Goal: Task Accomplishment & Management: Complete application form

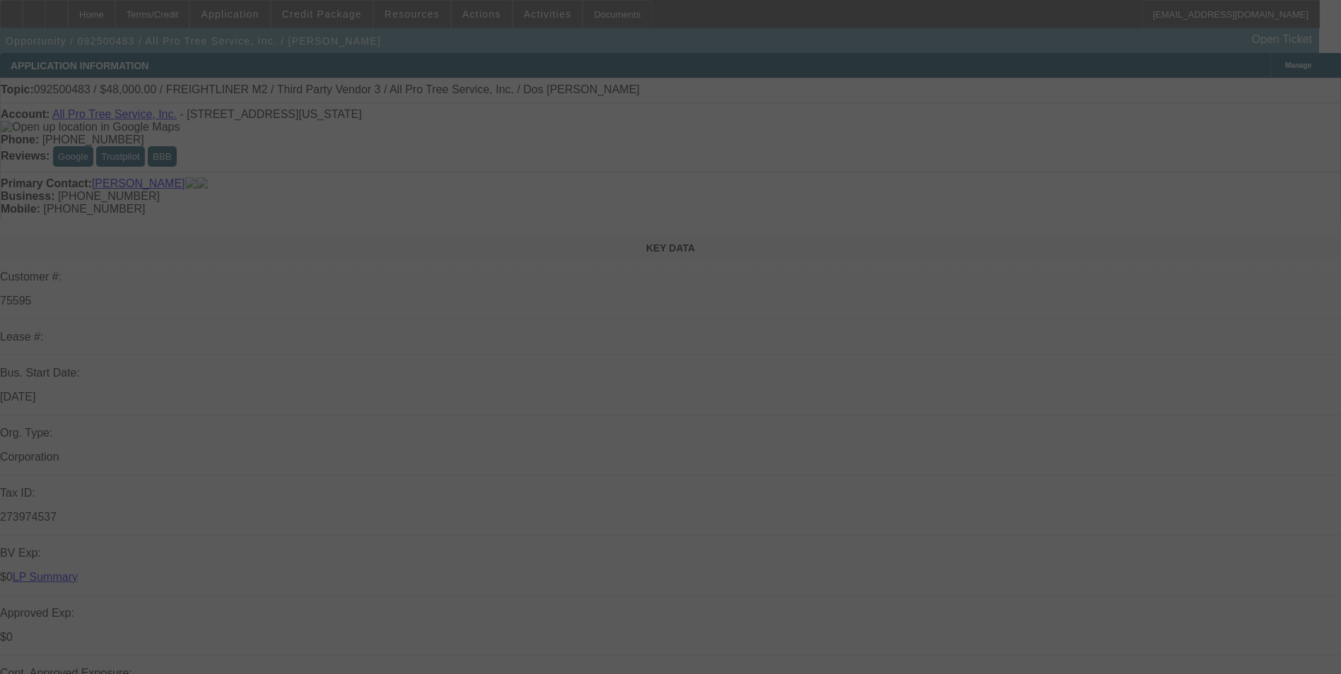
select select "0"
select select "2"
select select "0"
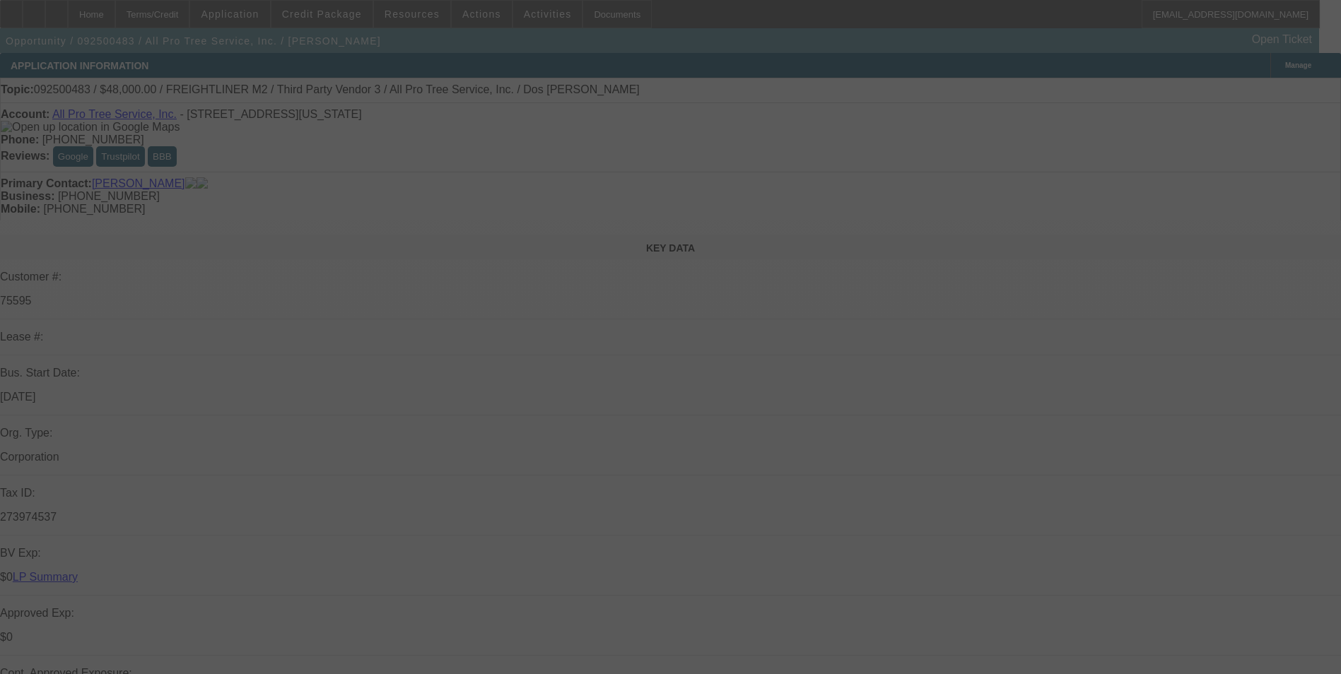
select select "0"
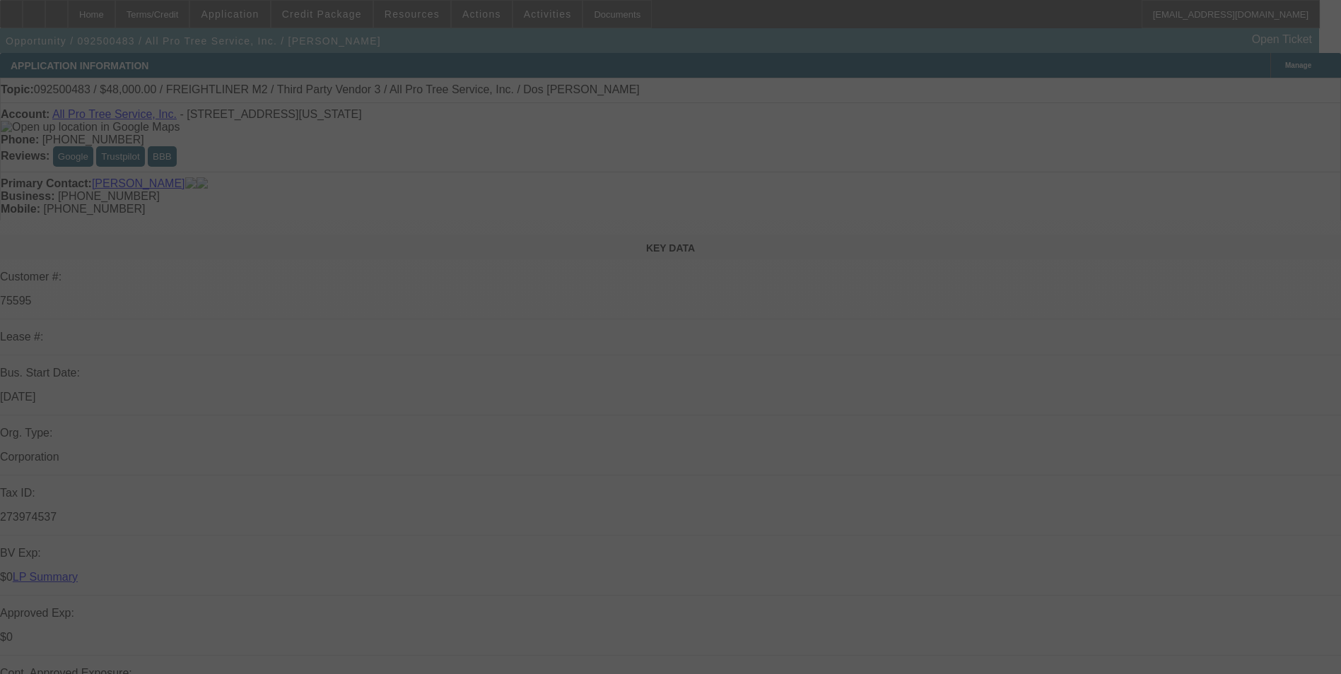
select select "0"
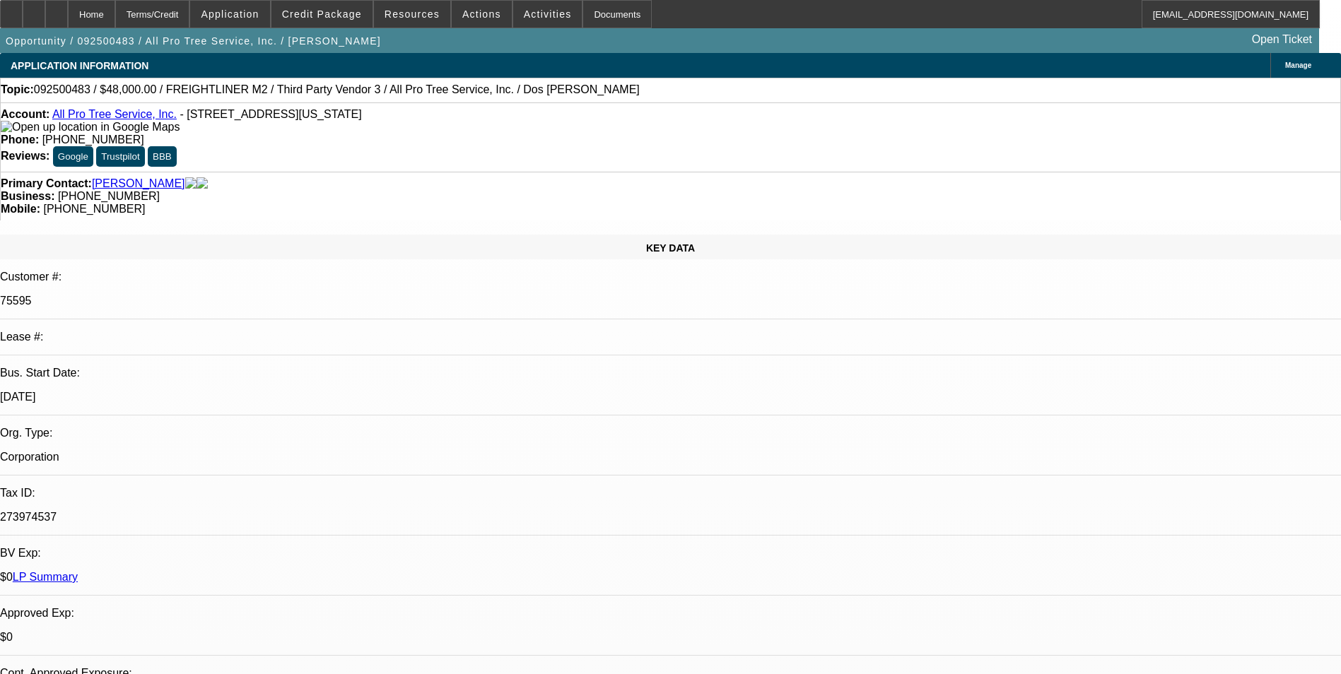
select select "1"
select select "2"
select select "6"
select select "1"
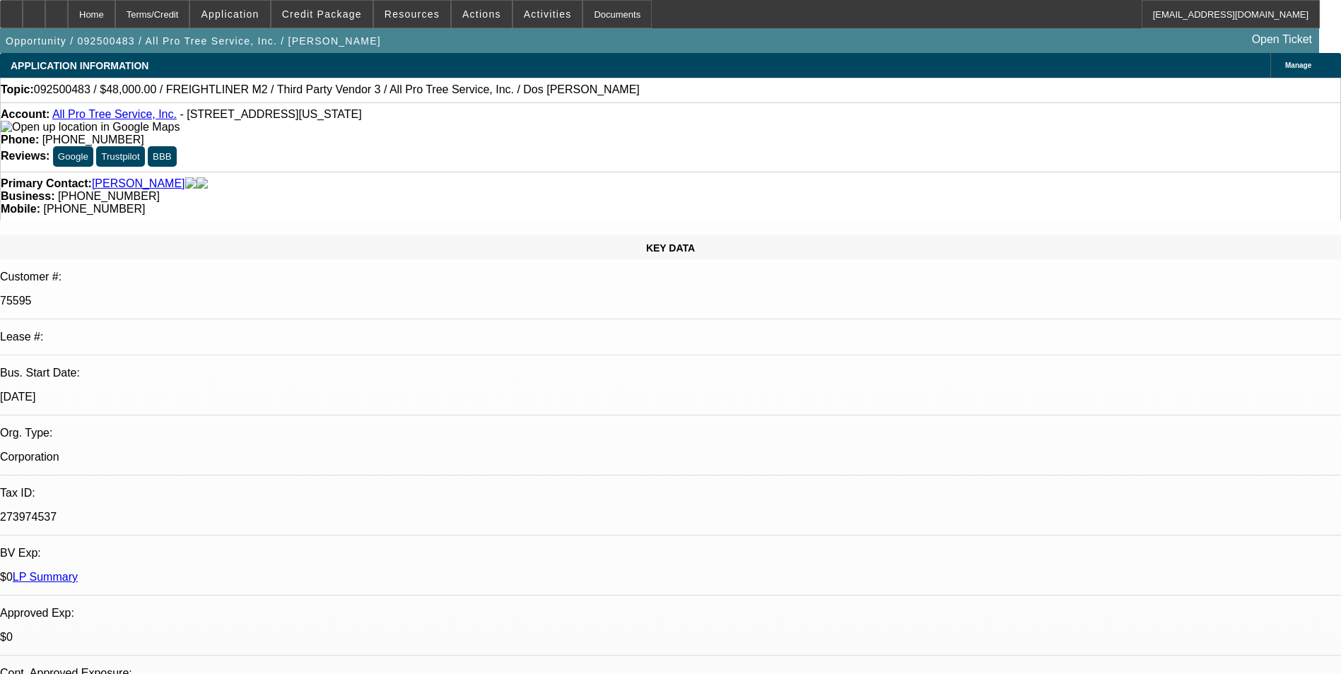
select select "6"
select select "1"
select select "6"
select select "1"
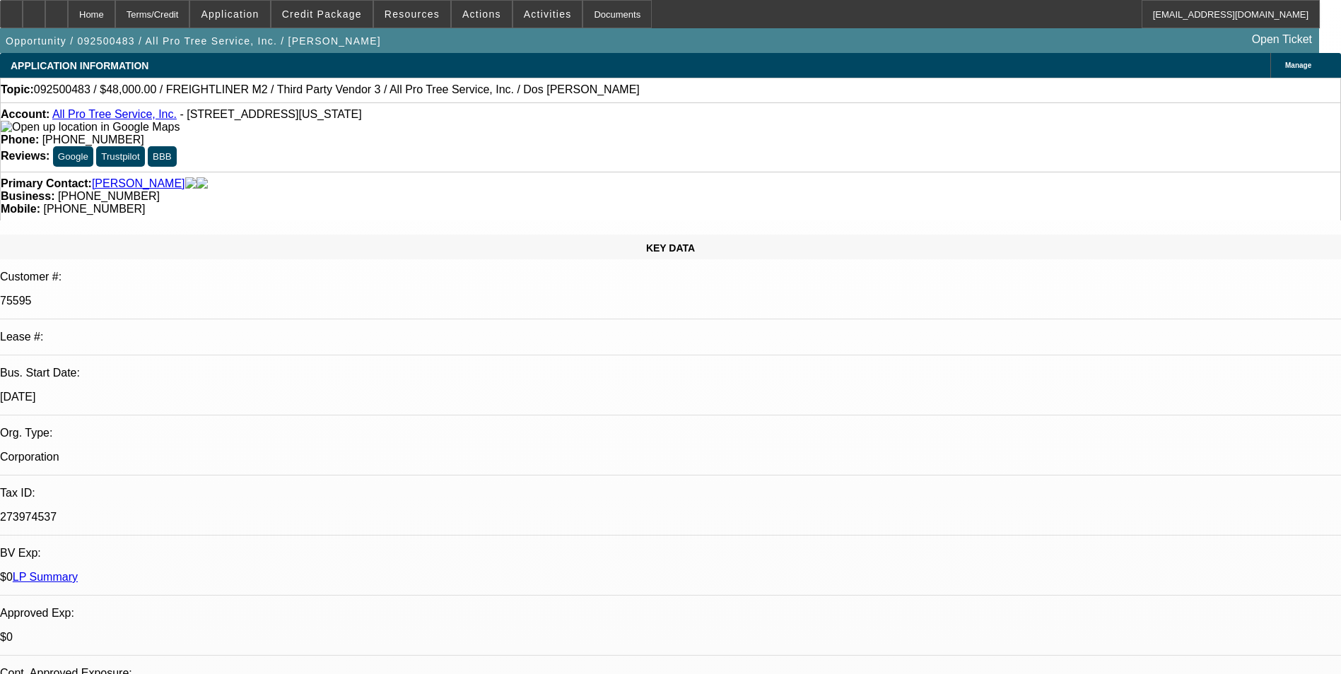
select select "1"
select select "6"
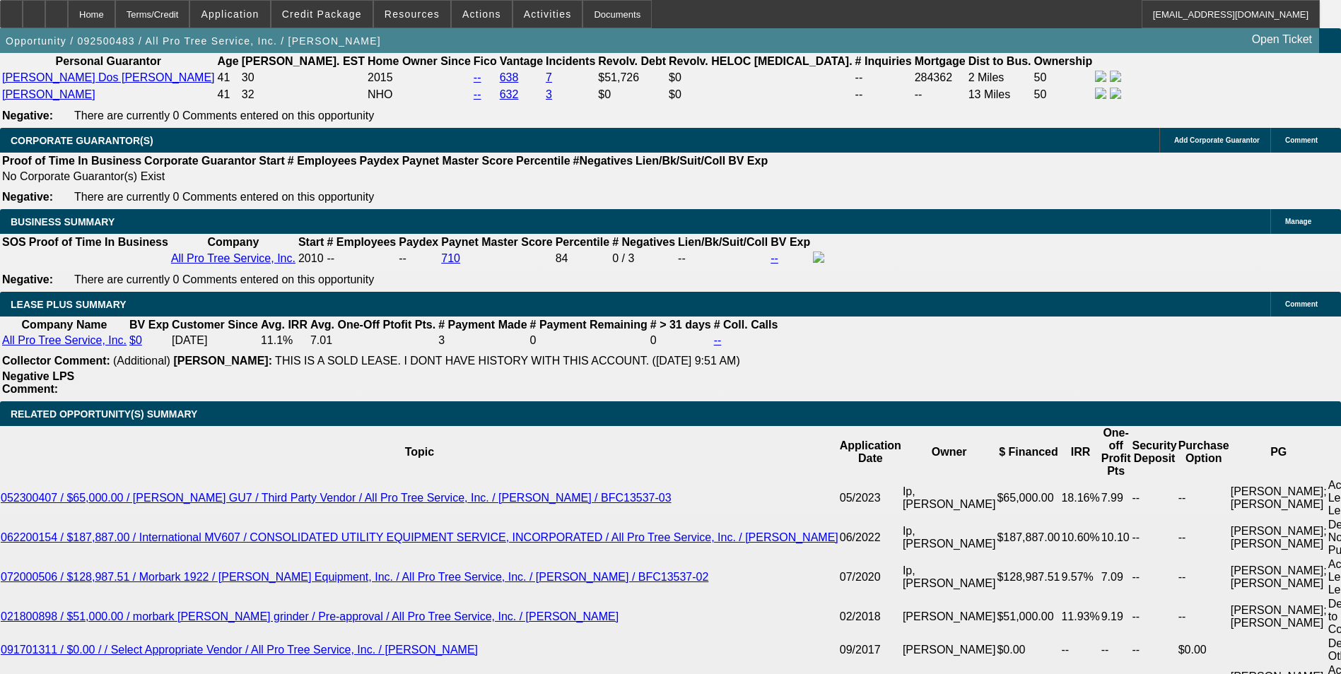
scroll to position [2333, 0]
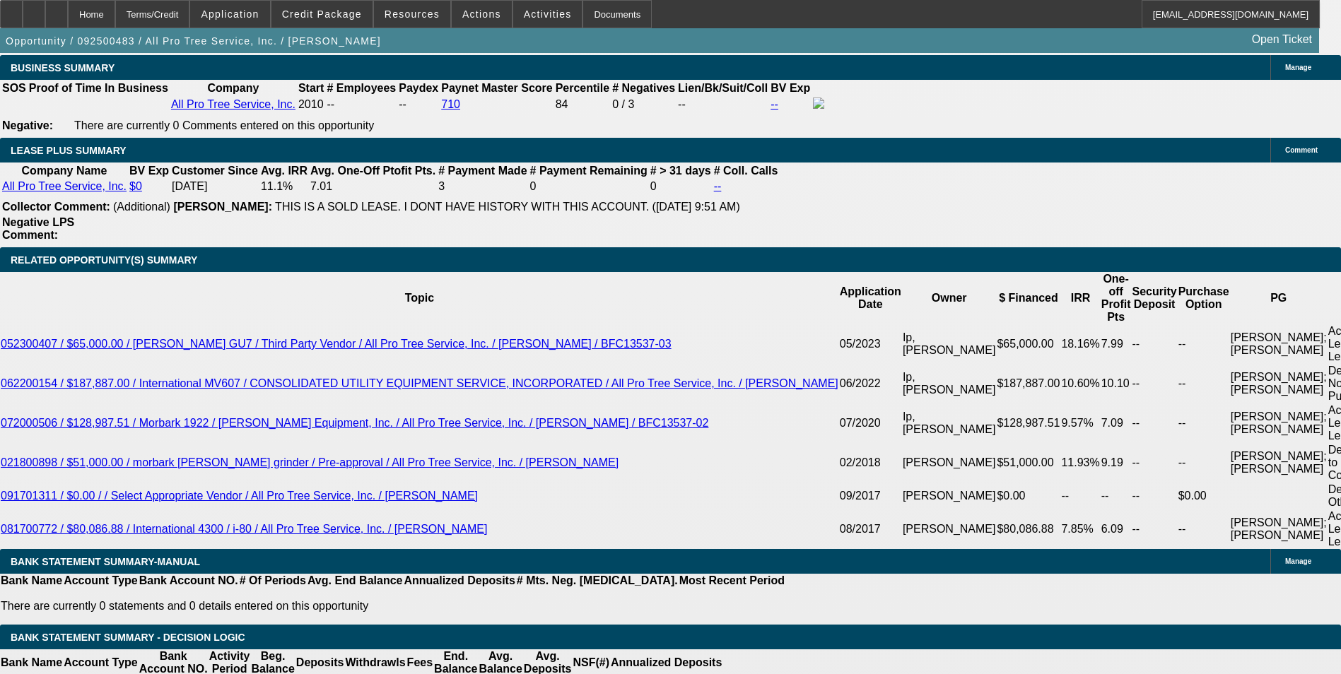
drag, startPoint x: 487, startPoint y: 230, endPoint x: 575, endPoint y: 216, distance: 89.6
type input "UNKNOWN"
type input "17"
type input "$1,385.04"
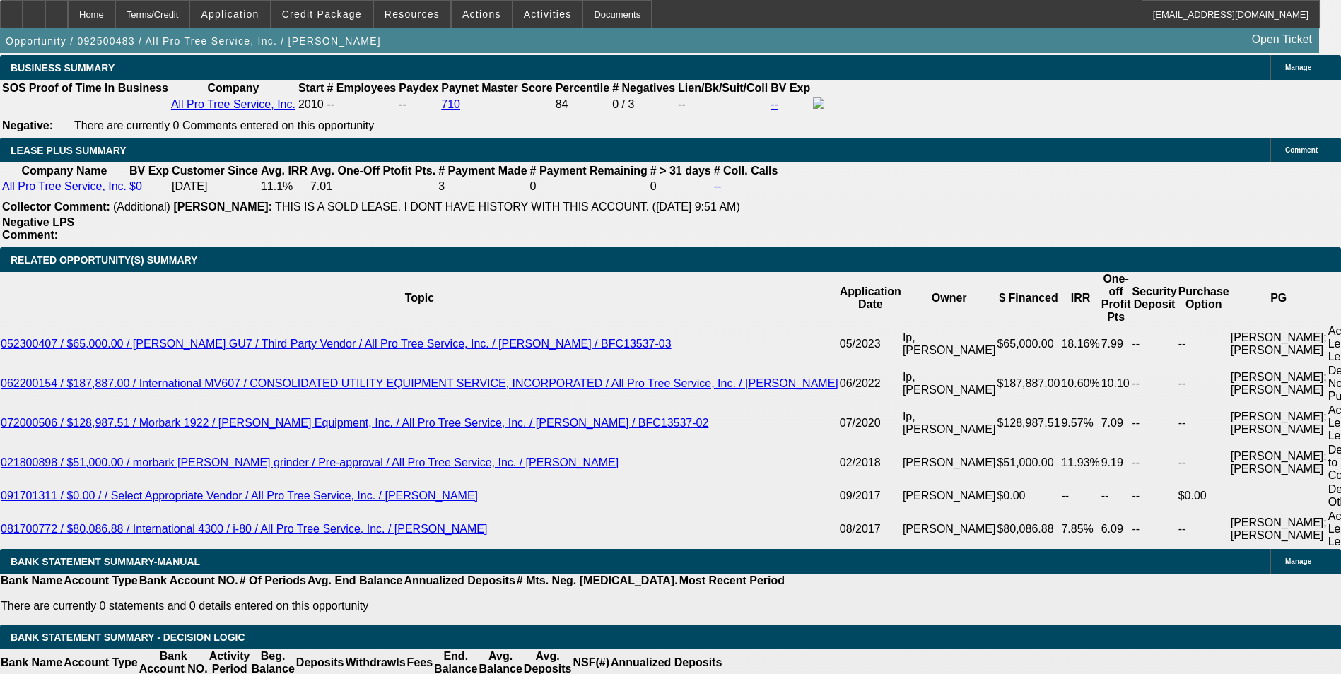
type input "17.5"
type input "$1,397.49"
type input "17.5"
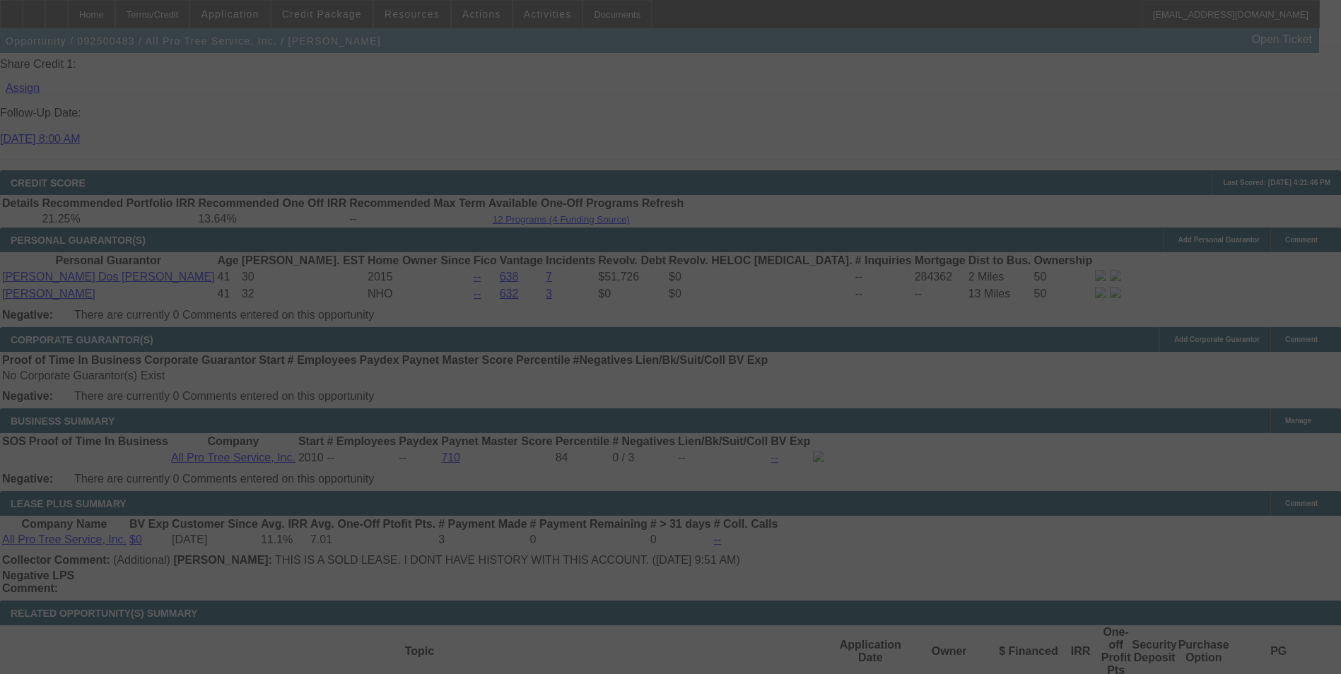
select select "0"
select select "6"
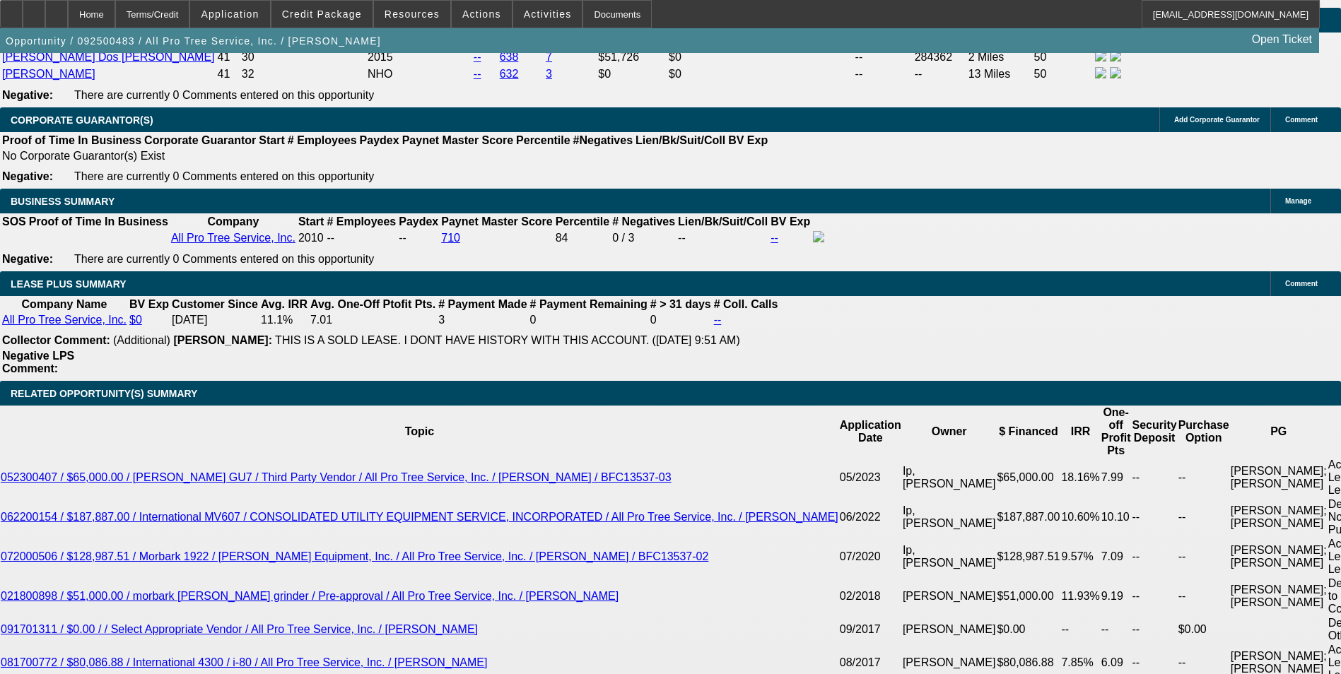
scroll to position [2191, 0]
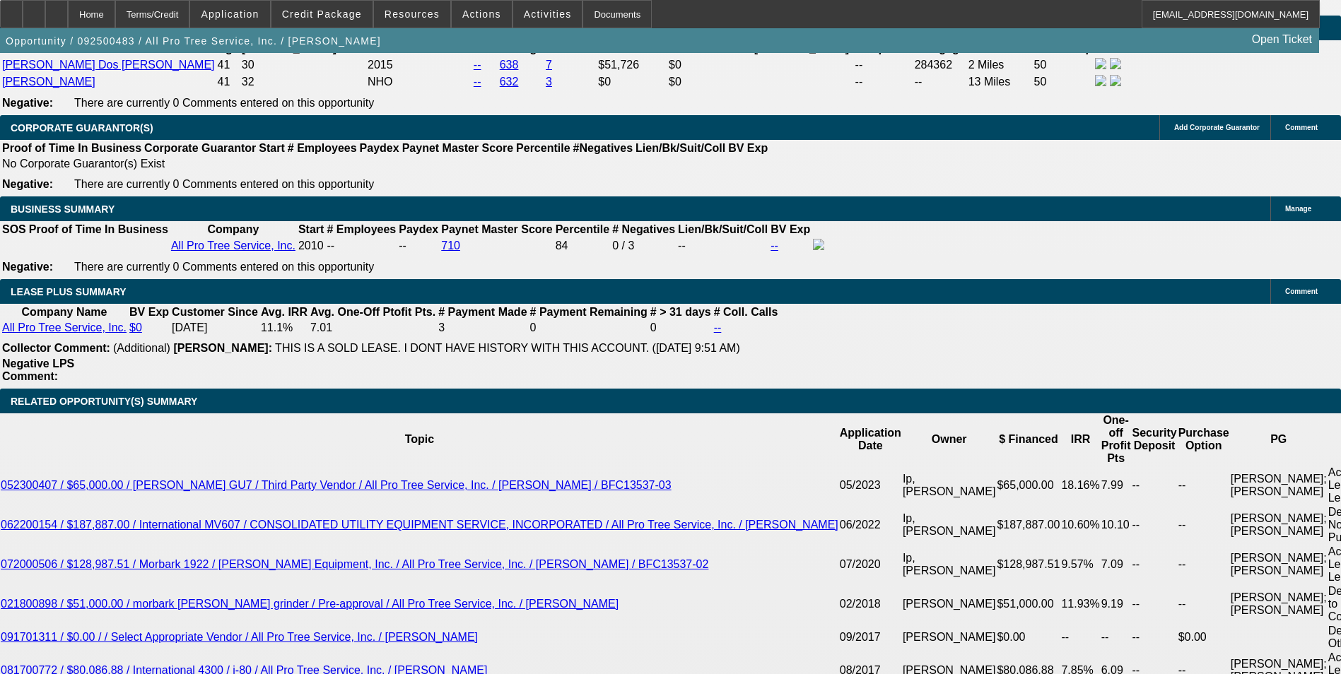
drag, startPoint x: 547, startPoint y: 361, endPoint x: 564, endPoint y: 361, distance: 17.0
drag, startPoint x: 481, startPoint y: 373, endPoint x: 539, endPoint y: 372, distance: 58.0
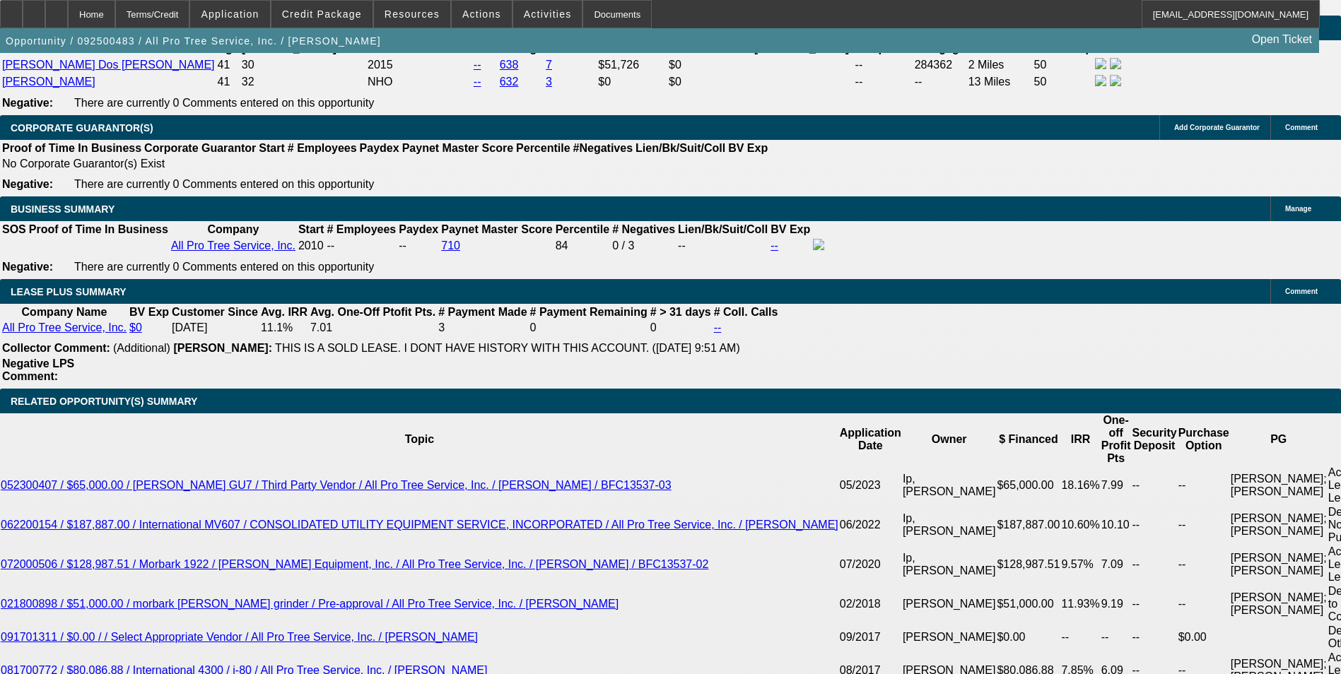
type input "UNKNOWN"
type input "1"
type input "$1,020.55"
type input "16"
type input "$1,360.33"
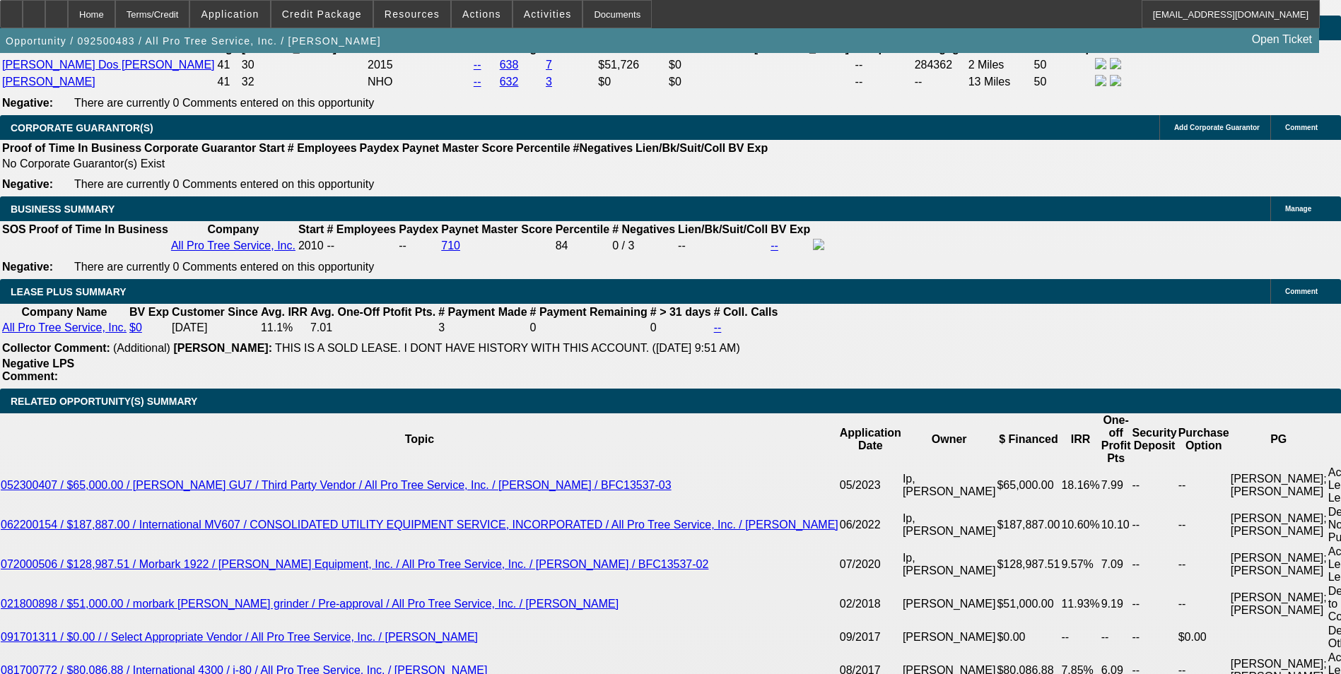
type input "16.9"
type input "$1,382.56"
type input "16.9"
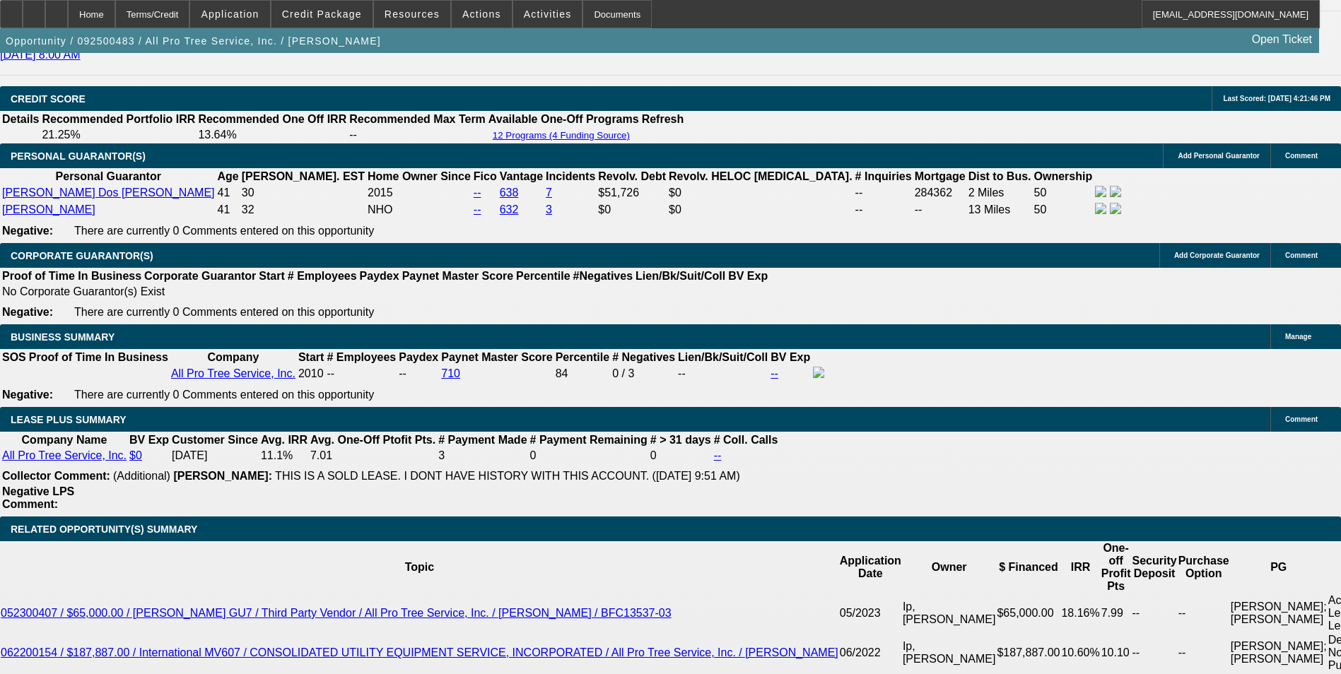
scroll to position [1909, 0]
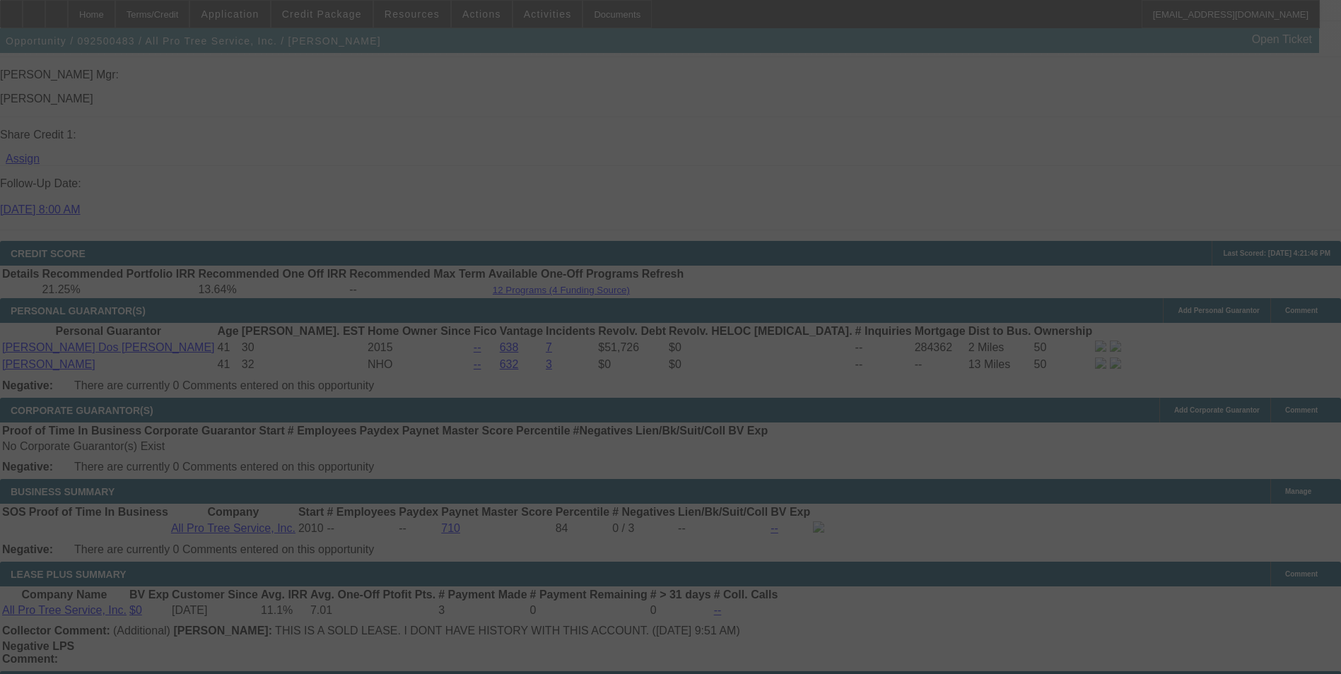
select select "0"
select select "6"
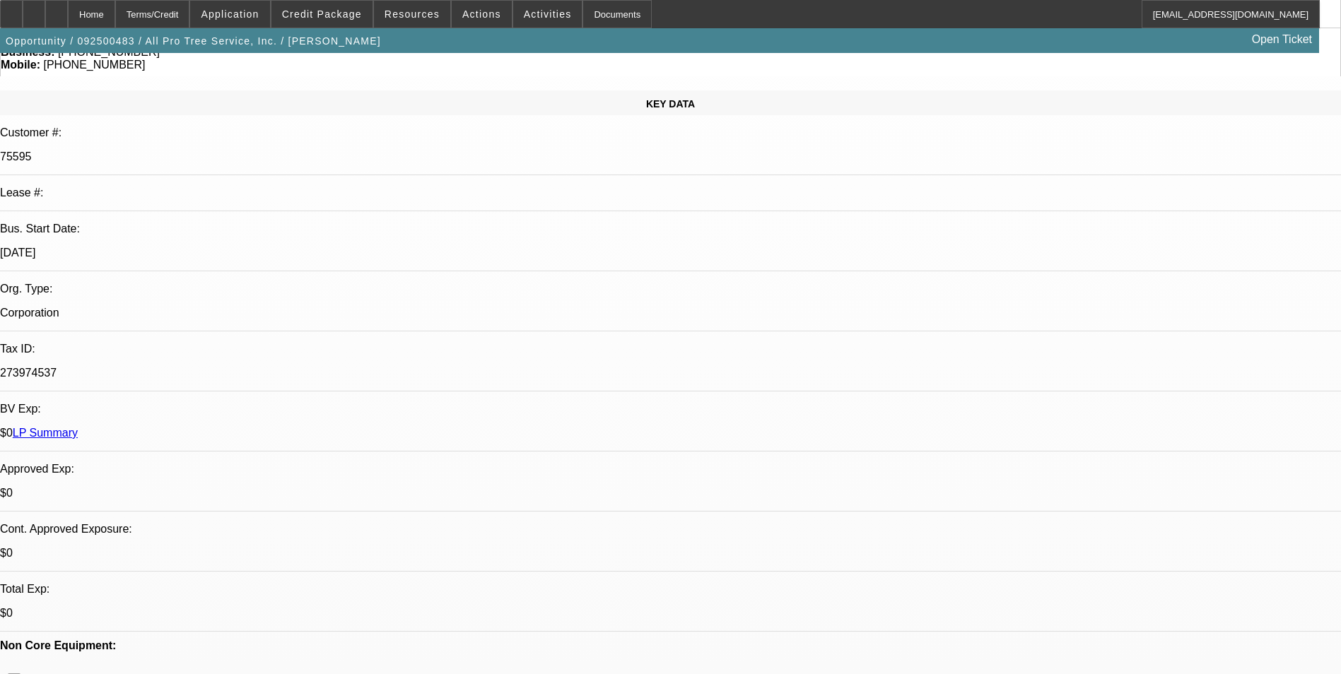
scroll to position [0, 0]
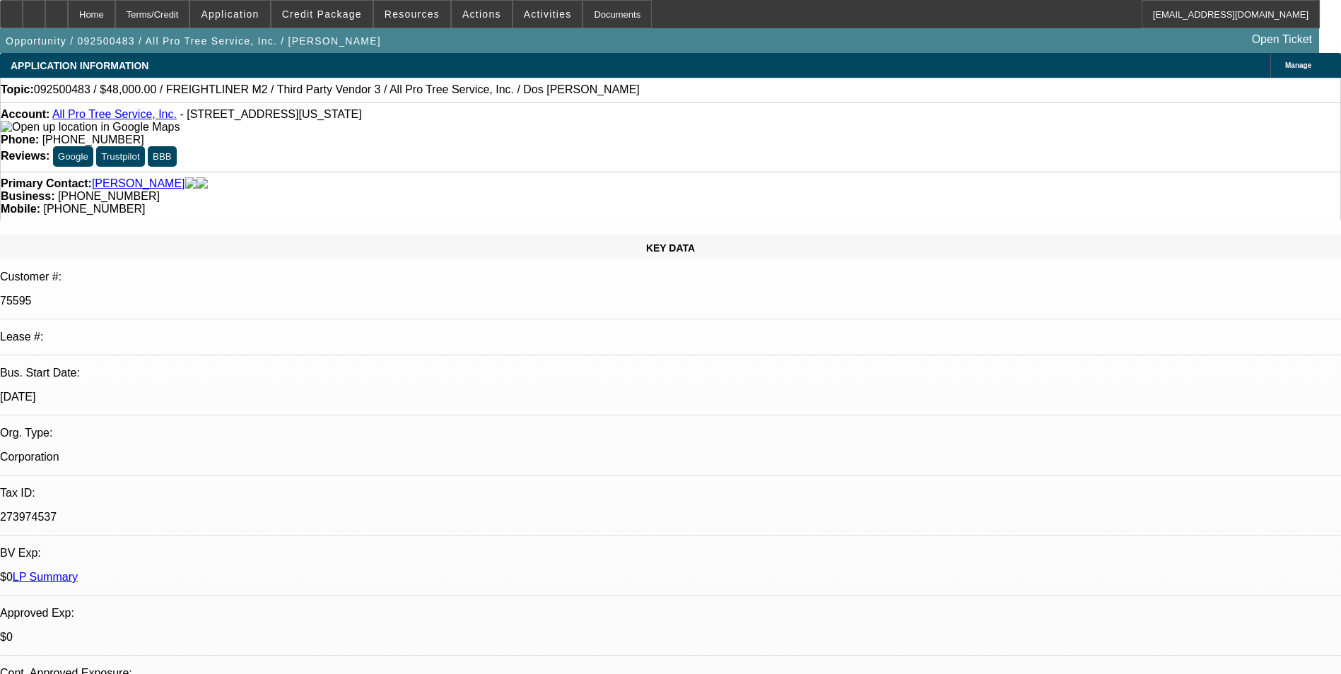
click at [100, 119] on link "All Pro Tree Service, Inc." at bounding box center [114, 114] width 124 height 12
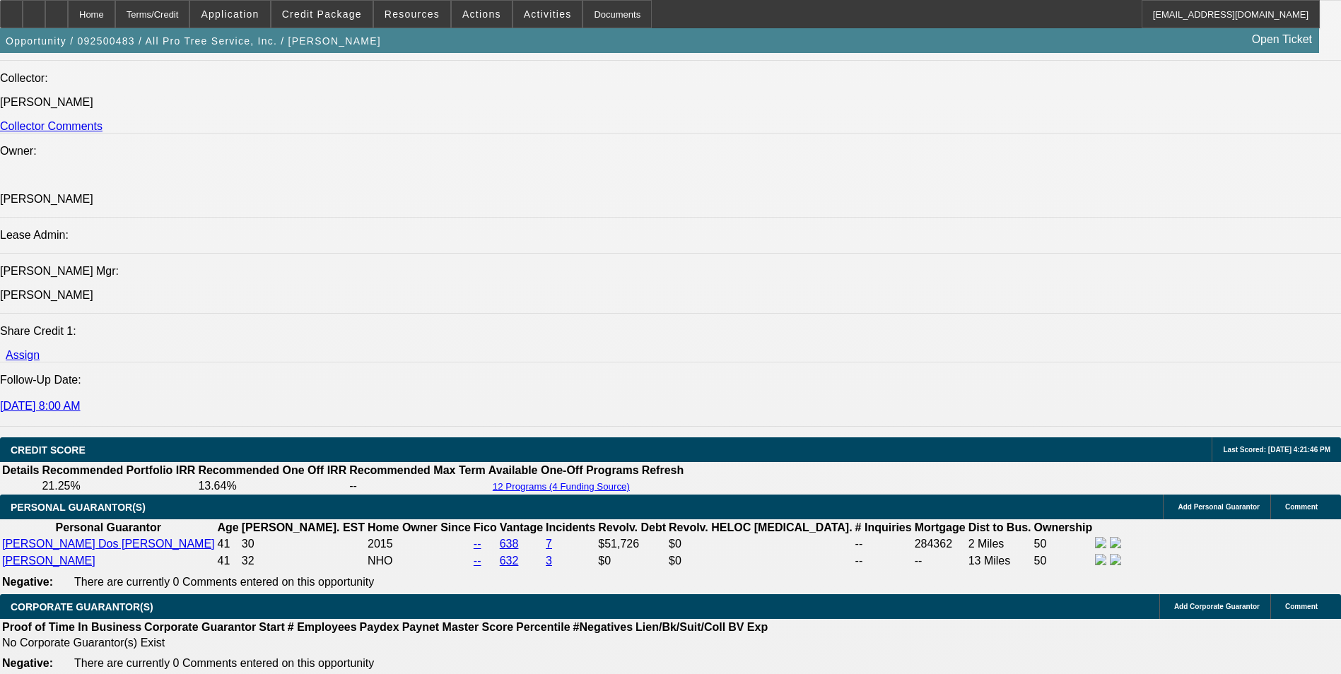
scroll to position [2191, 0]
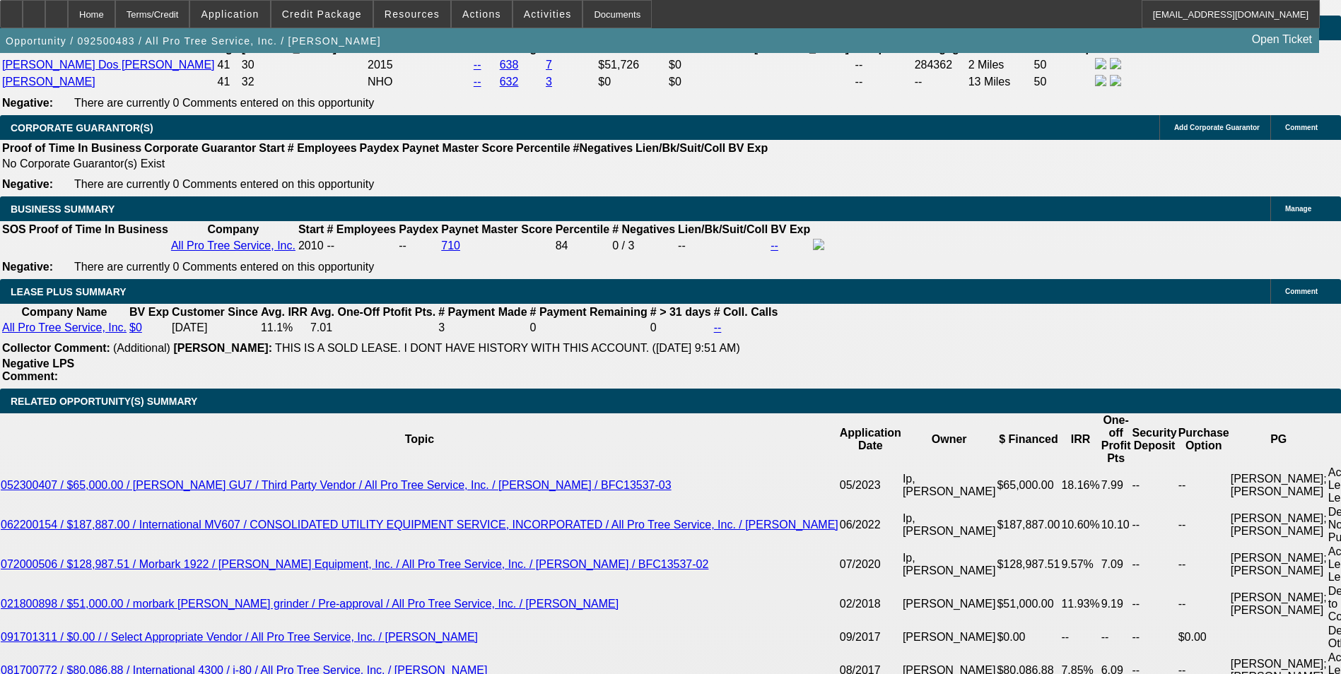
drag, startPoint x: 474, startPoint y: 372, endPoint x: 564, endPoint y: 373, distance: 90.5
type input "UNKNOWN"
type input "1"
type input "$1,020.55"
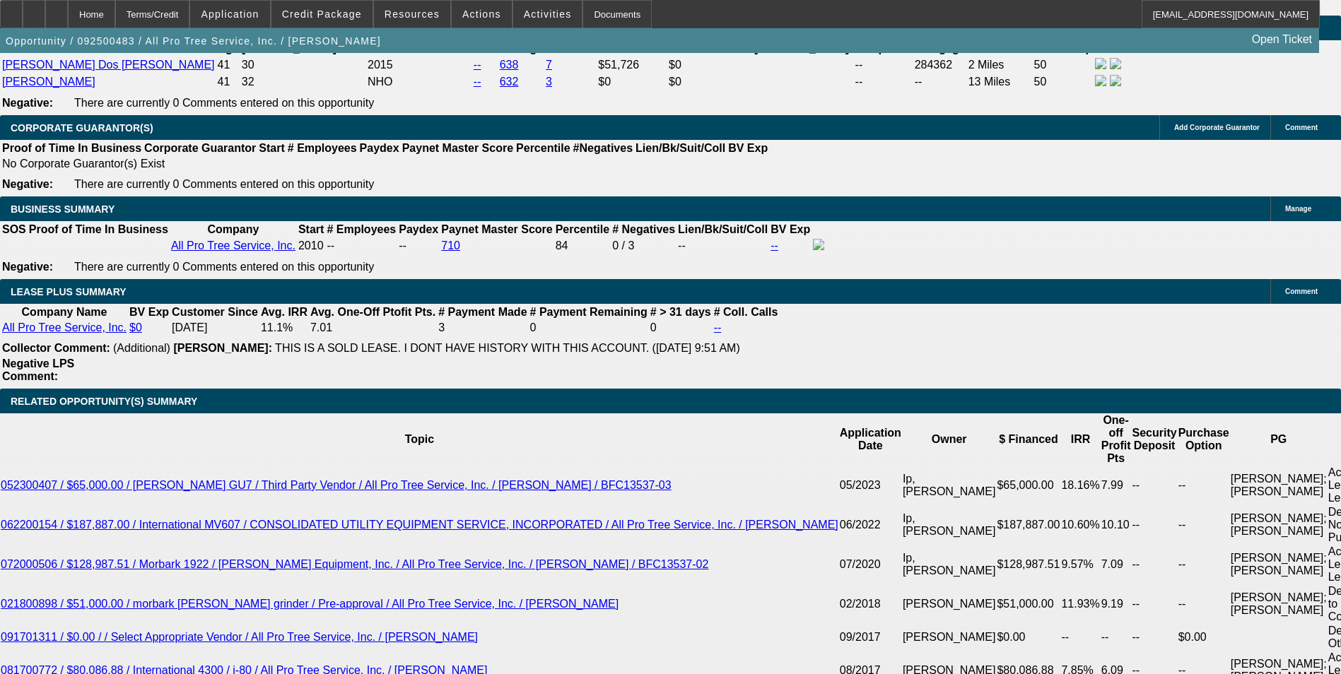
type input "17"
type input "$1,385.04"
type input "17.2"
type input "$1,390.01"
type input "17.2"
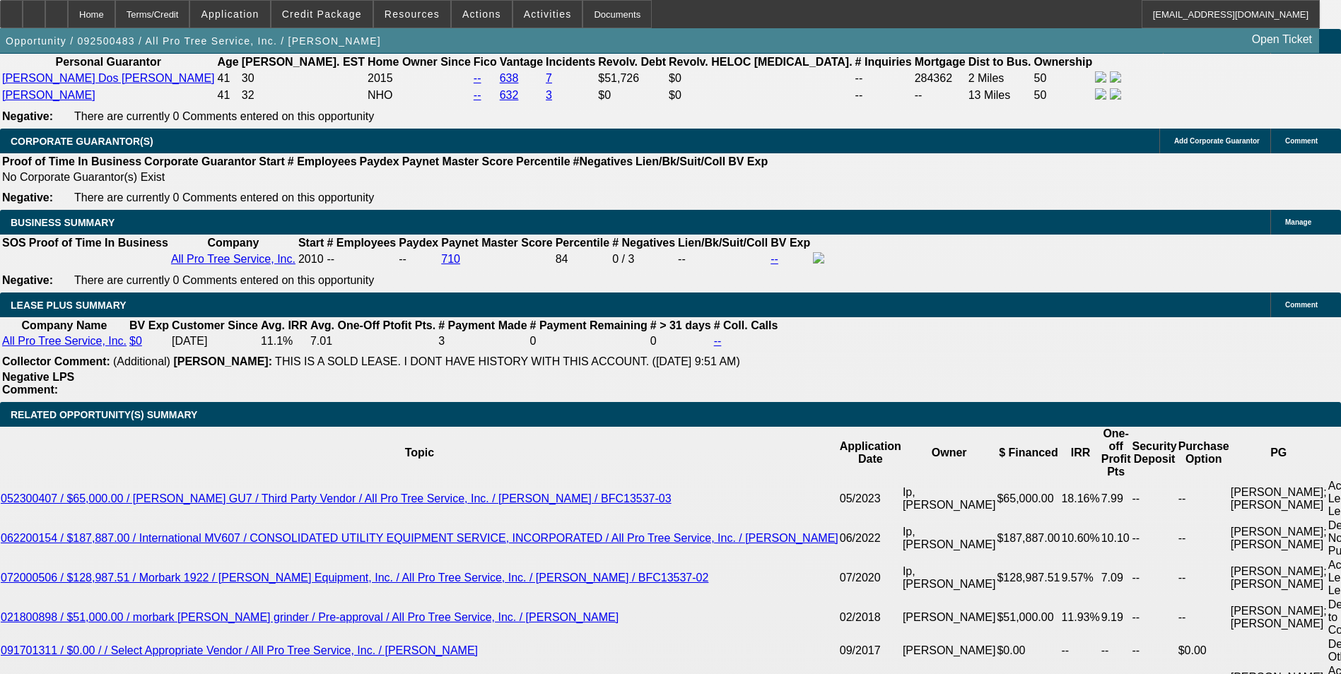
scroll to position [1979, 0]
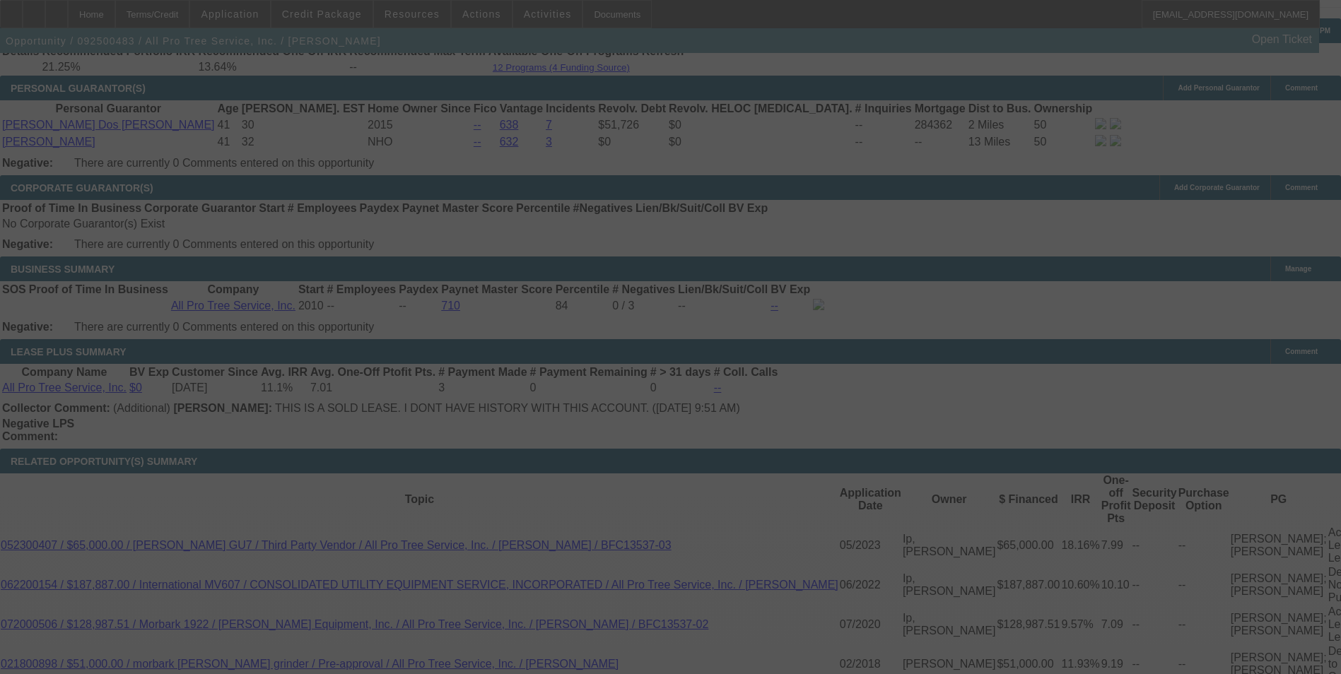
scroll to position [2333, 0]
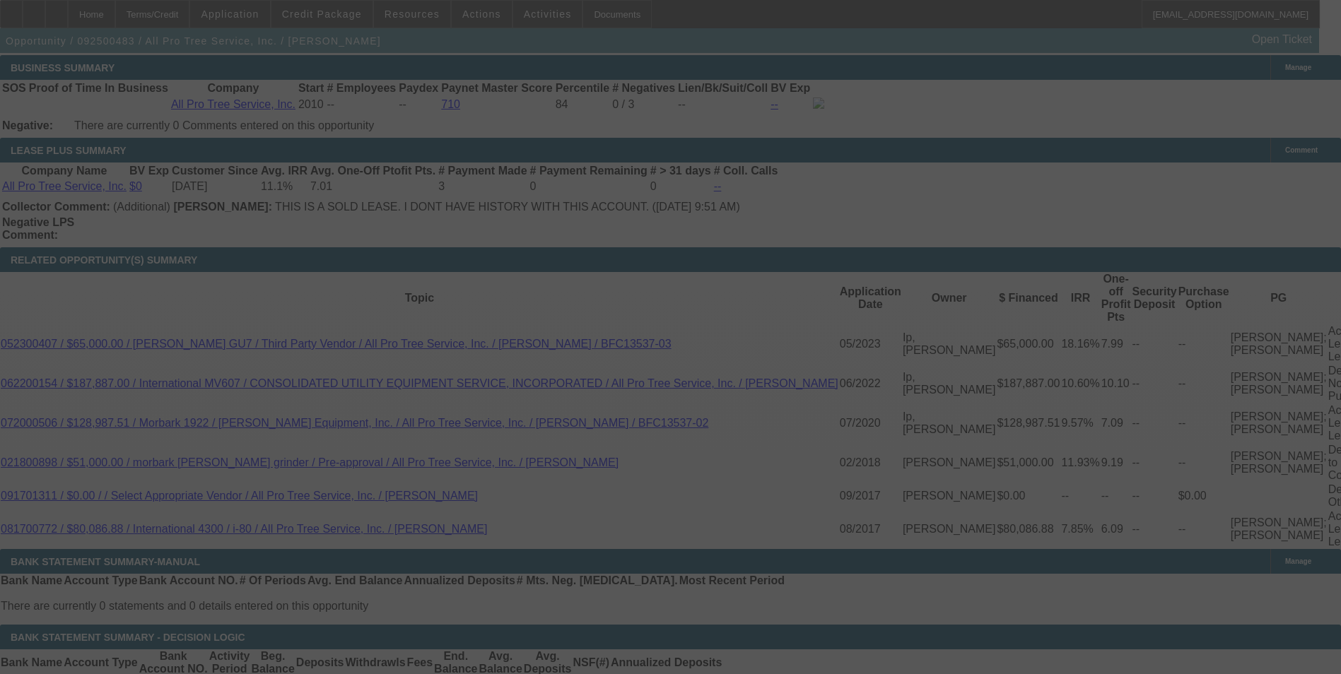
select select "0"
select select "6"
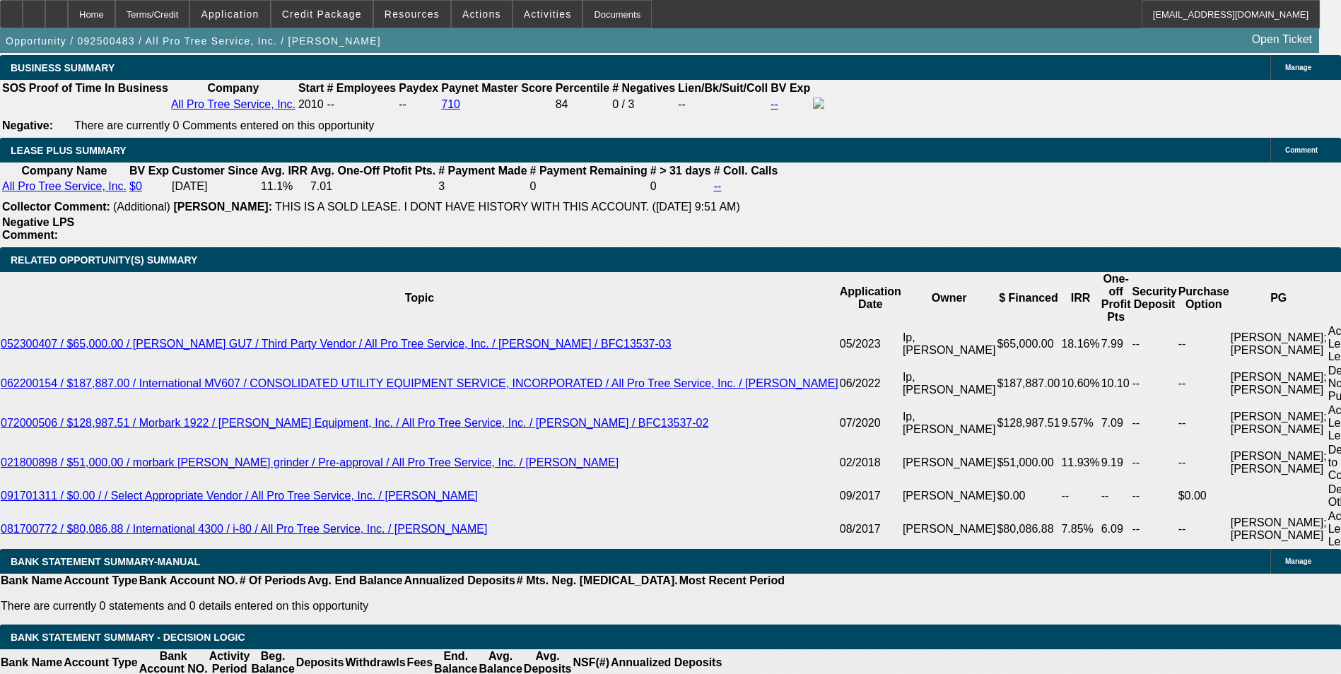
drag, startPoint x: 385, startPoint y: 235, endPoint x: 563, endPoint y: 217, distance: 179.0
type input "1"
type input "UNKNOWN"
type input "1393."
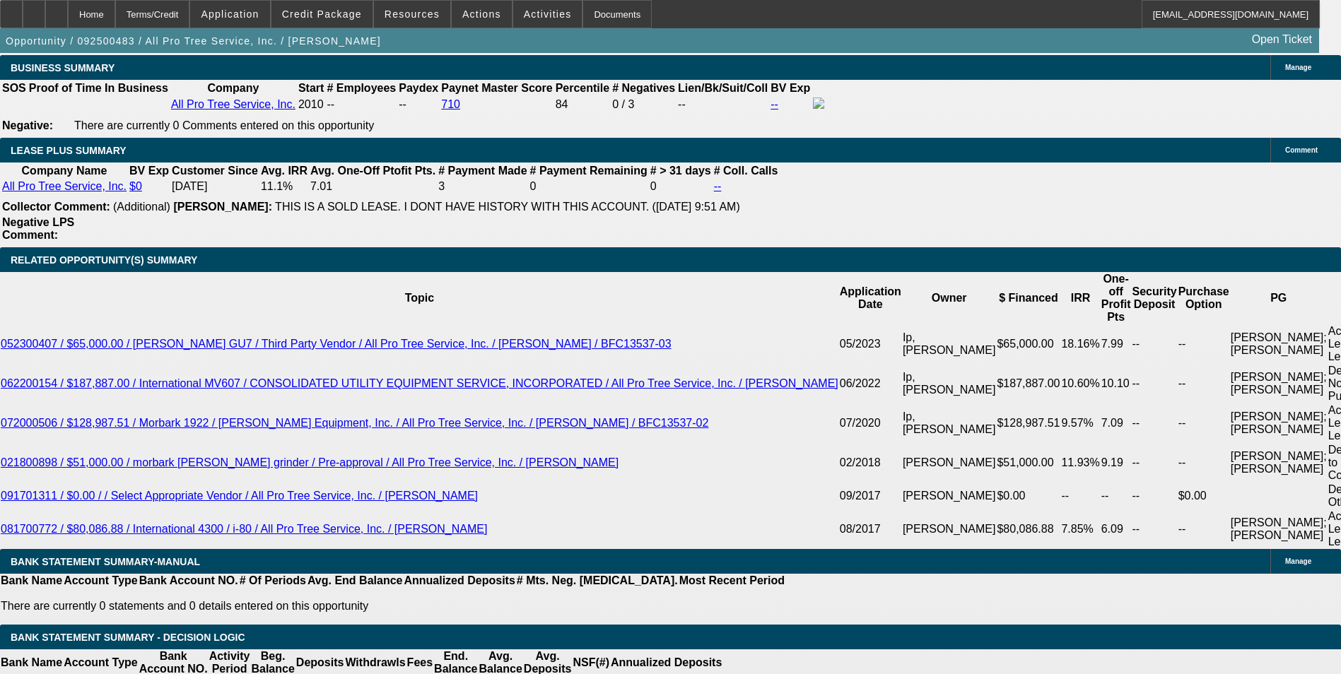
type input "17.3"
type input "$1,393.01"
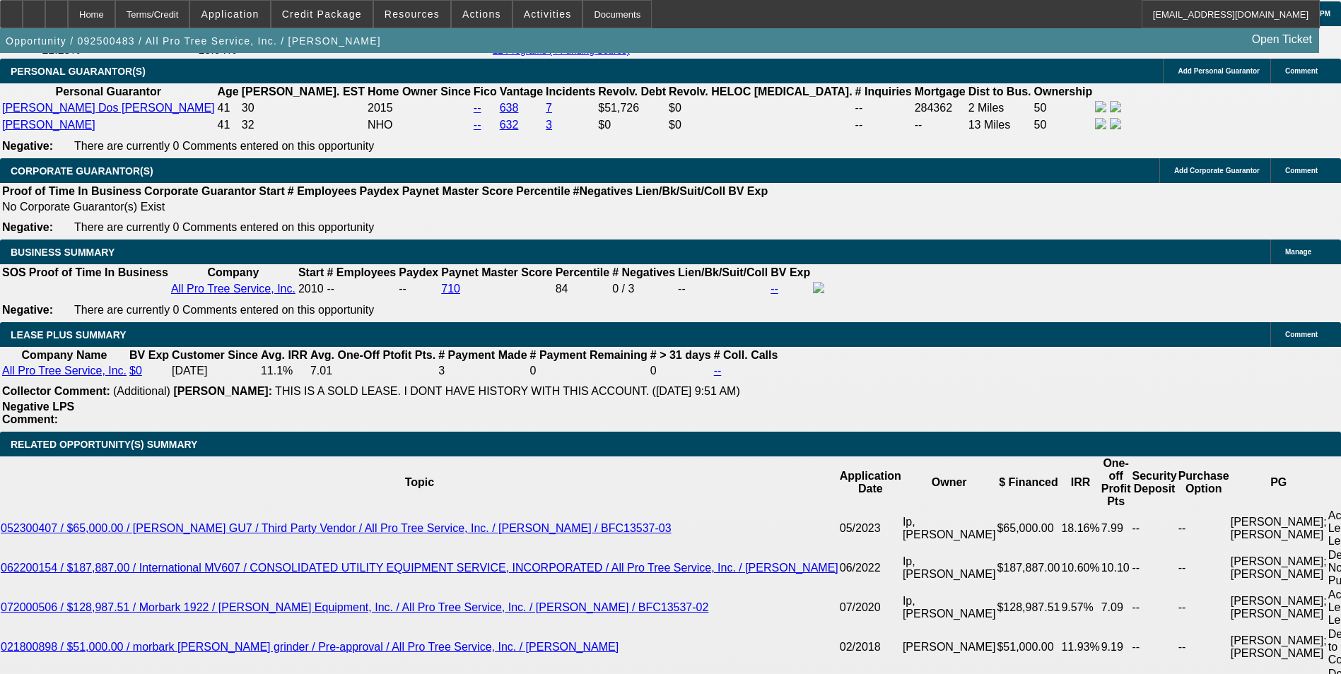
scroll to position [2050, 0]
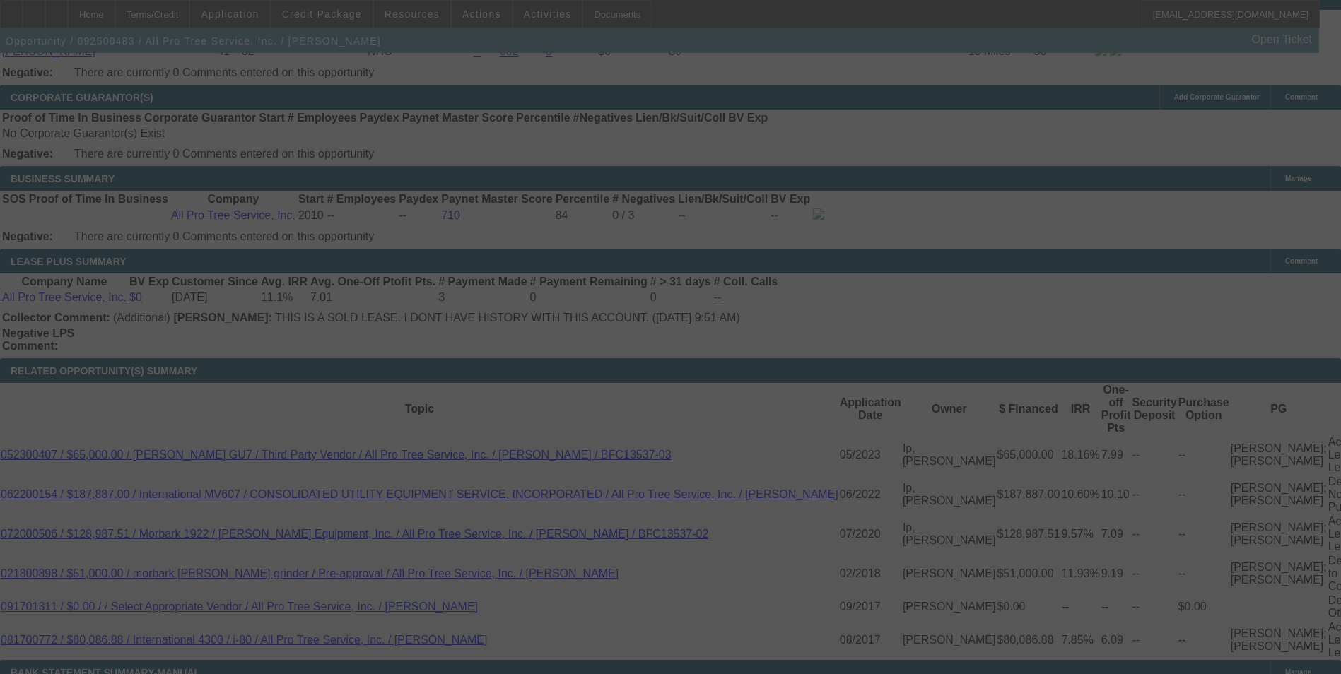
scroll to position [2262, 0]
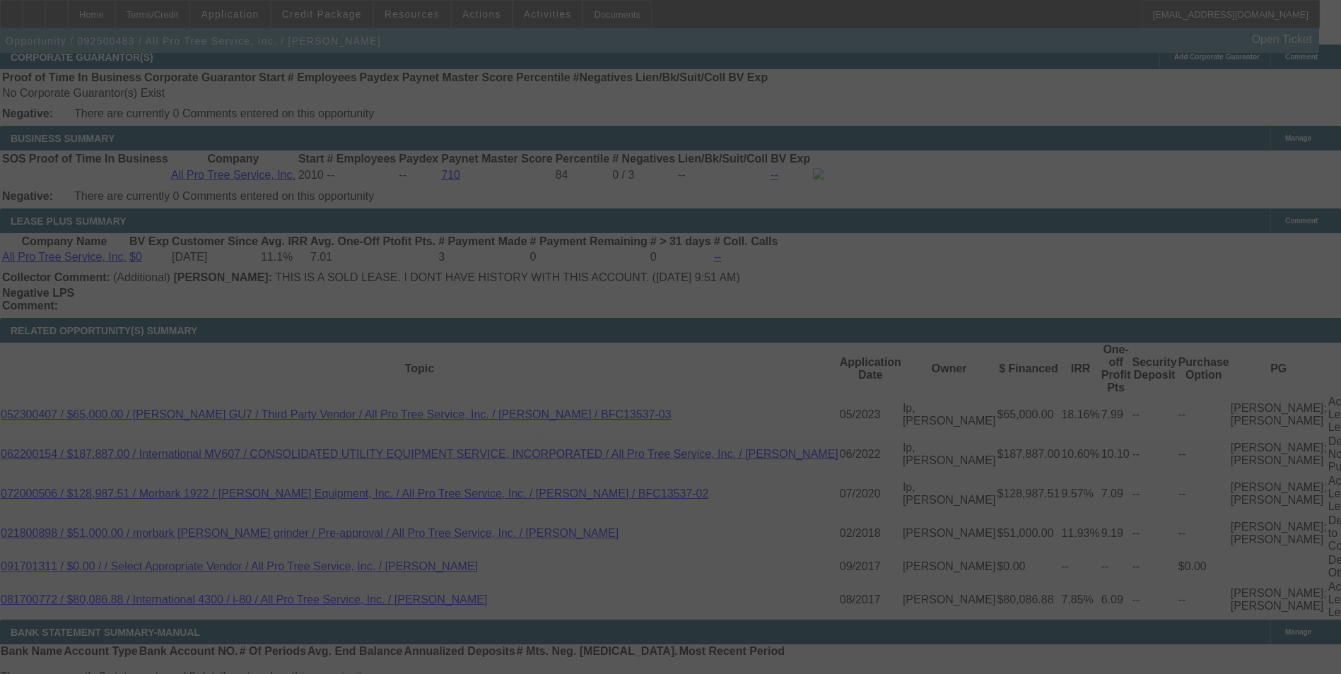
select select "0"
select select "6"
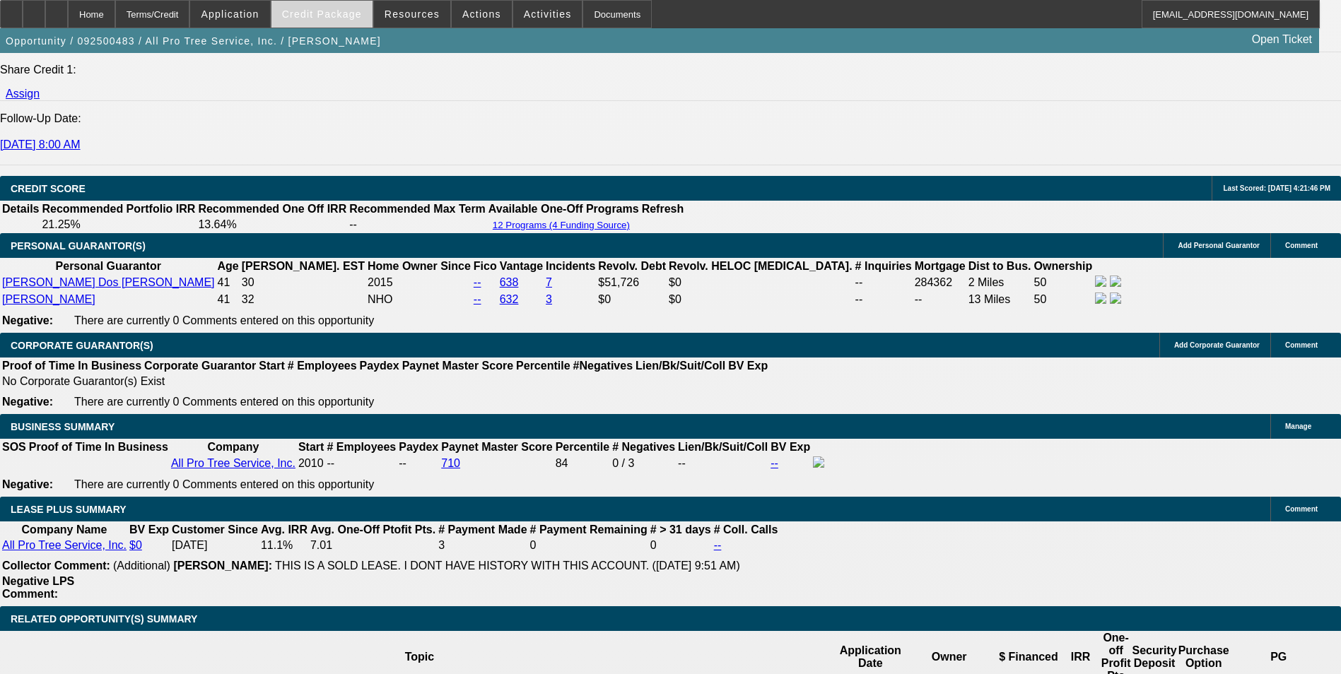
scroll to position [1959, 0]
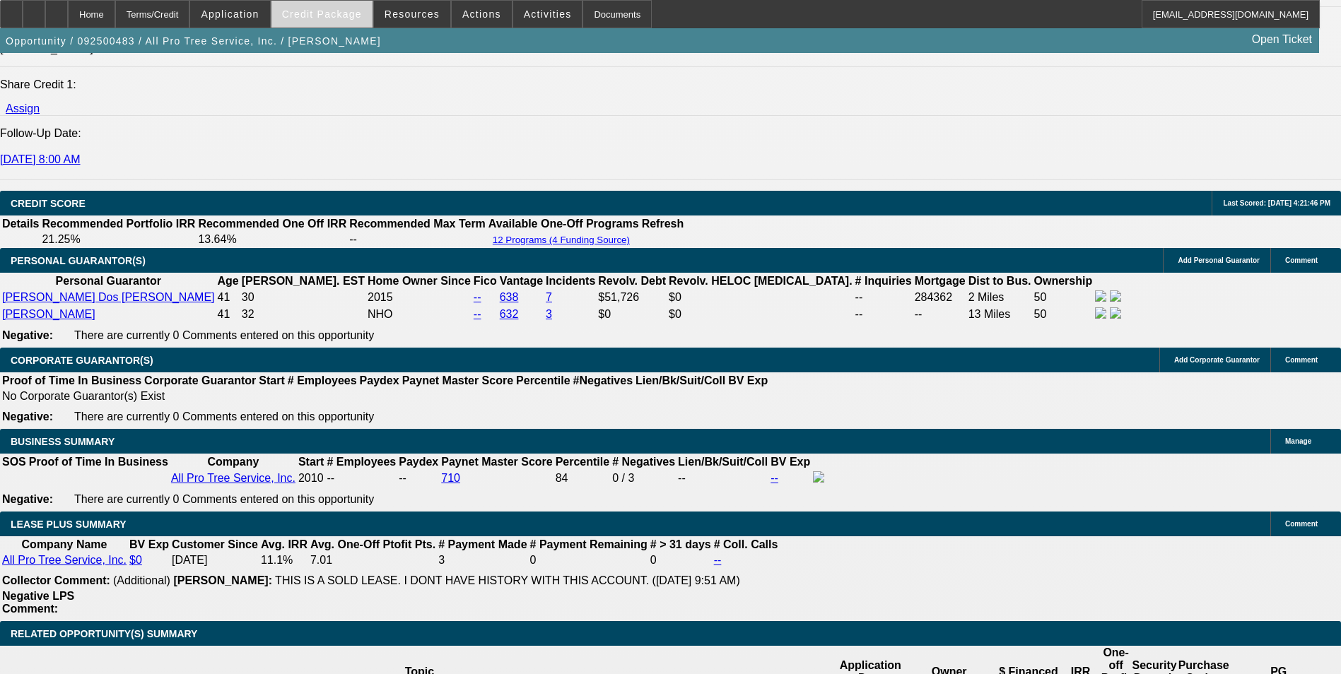
click at [360, 16] on span "Credit Package" at bounding box center [322, 13] width 80 height 11
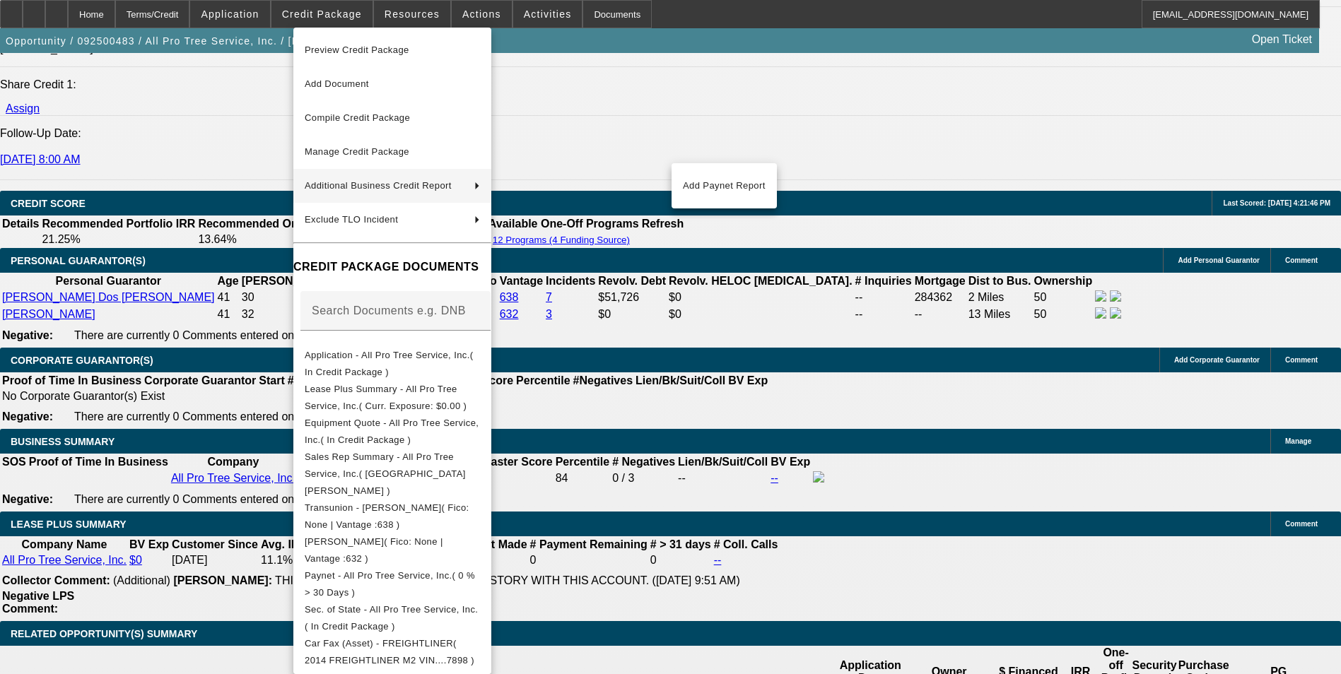
click at [163, 244] on div at bounding box center [670, 337] width 1341 height 674
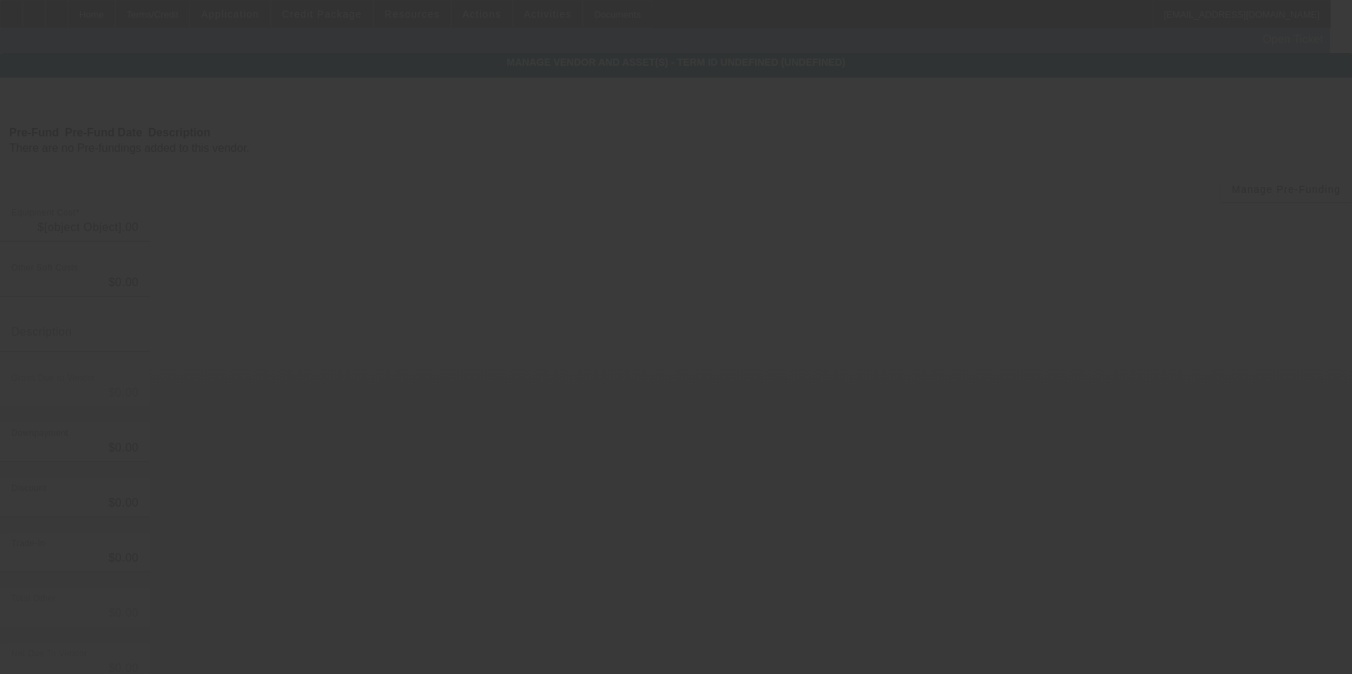
type input "$48,000.00"
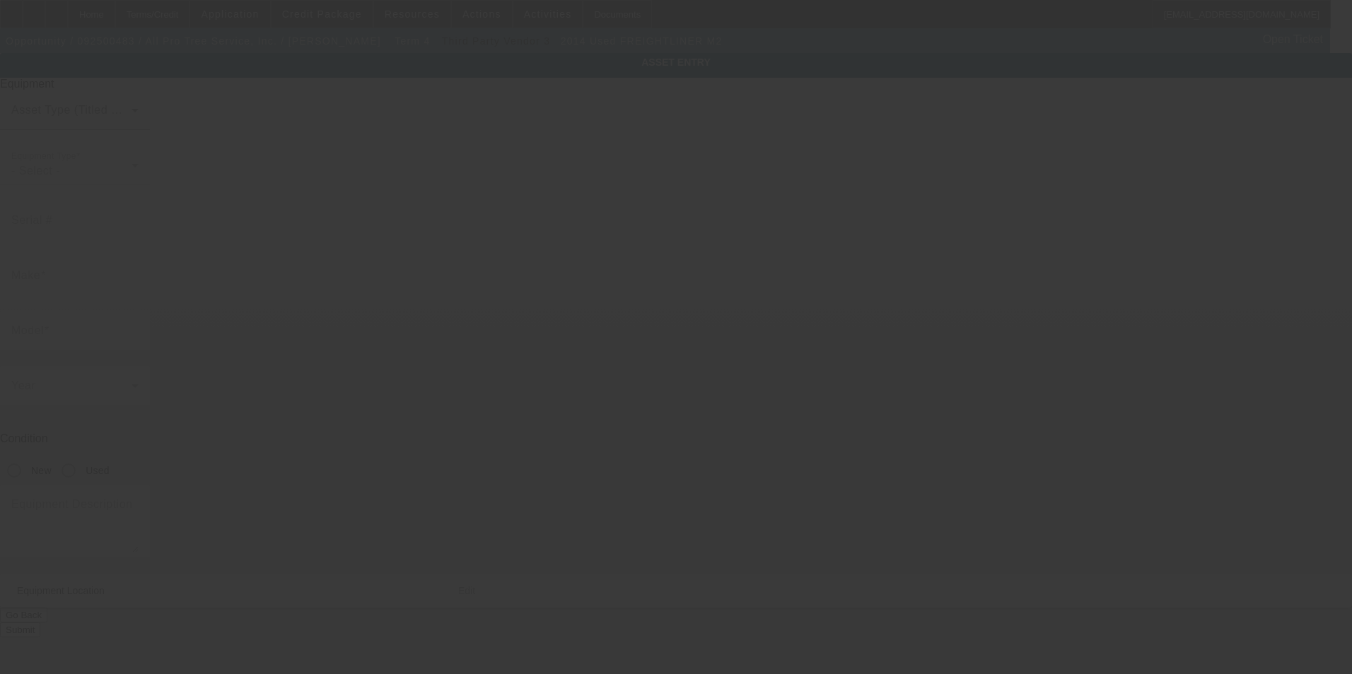
type input "1FVACXDT0EHBL7898"
type input "Freightliner"
type input "M2"
radio input "true"
type textarea "Bucket truck"
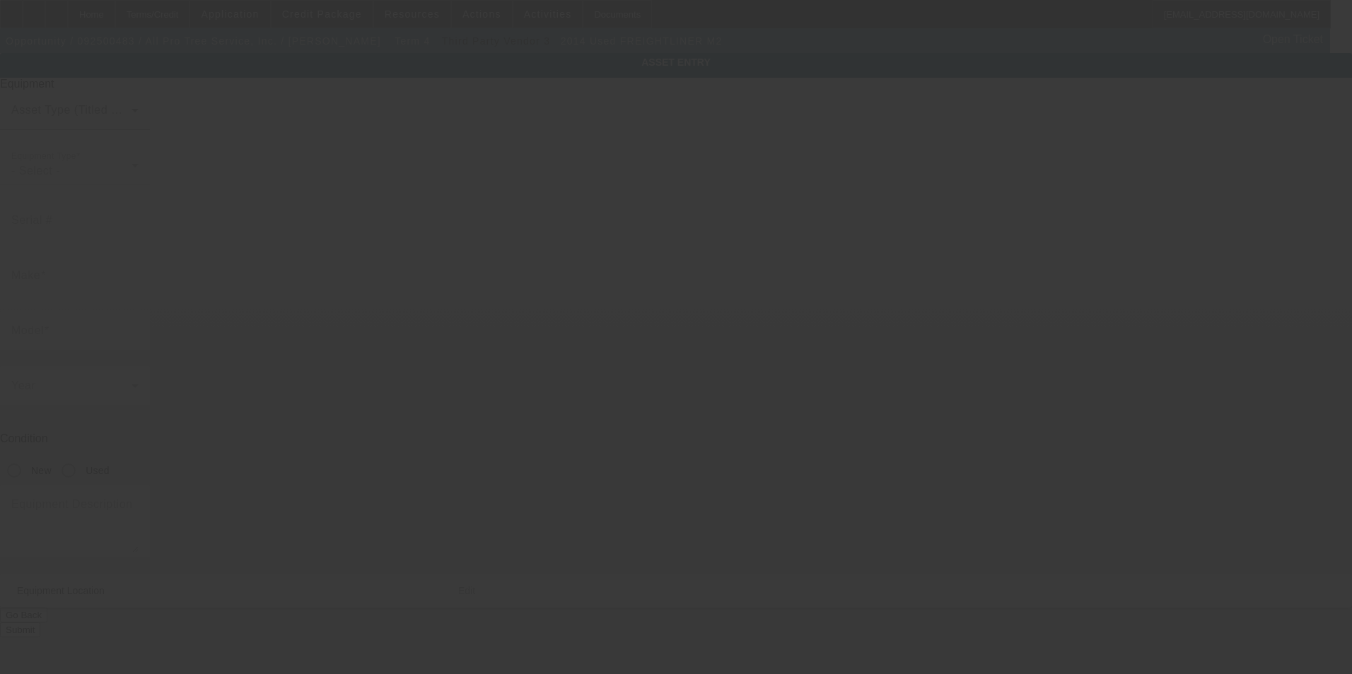
type input "118 Washington St"
type input "Hudson"
type input "01749"
type input "Middlesex"
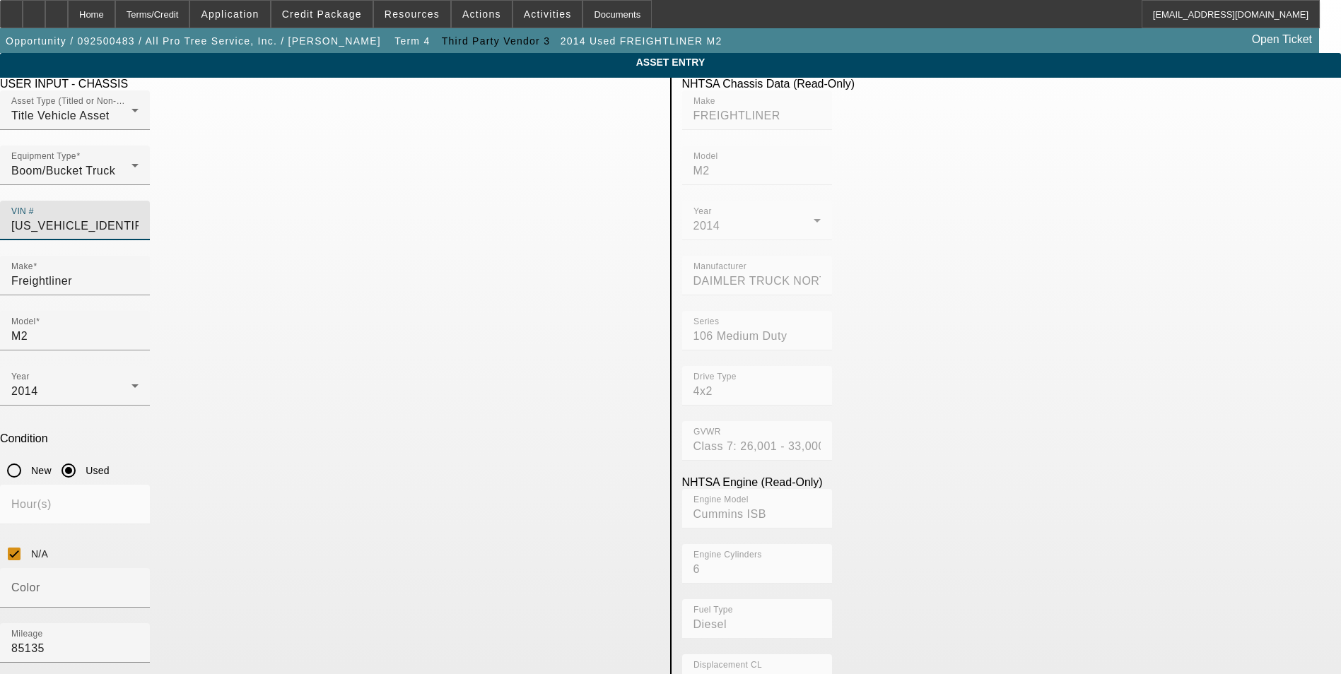
drag, startPoint x: 570, startPoint y: 201, endPoint x: 480, endPoint y: 205, distance: 90.6
click at [150, 205] on div "VIN # 1FVACXDT0EHBL7898" at bounding box center [75, 221] width 150 height 40
click at [345, 16] on span "Credit Package" at bounding box center [322, 13] width 80 height 11
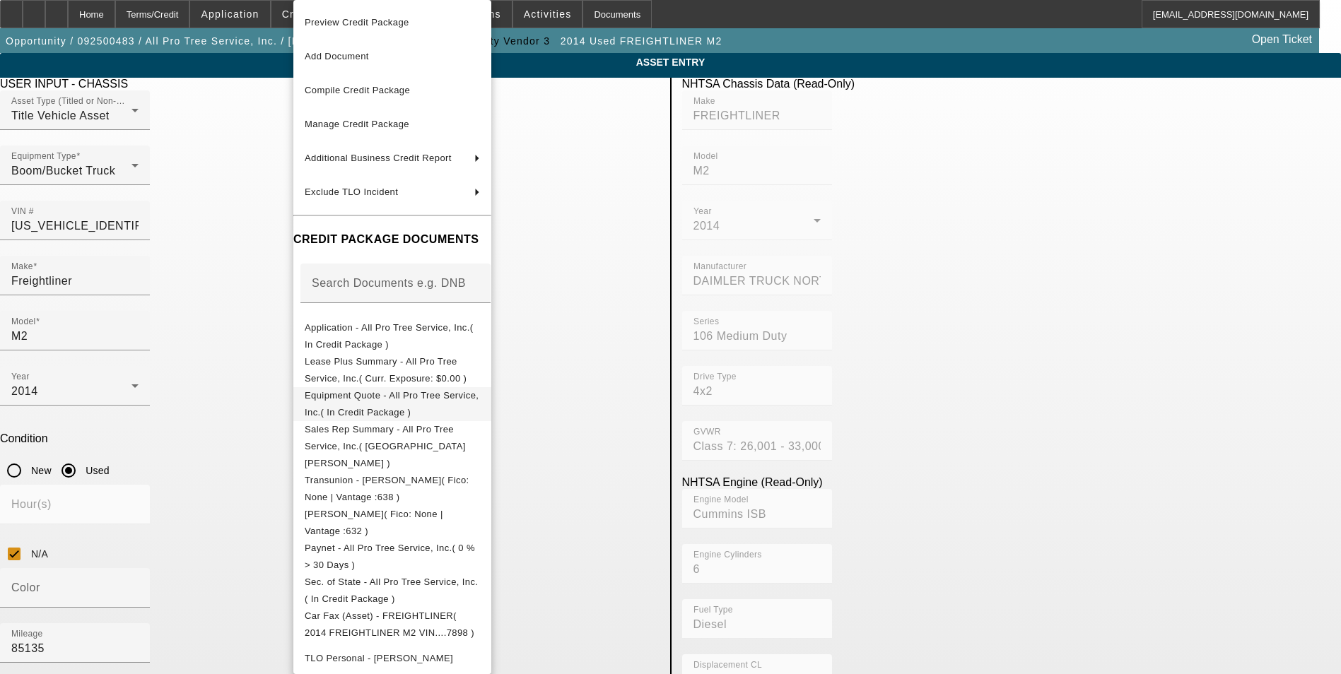
click at [472, 393] on span "Equipment Quote - All Pro Tree Service, Inc.( In Credit Package )" at bounding box center [392, 404] width 175 height 34
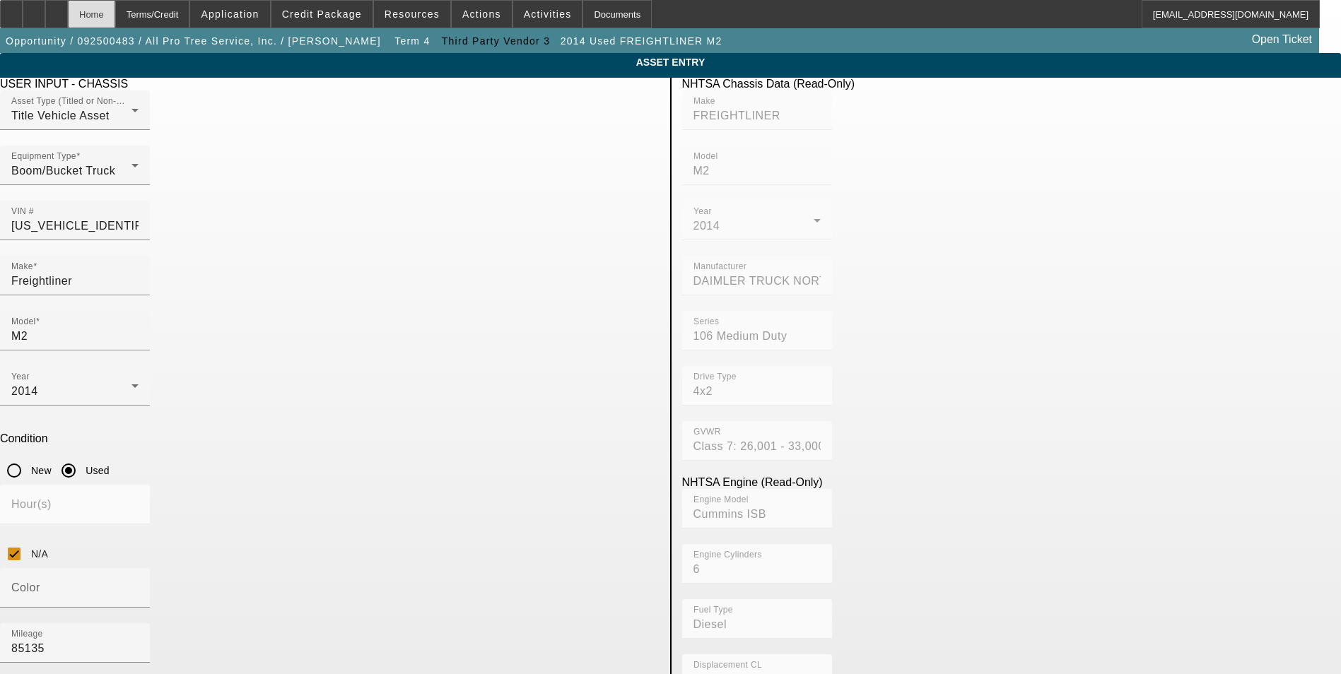
click at [115, 16] on div "Home" at bounding box center [91, 14] width 47 height 28
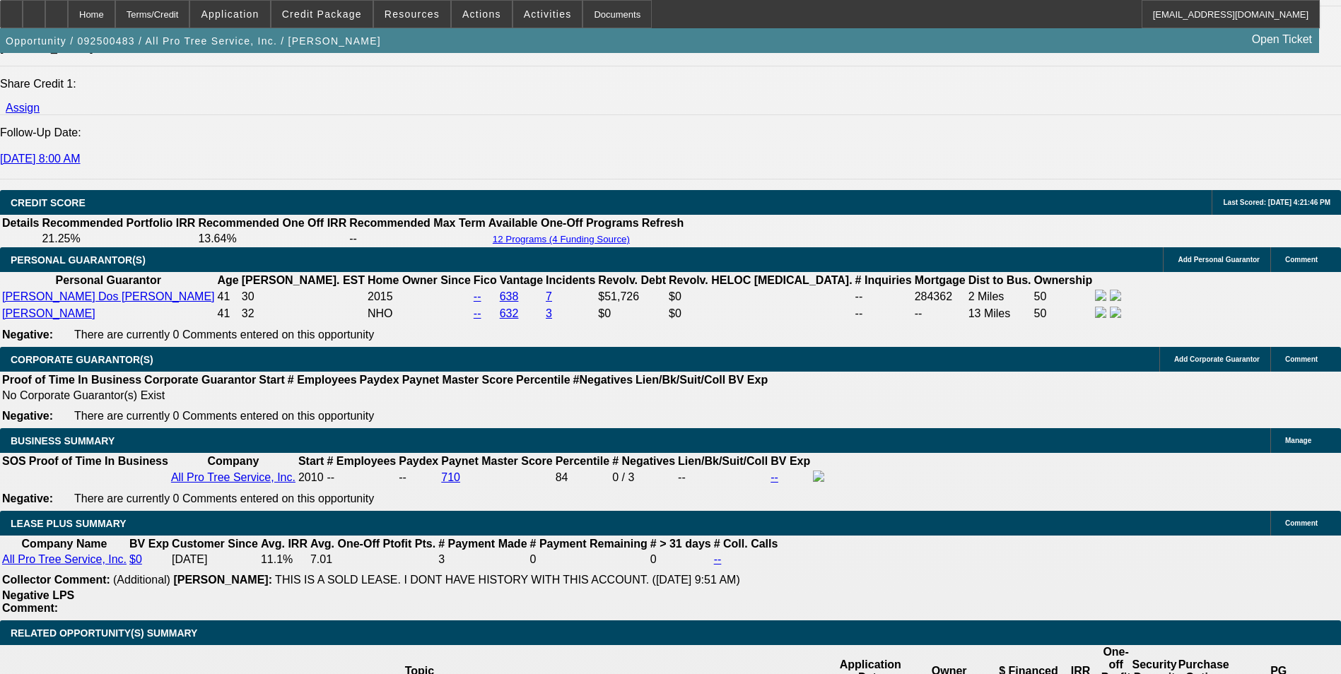
select select "0"
select select "2"
select select "0"
select select "6"
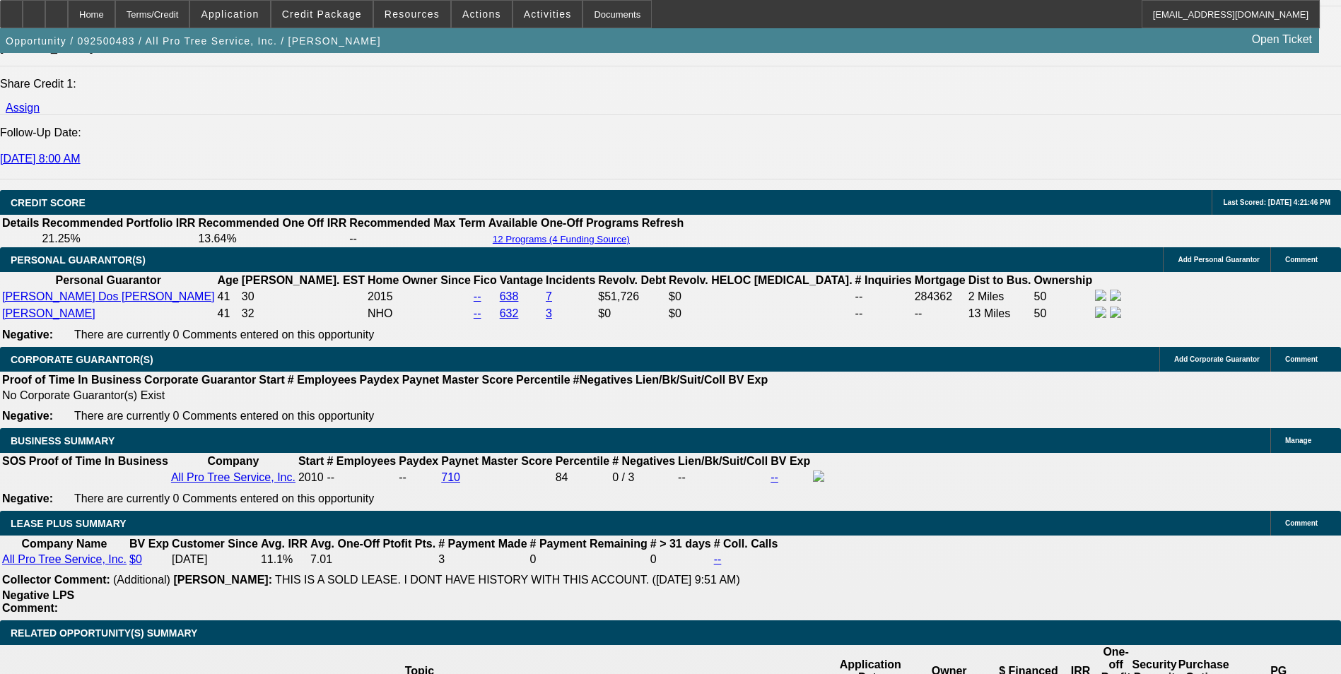
select select "0"
select select "6"
select select "0"
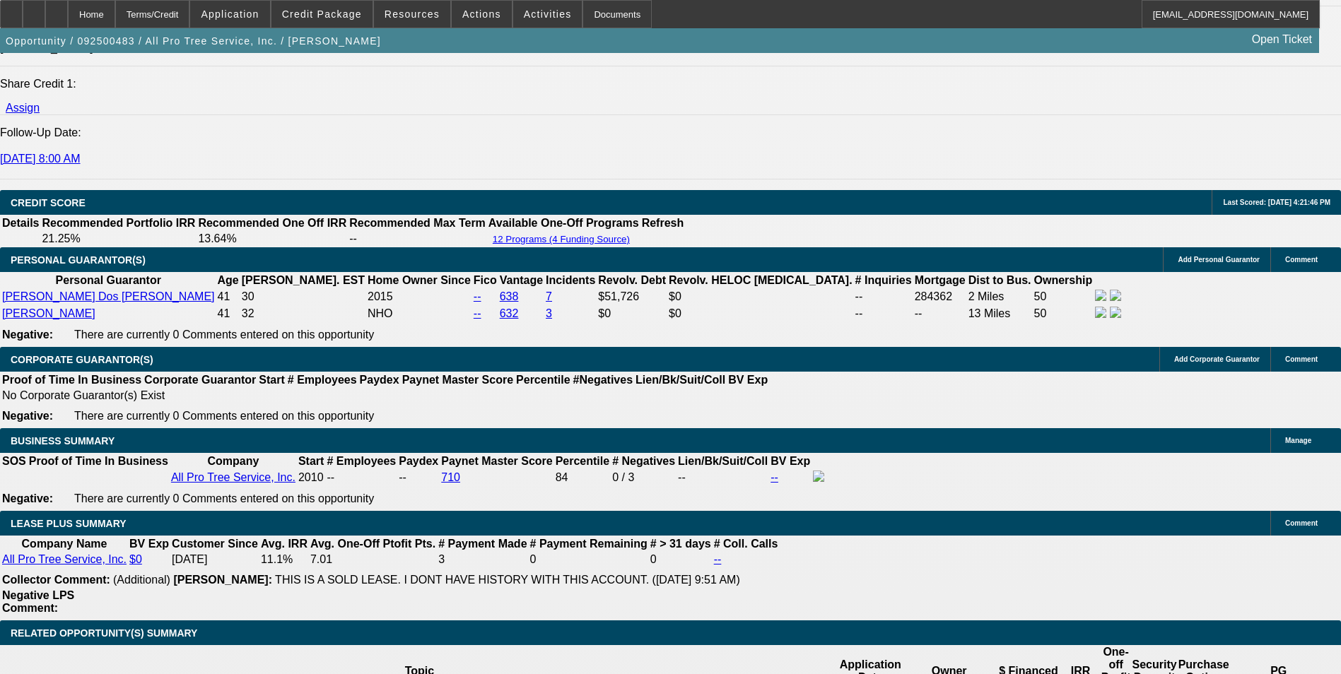
select select "0"
select select "6"
select select "0"
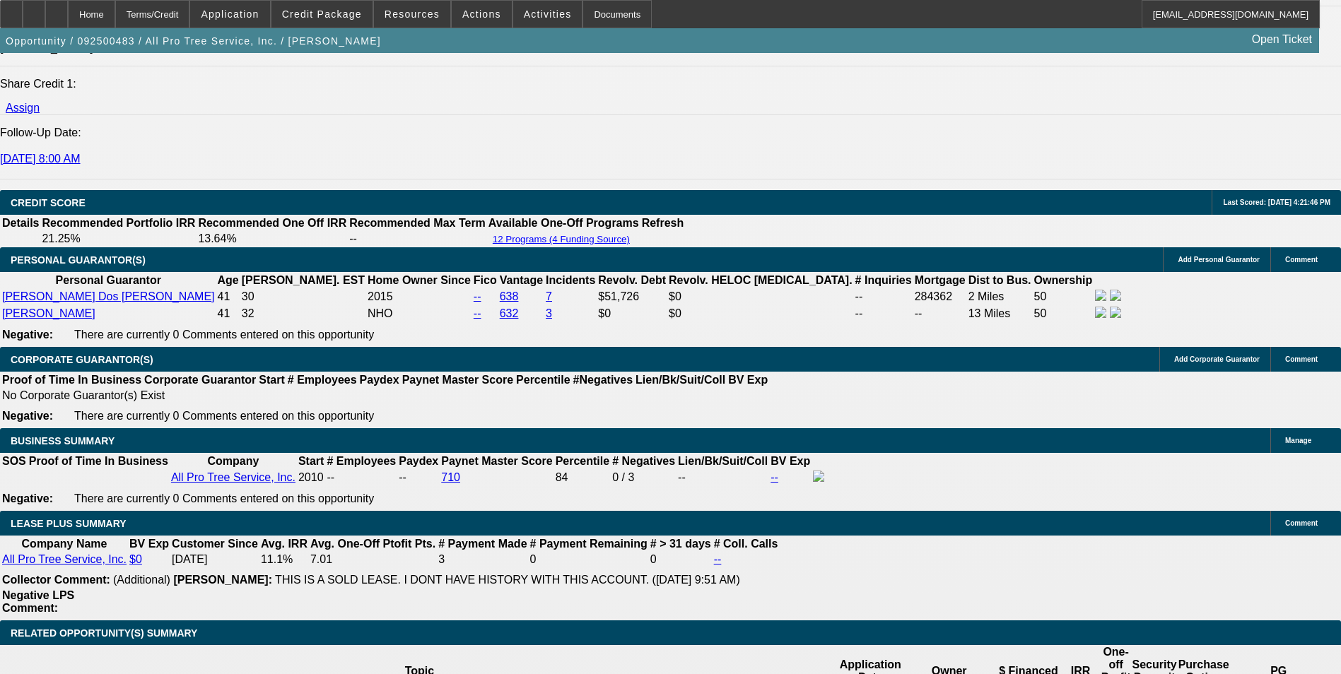
select select "0"
select select "6"
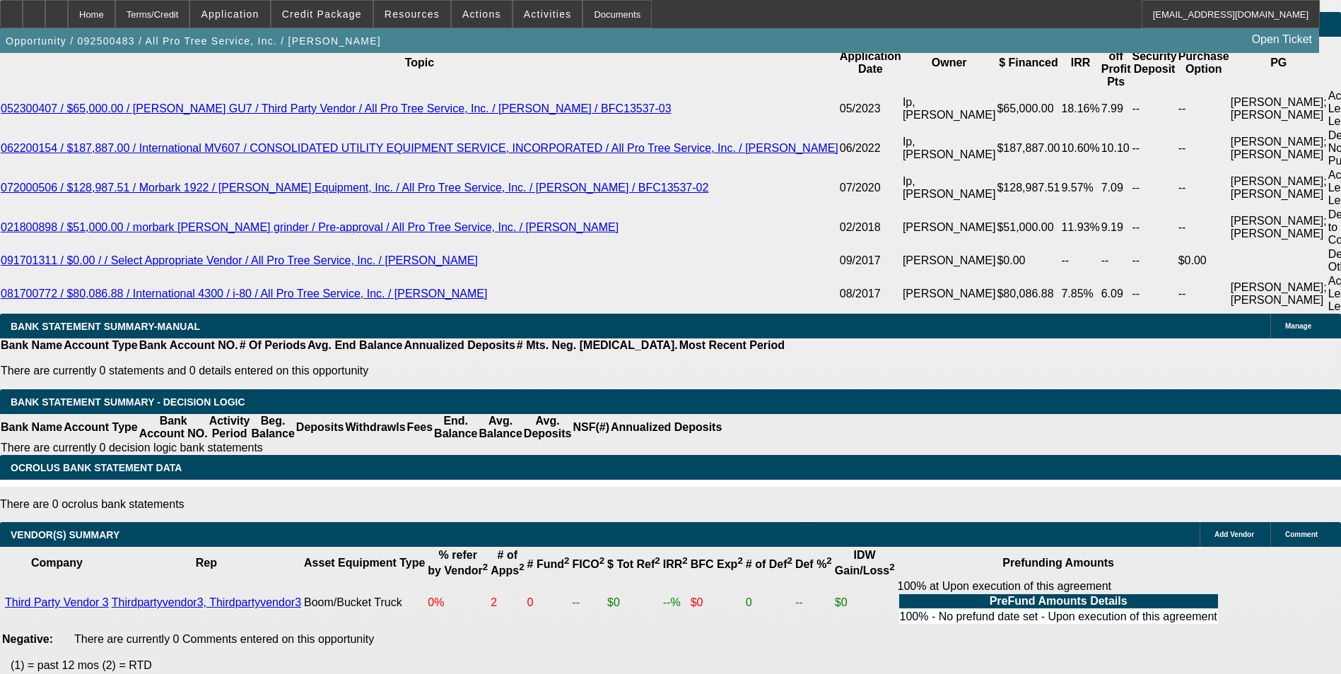
scroll to position [2666, 0]
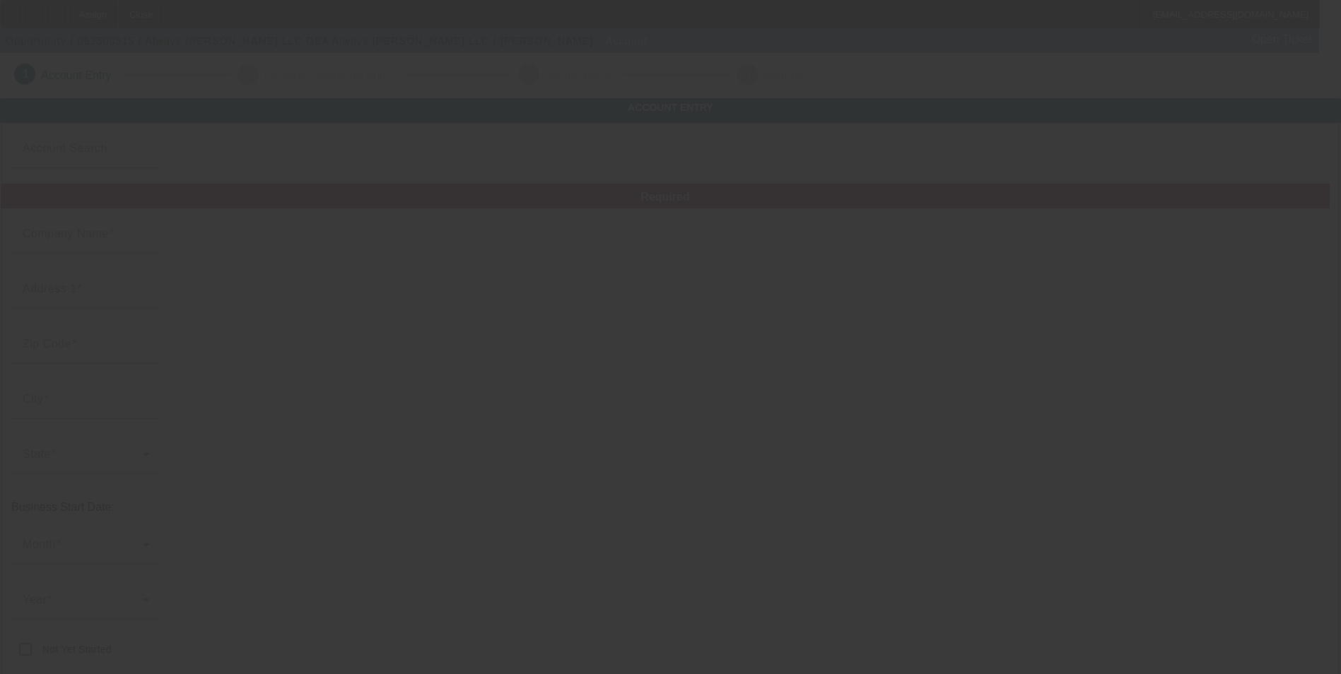
type input "Always [PERSON_NAME] LLC"
type input "155 Lost Wells Circle"
type input "82501"
type input "Riverton"
type input "(307) 214-1525"
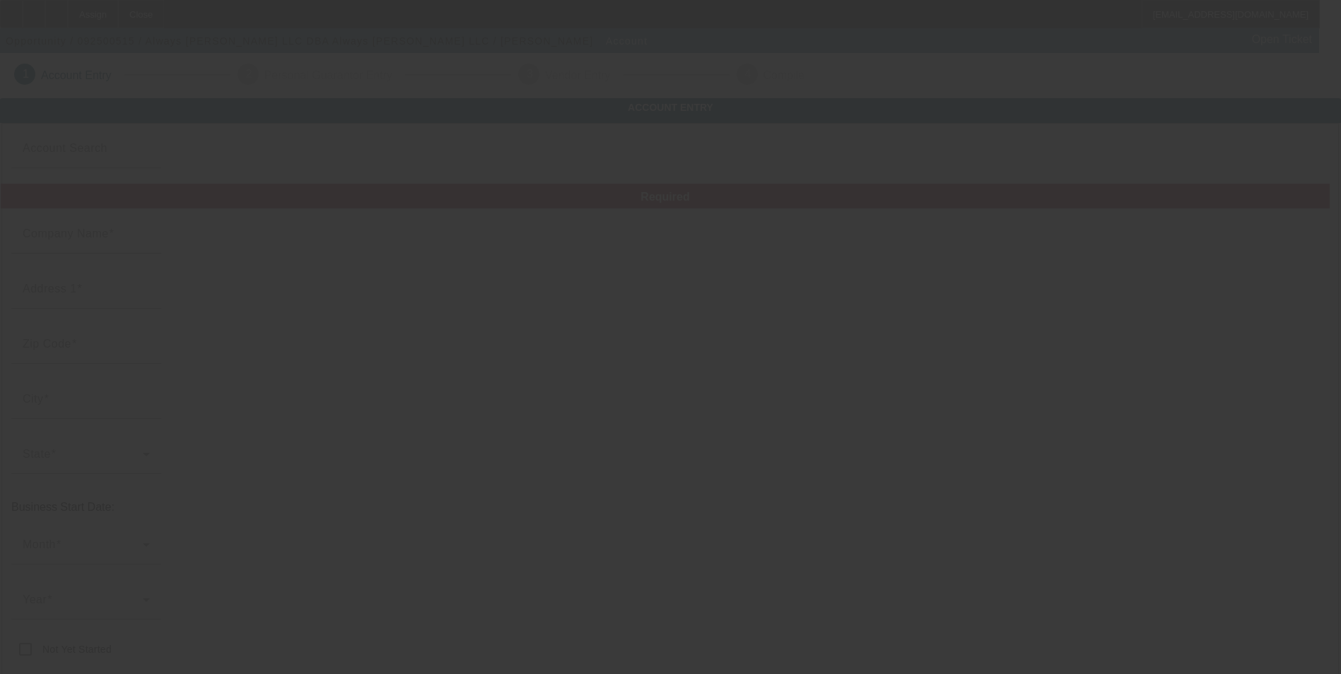
type input "Always Abel LLC"
type input "Alwaysable.llc@gmail.com"
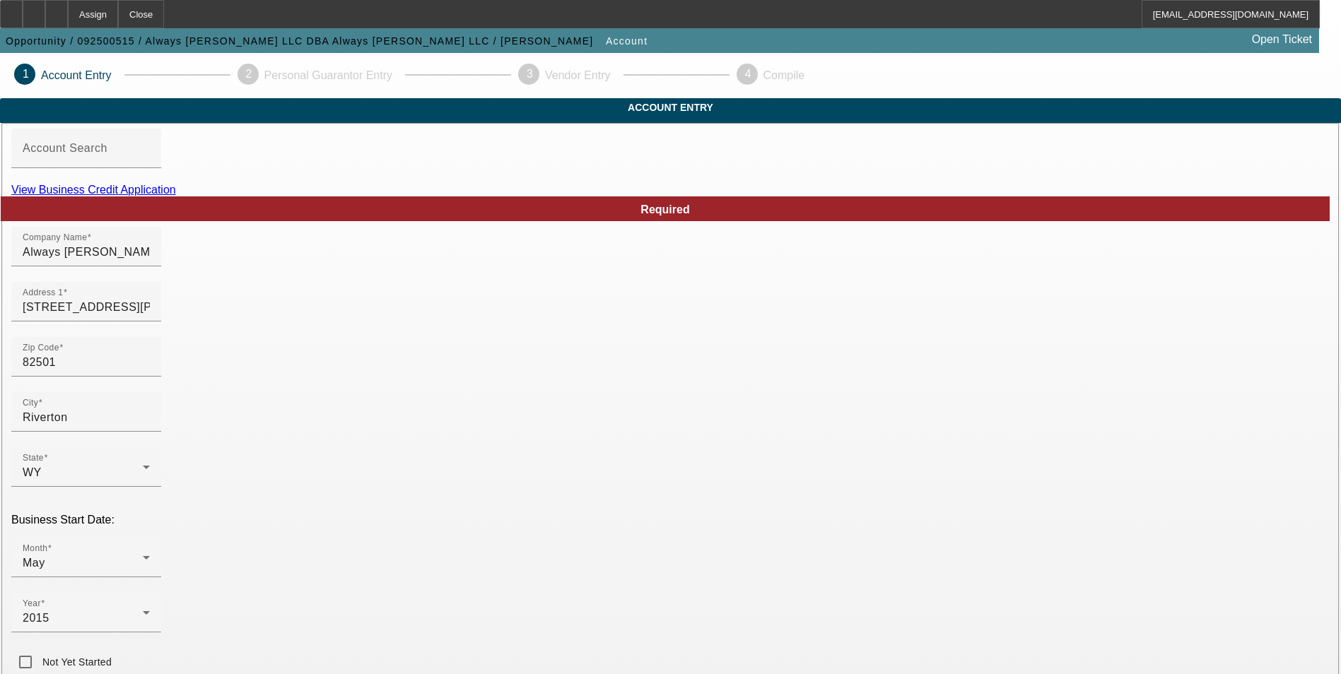
click at [176, 196] on link "View Business Credit Application" at bounding box center [93, 190] width 165 height 12
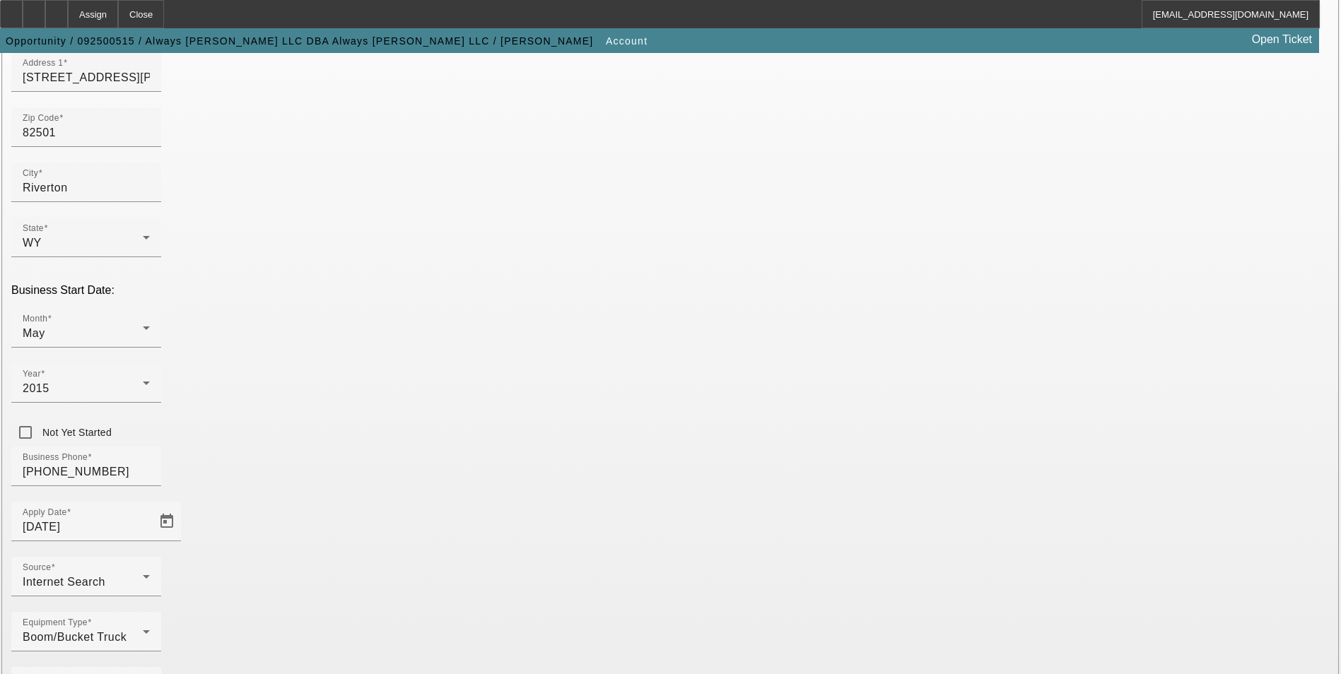
scroll to position [230, 0]
click at [105, 575] on span "Internet Search" at bounding box center [64, 581] width 83 height 12
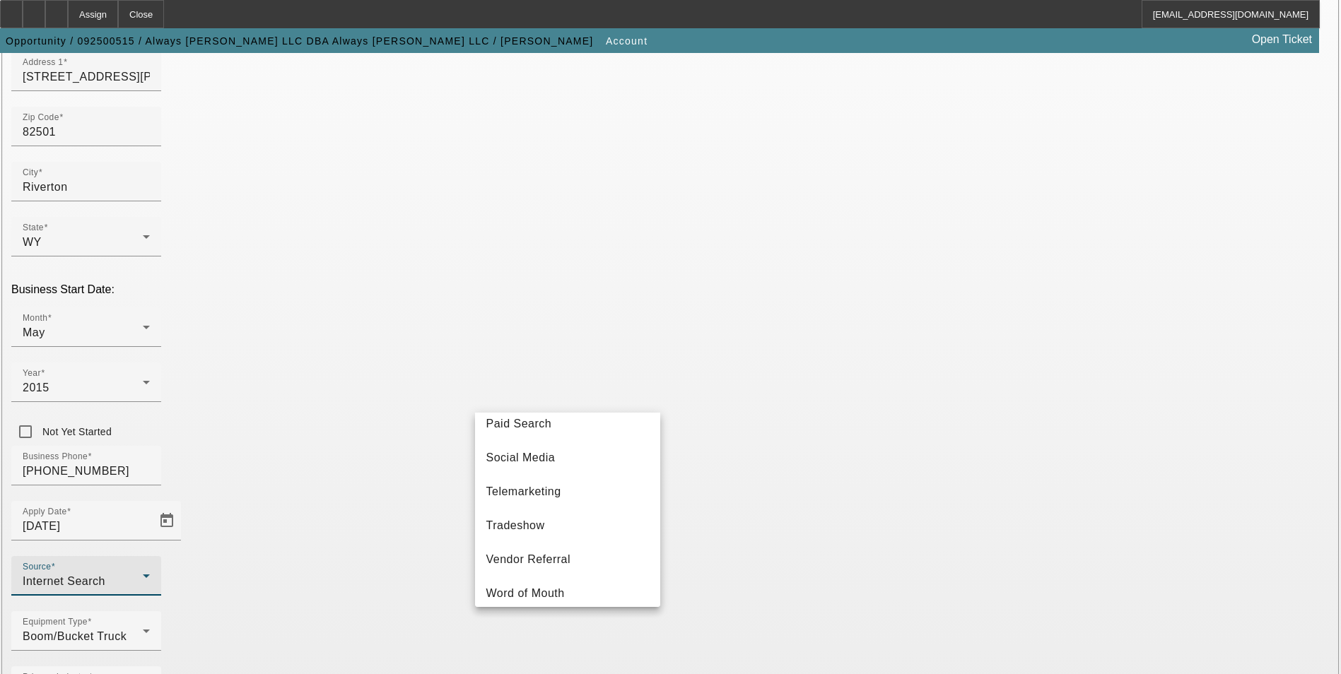
scroll to position [503, 0]
click at [563, 552] on span "Vendor Referral" at bounding box center [528, 550] width 85 height 17
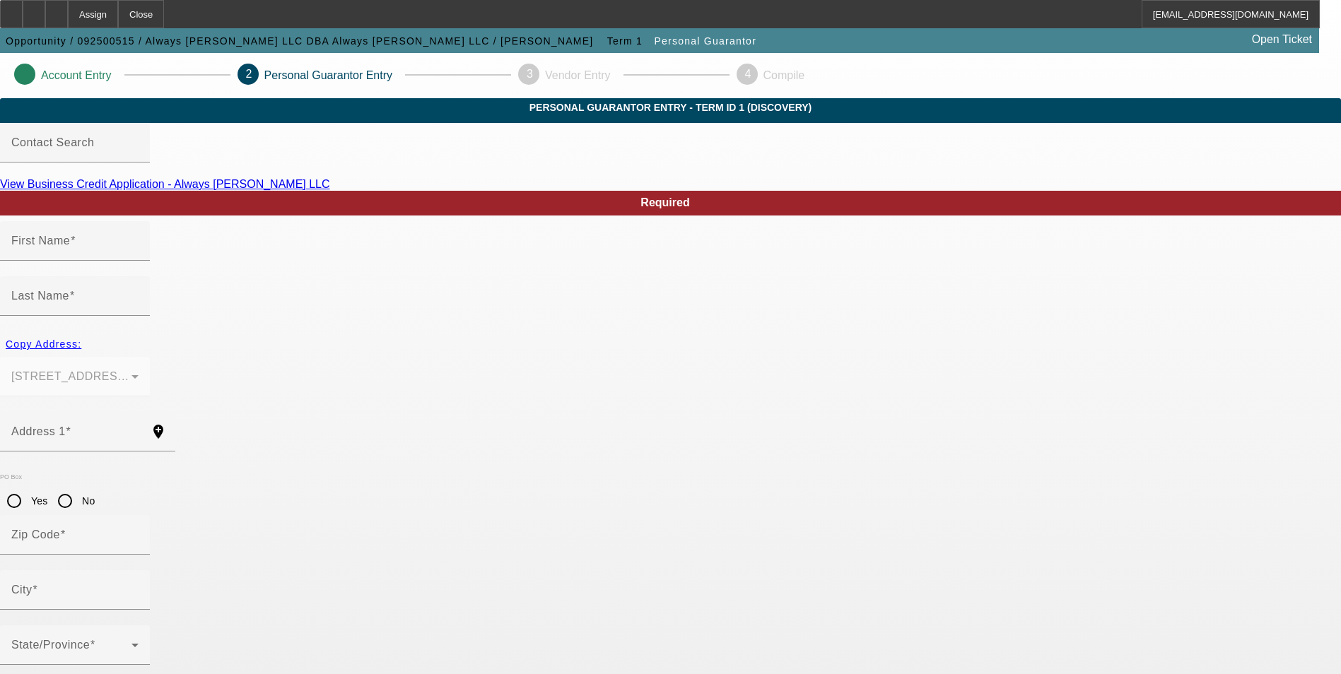
type input "Tara"
type input "Alatini"
type input "155 Lost Wells Circle"
radio input "true"
type input "82501"
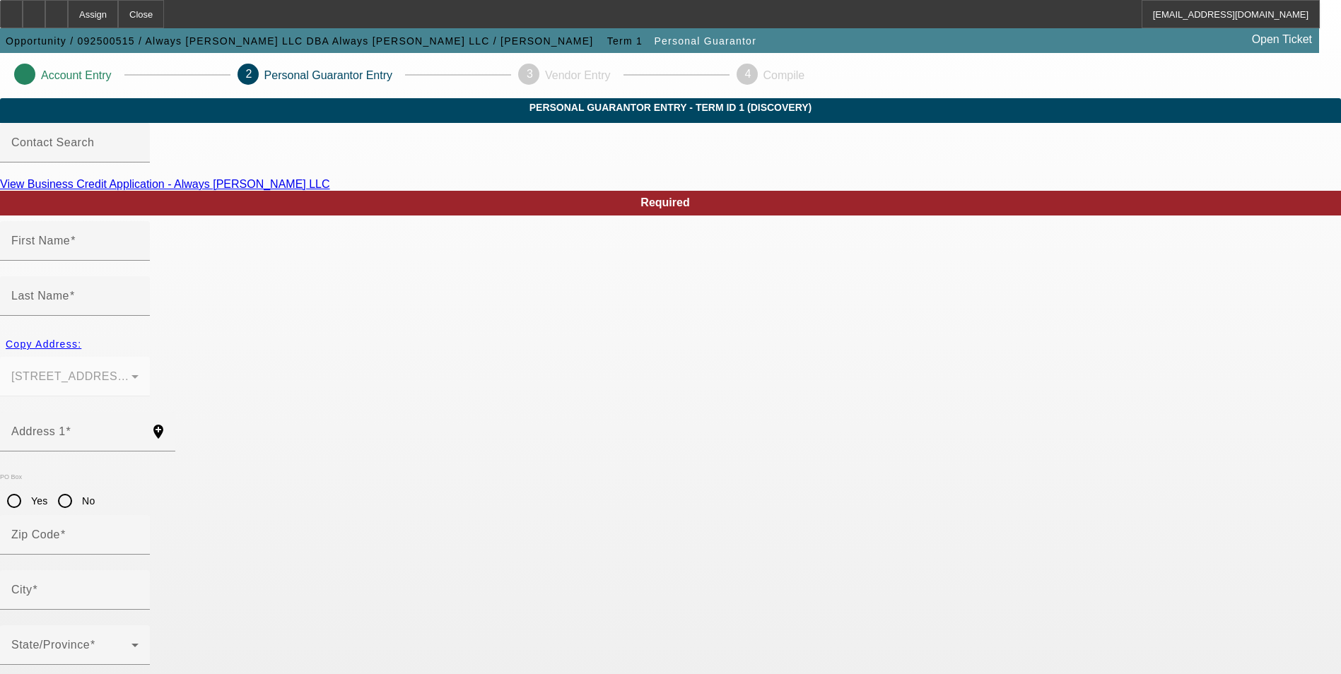
type input "Riverton"
type input "(307) 256-3323"
type input "100"
type input "528-27-2085"
type input "Alwaysable.llc@gmail.com"
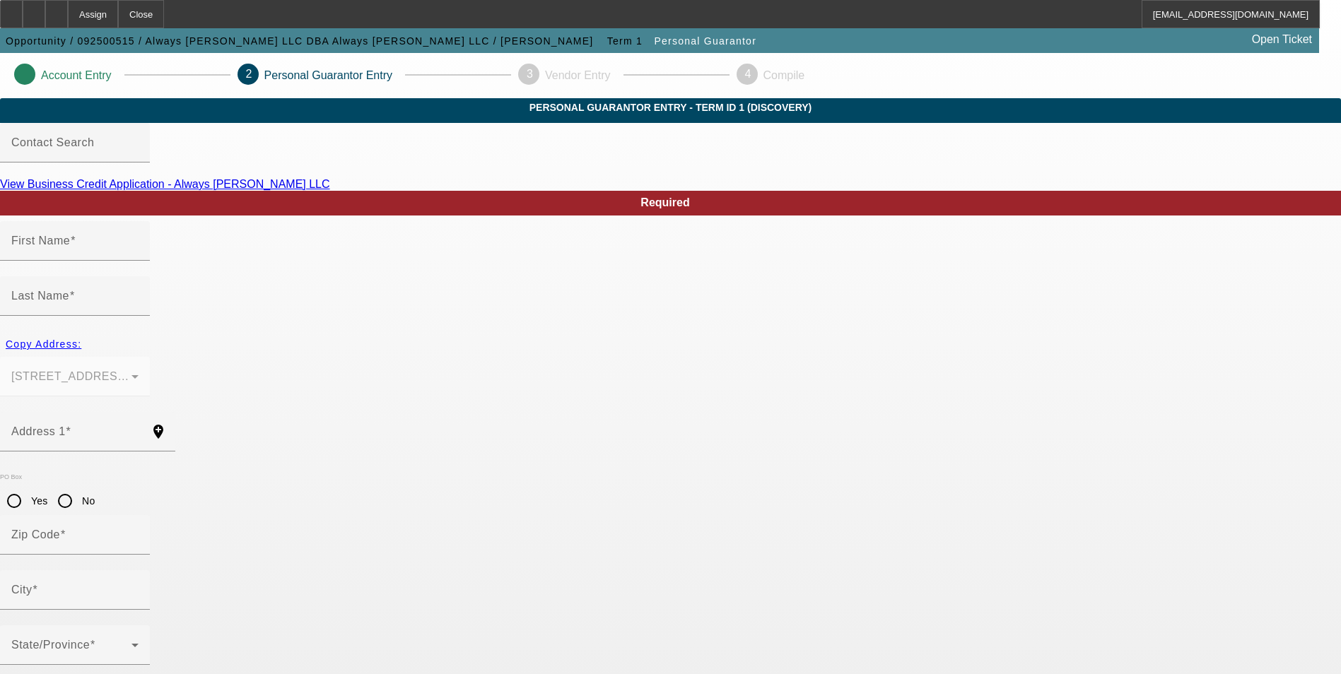
type input "(307) 214-1525"
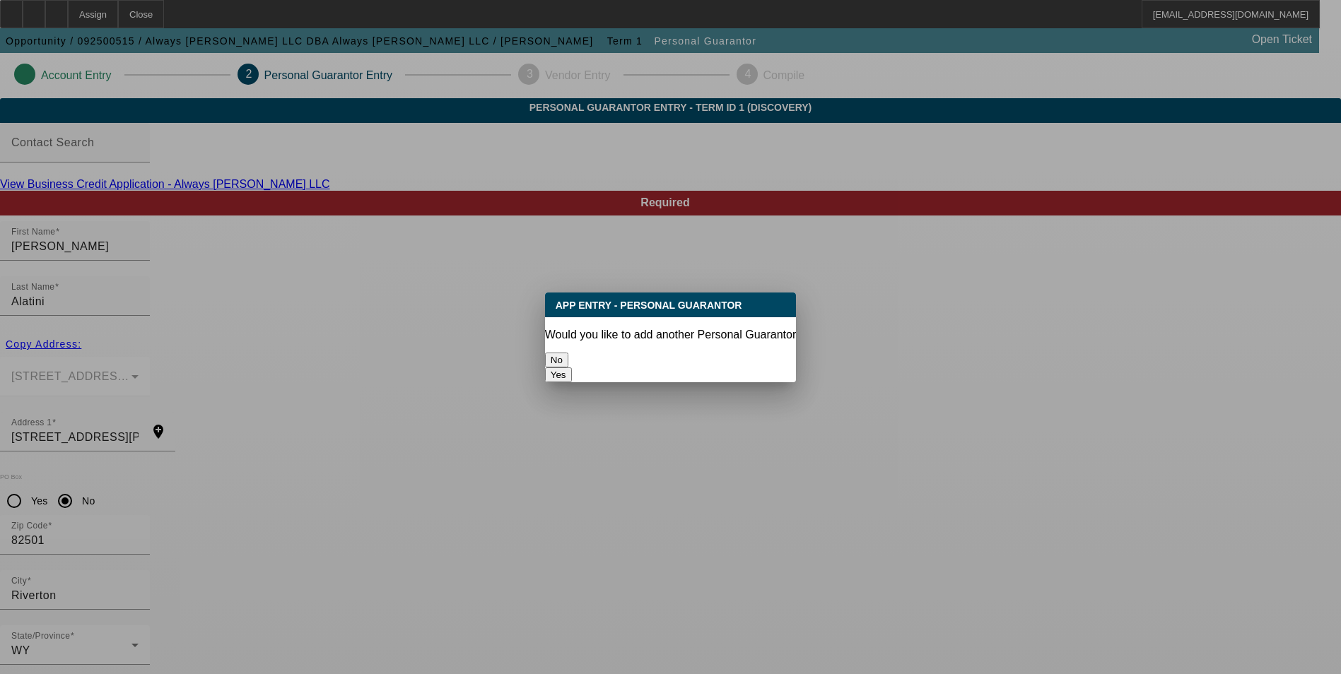
click at [572, 368] on button "Yes" at bounding box center [558, 375] width 27 height 15
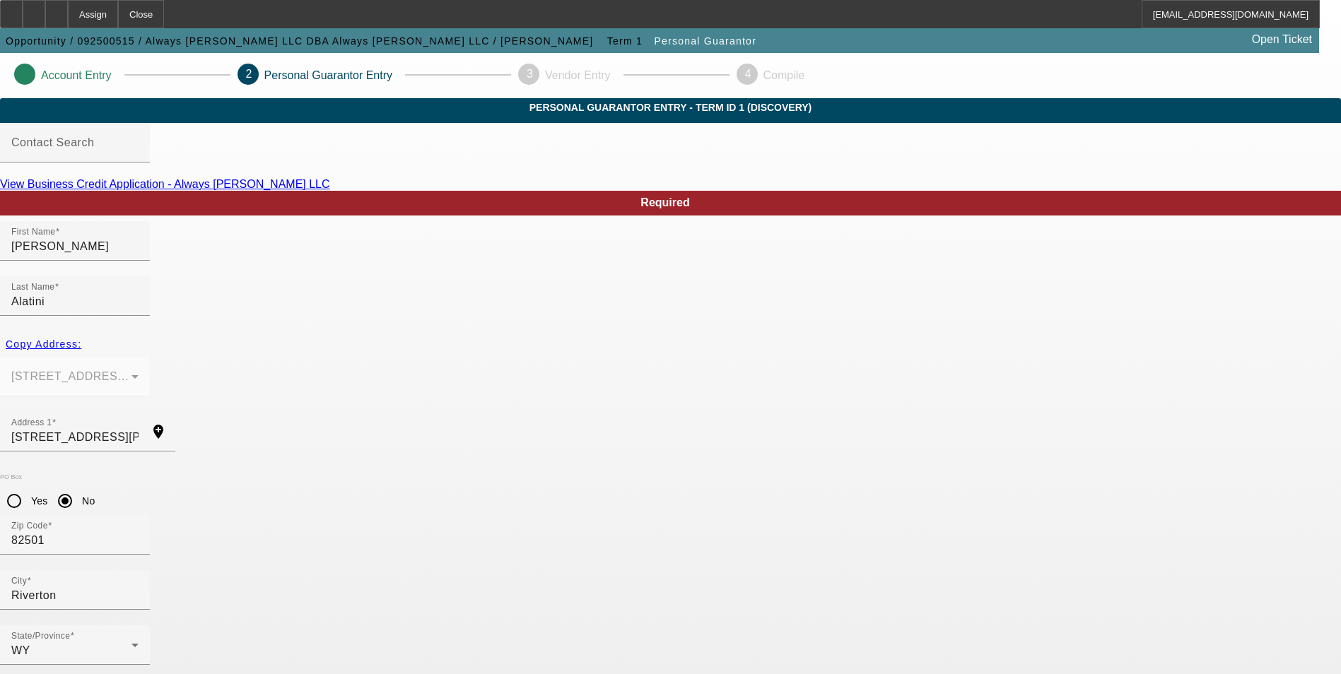
radio input "false"
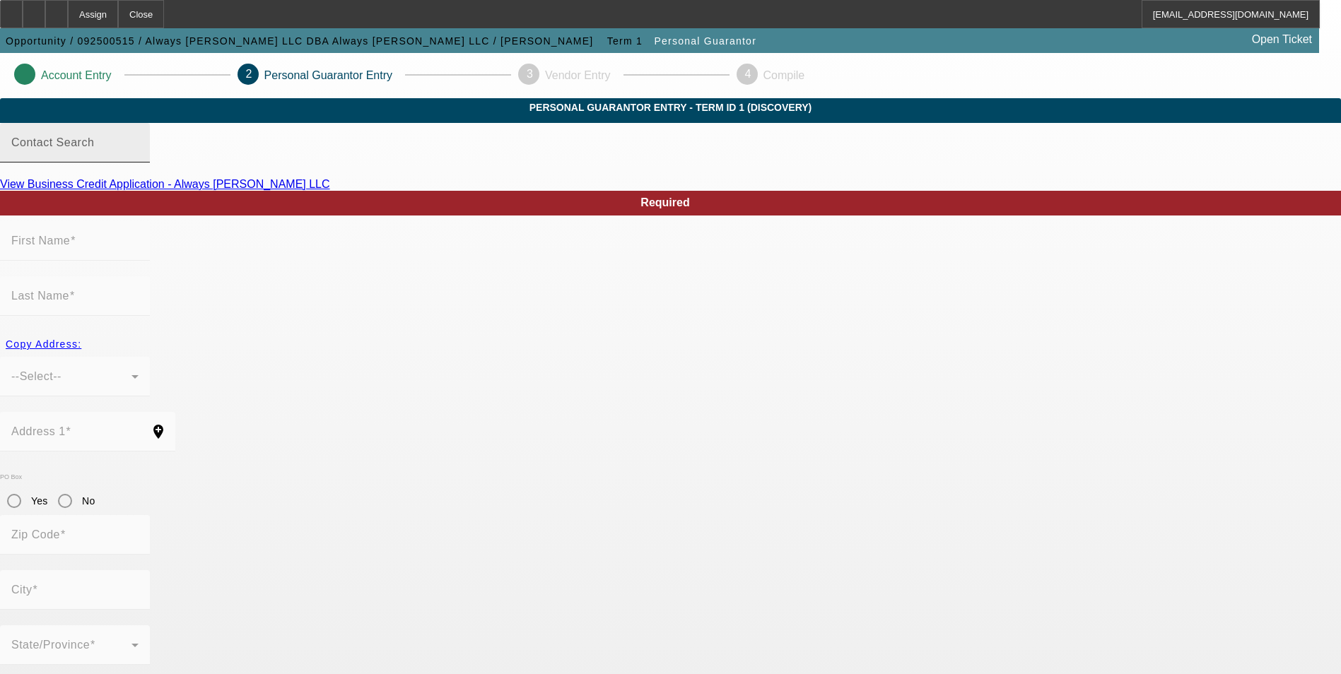
click at [139, 163] on div "Contact Search" at bounding box center [74, 143] width 127 height 40
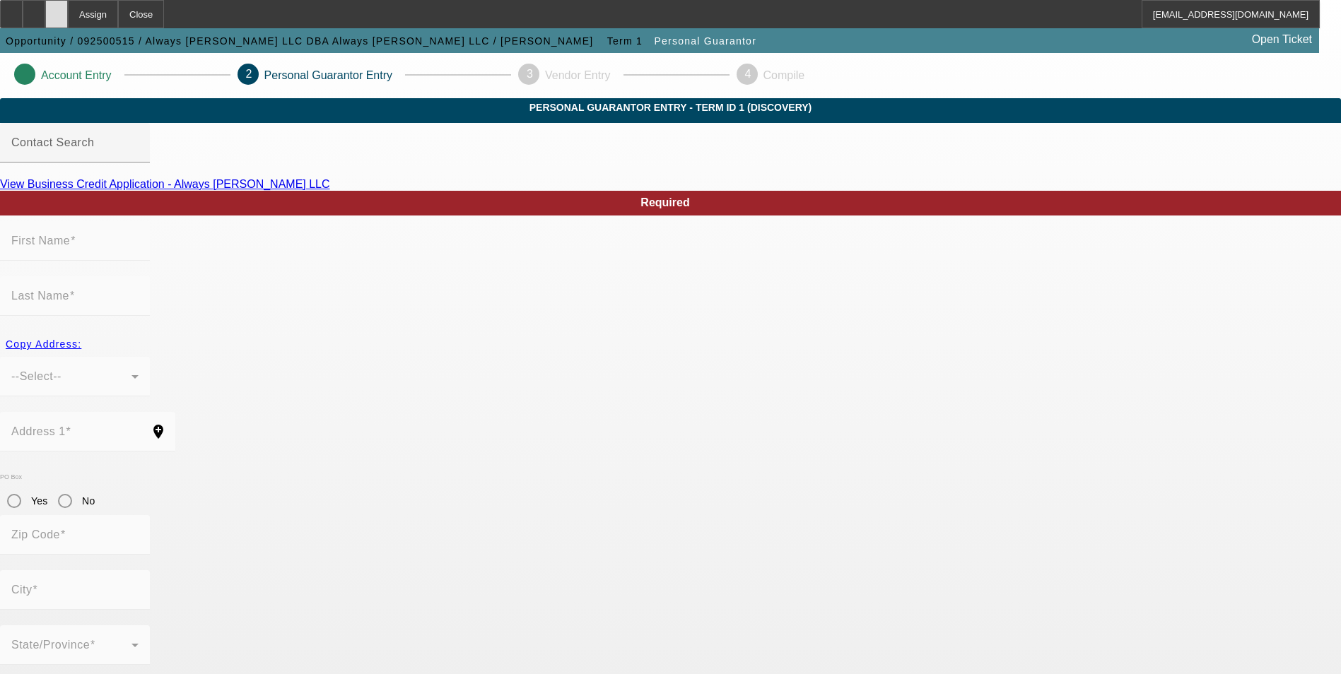
click at [68, 13] on div at bounding box center [56, 14] width 23 height 28
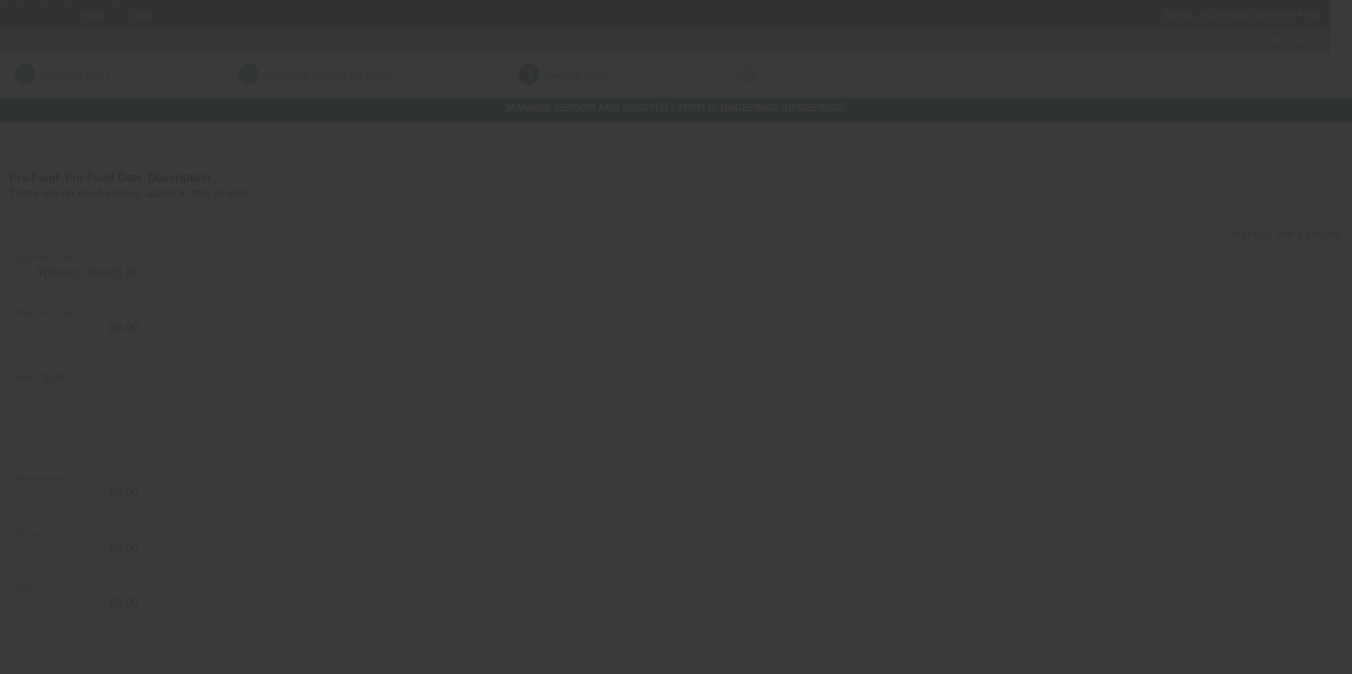
type input "$39,500.00"
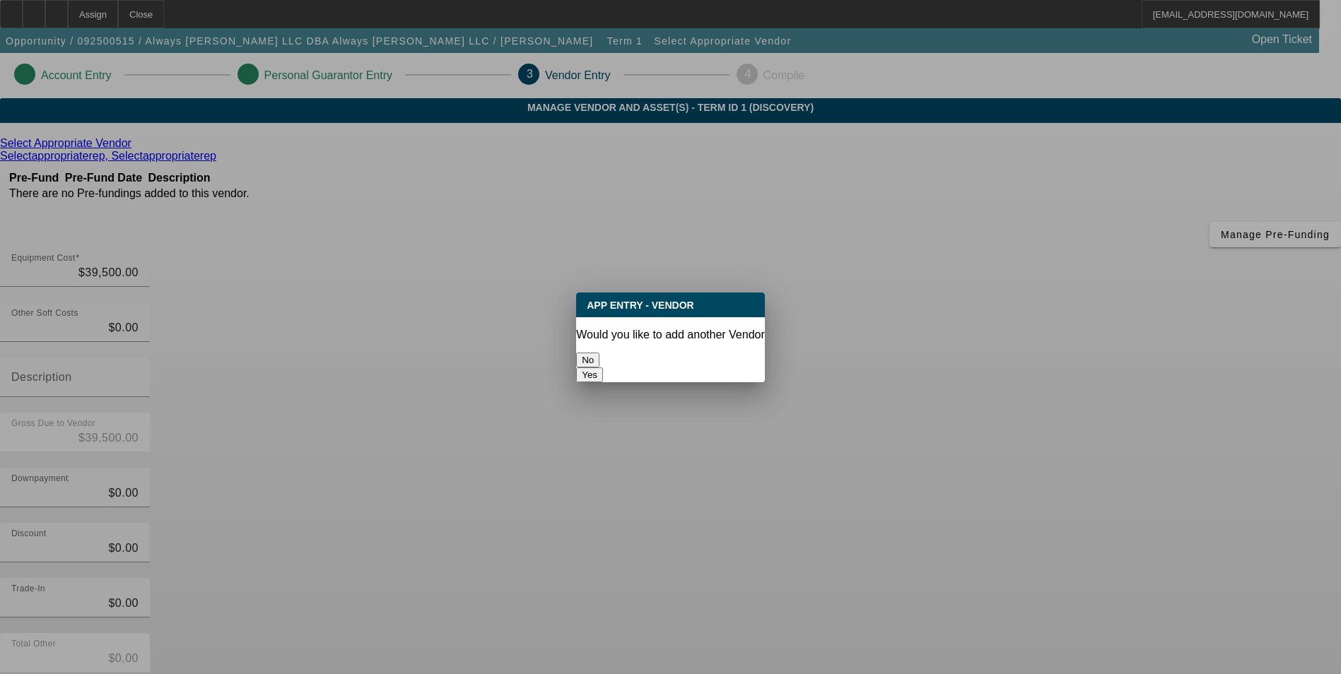
click at [599, 353] on button "No" at bounding box center [587, 360] width 23 height 15
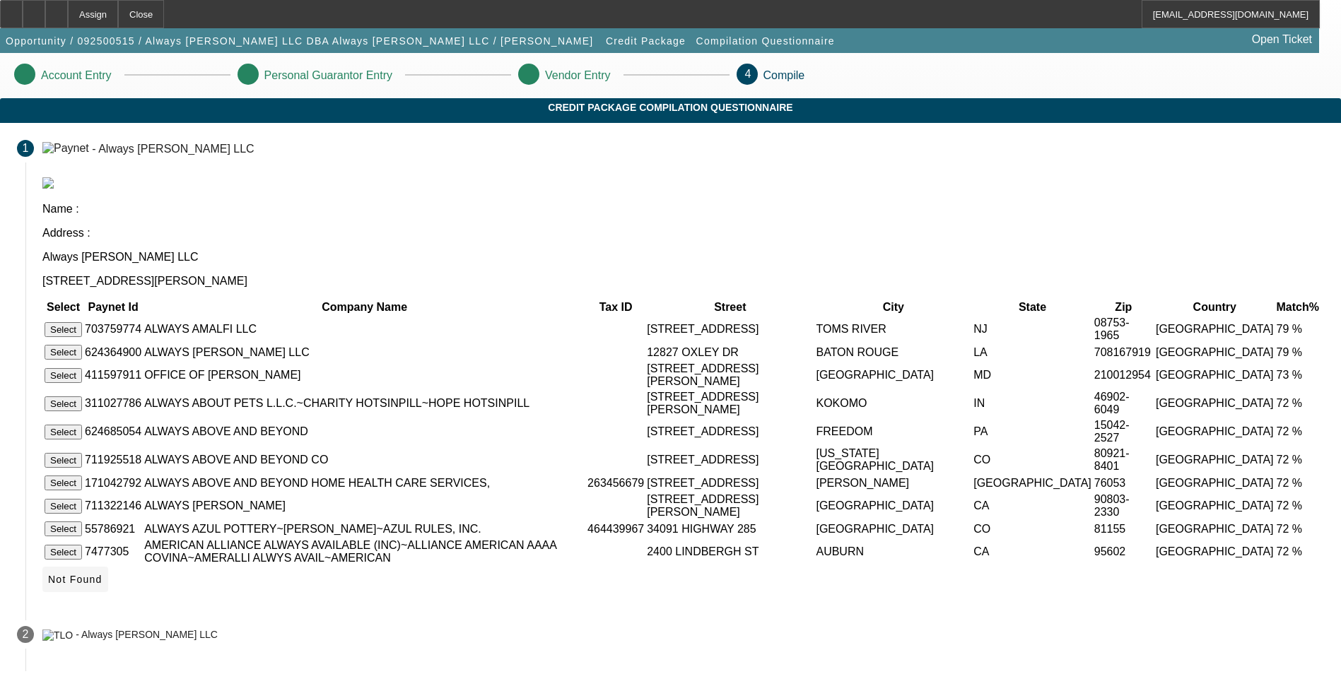
click at [103, 574] on span "Not Found" at bounding box center [75, 579] width 54 height 11
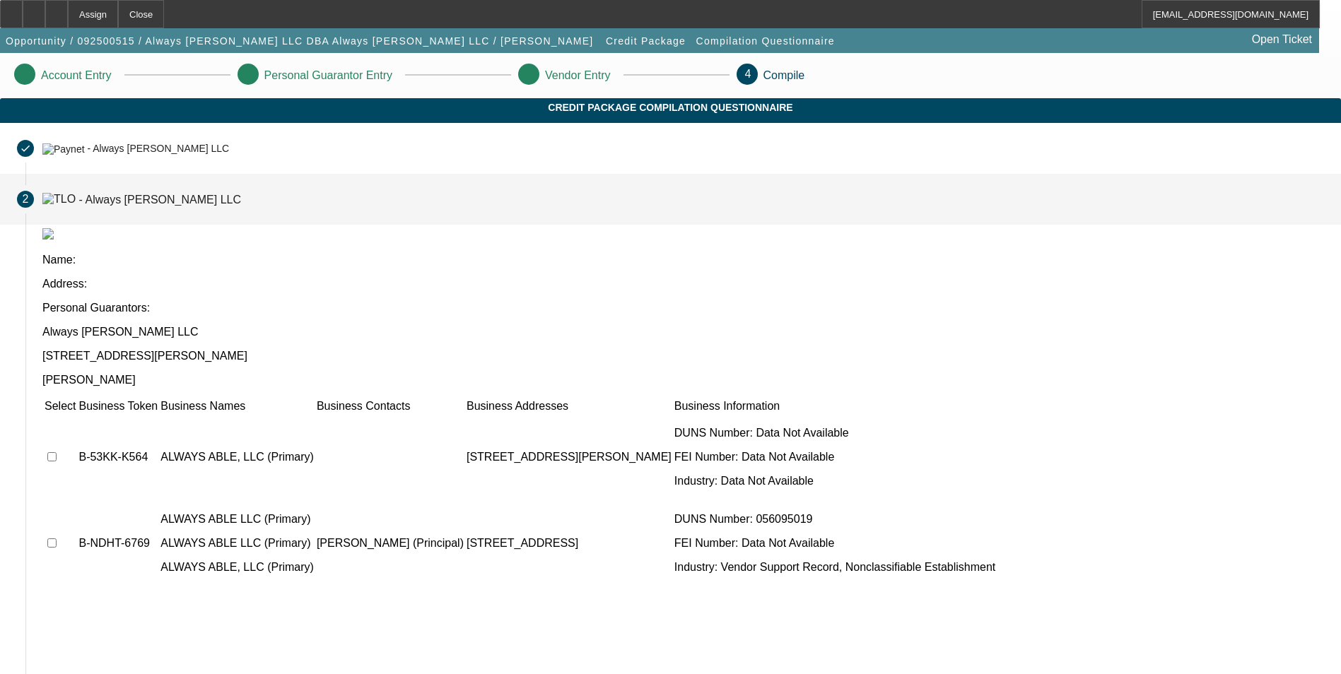
click at [57, 452] on input "checkbox" at bounding box center [51, 456] width 9 height 9
checkbox input "true"
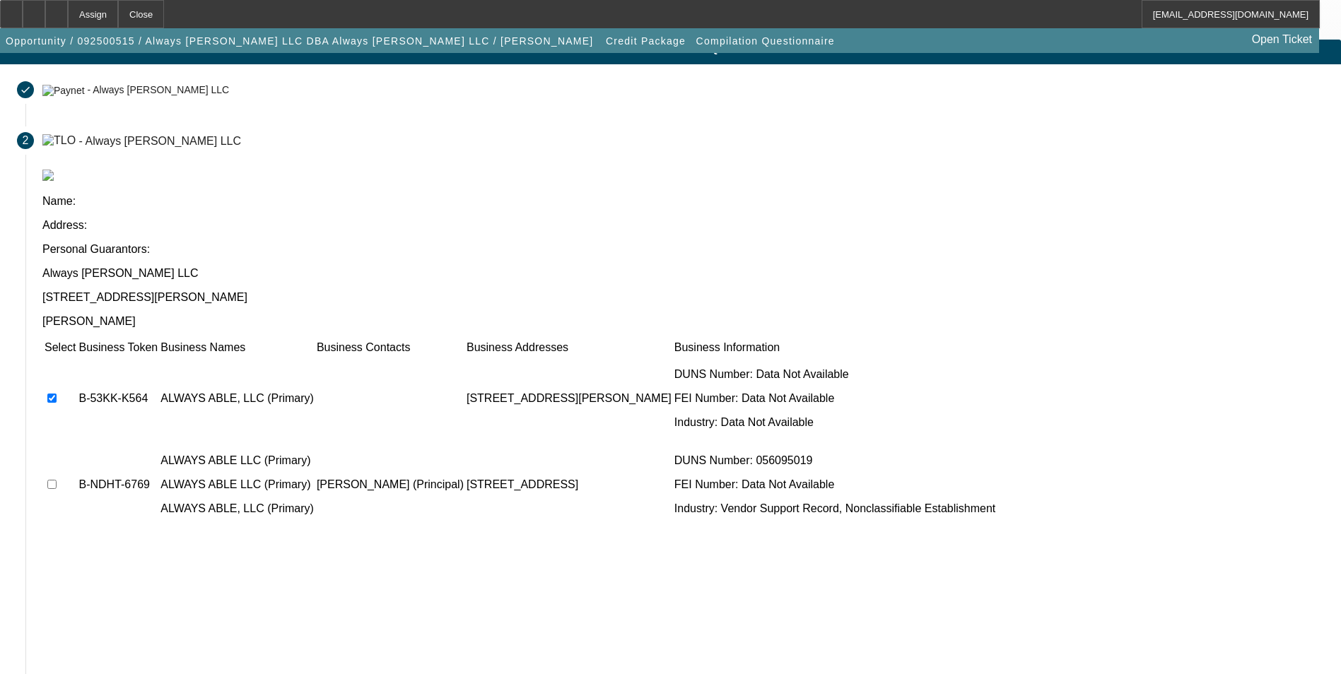
scroll to position [107, 0]
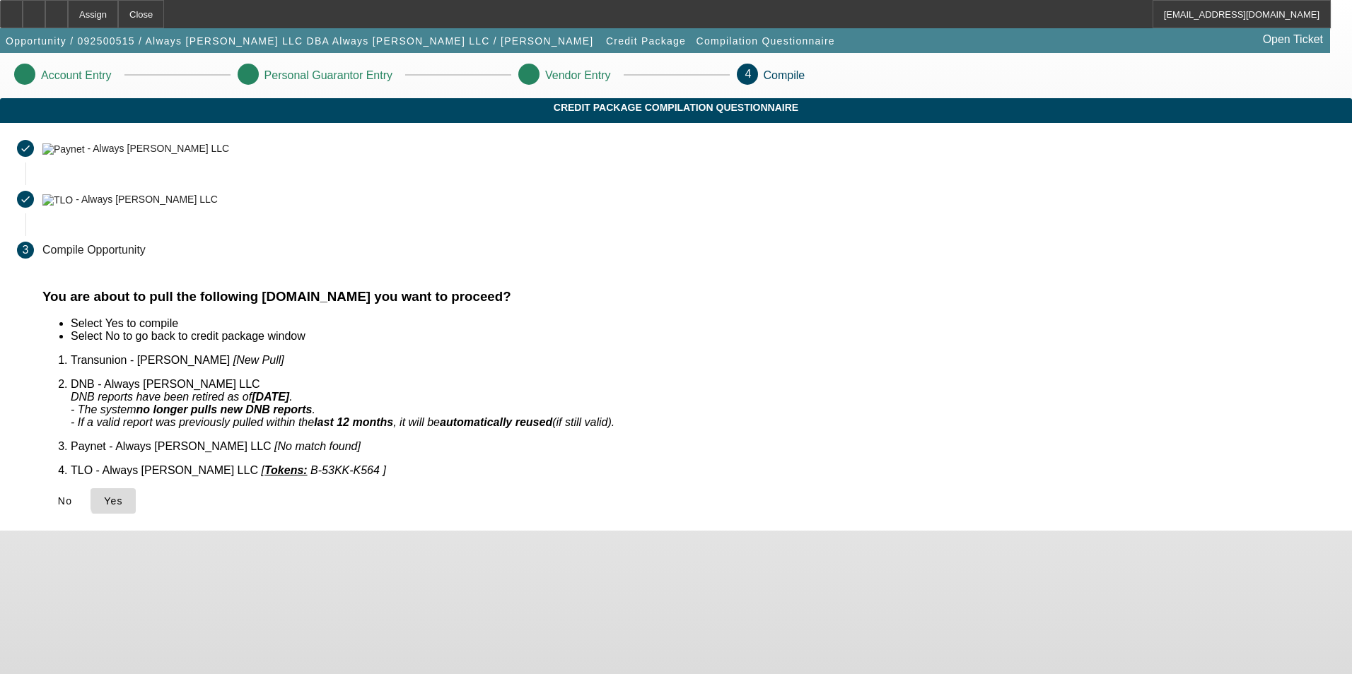
click at [123, 496] on span "Yes" at bounding box center [113, 501] width 19 height 11
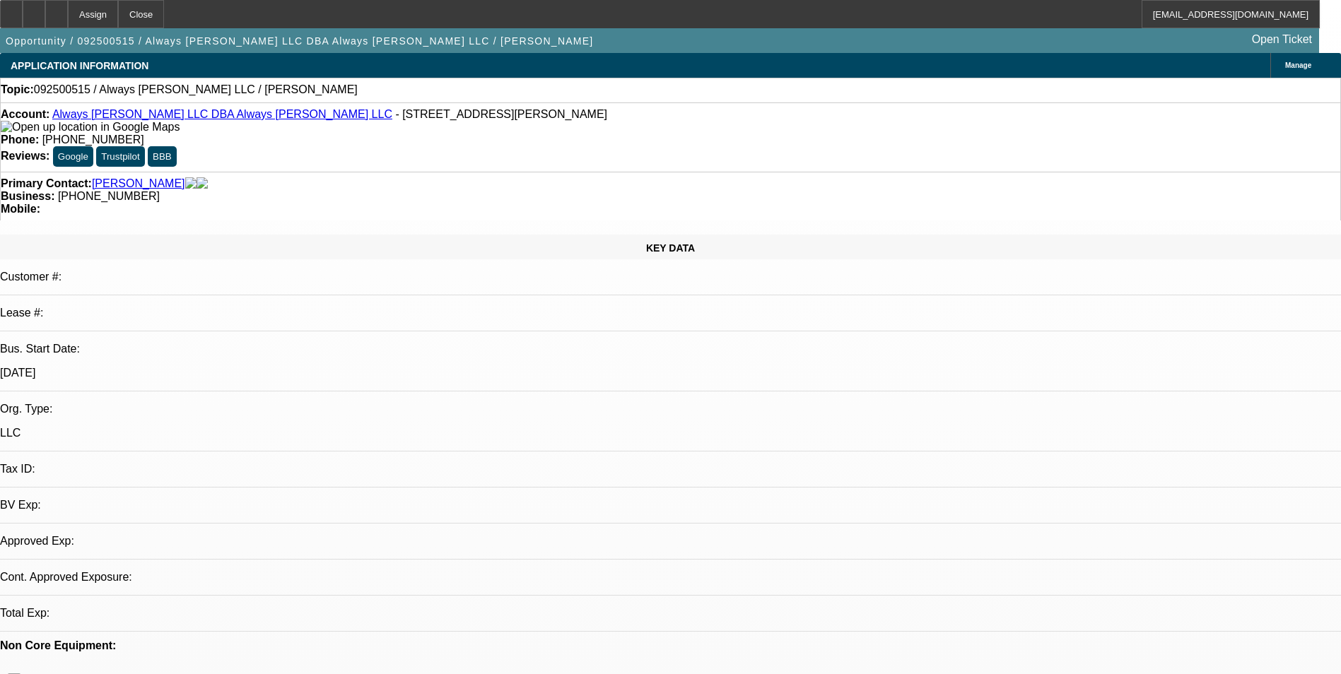
select select "0"
select select "2"
select select "0.1"
select select "4"
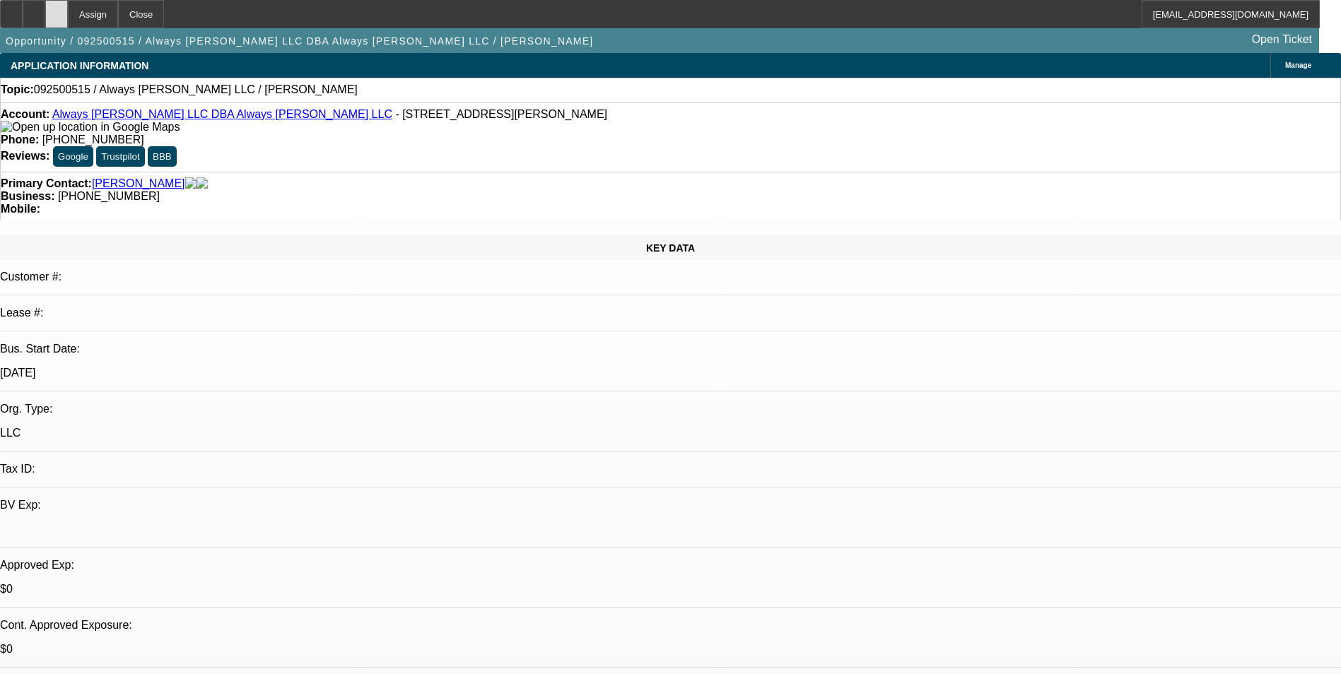
click at [57, 9] on icon at bounding box center [57, 9] width 0 height 0
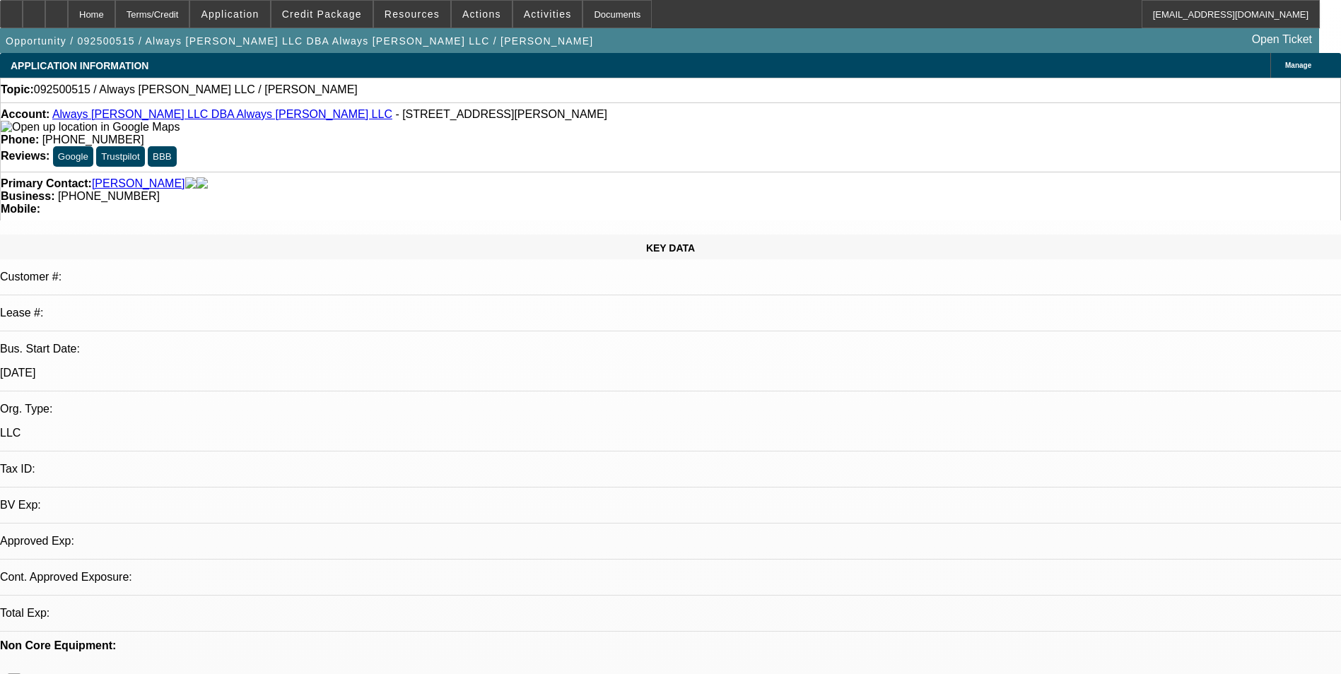
select select "0"
select select "2"
select select "0.1"
select select "4"
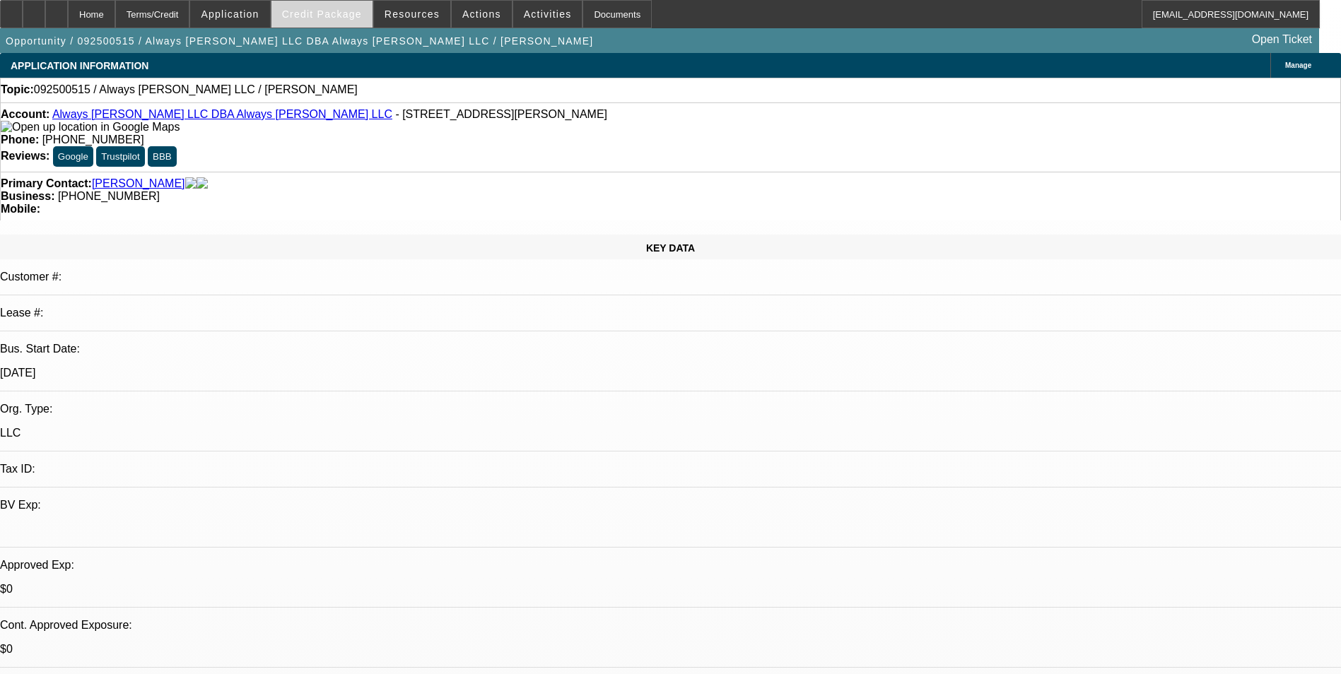
click at [338, 21] on span at bounding box center [321, 14] width 101 height 34
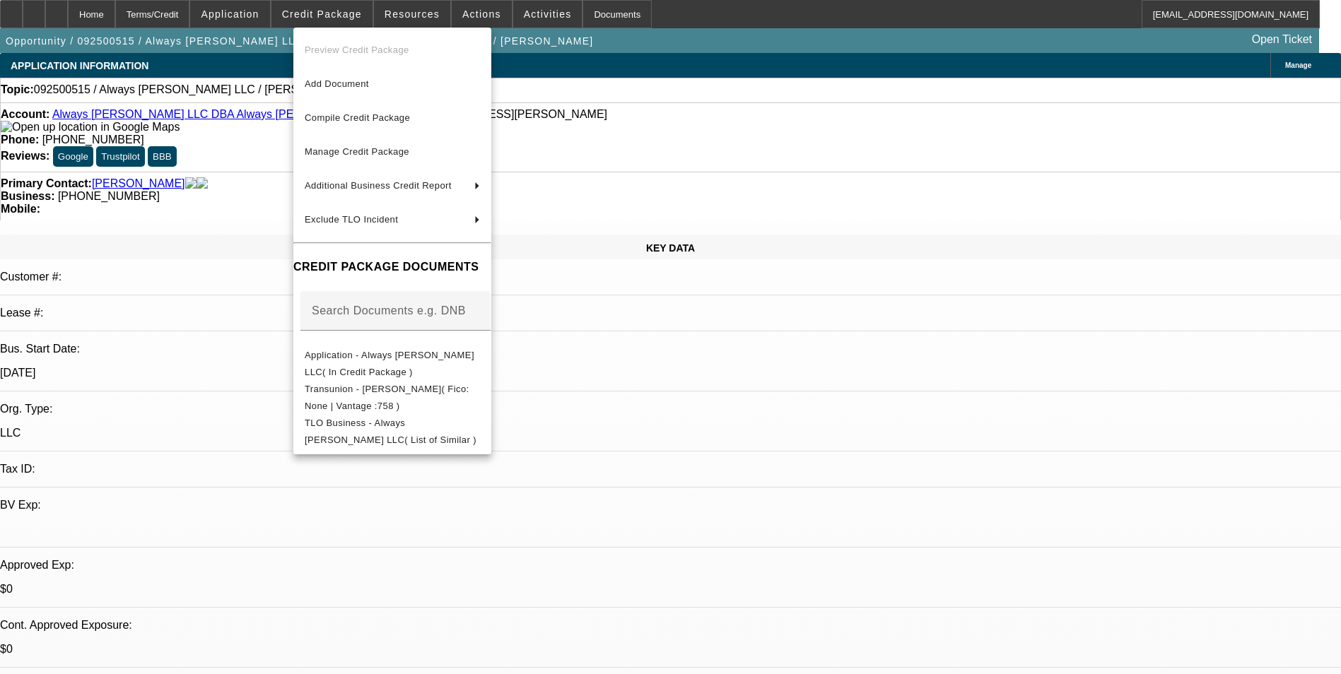
click at [338, 18] on div at bounding box center [670, 337] width 1341 height 674
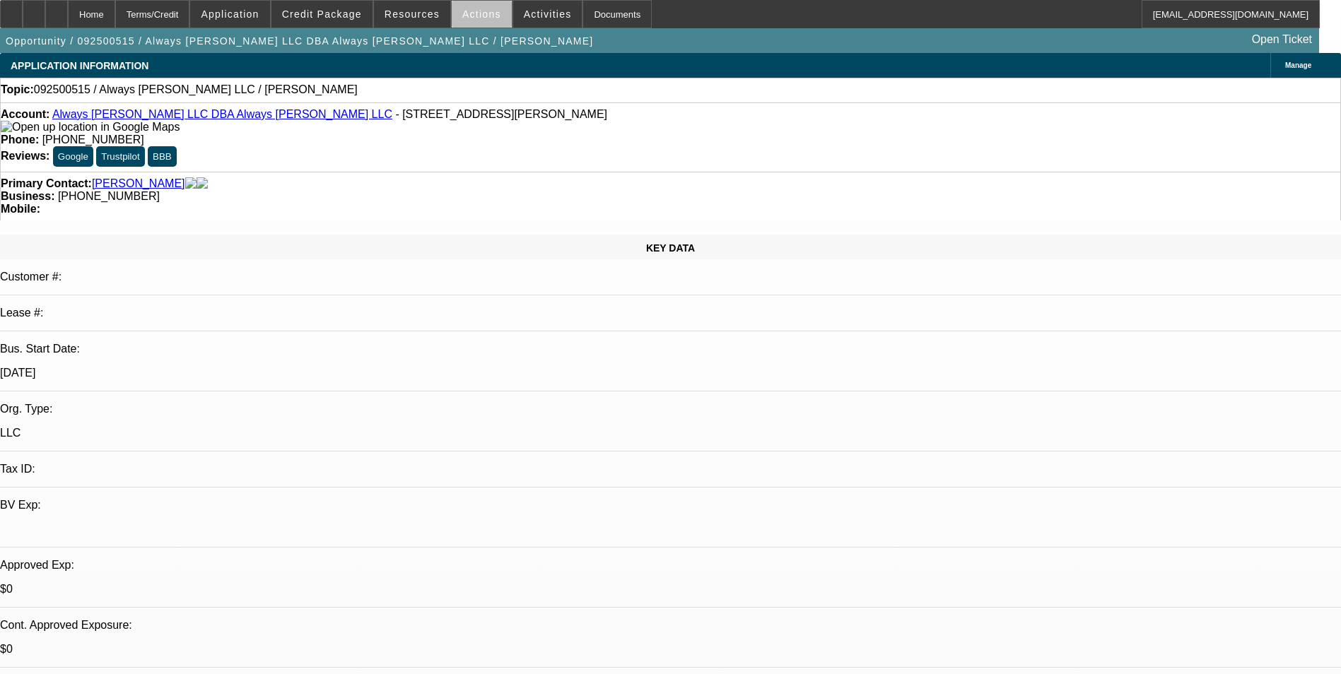
click at [481, 17] on span "Actions" at bounding box center [481, 13] width 39 height 11
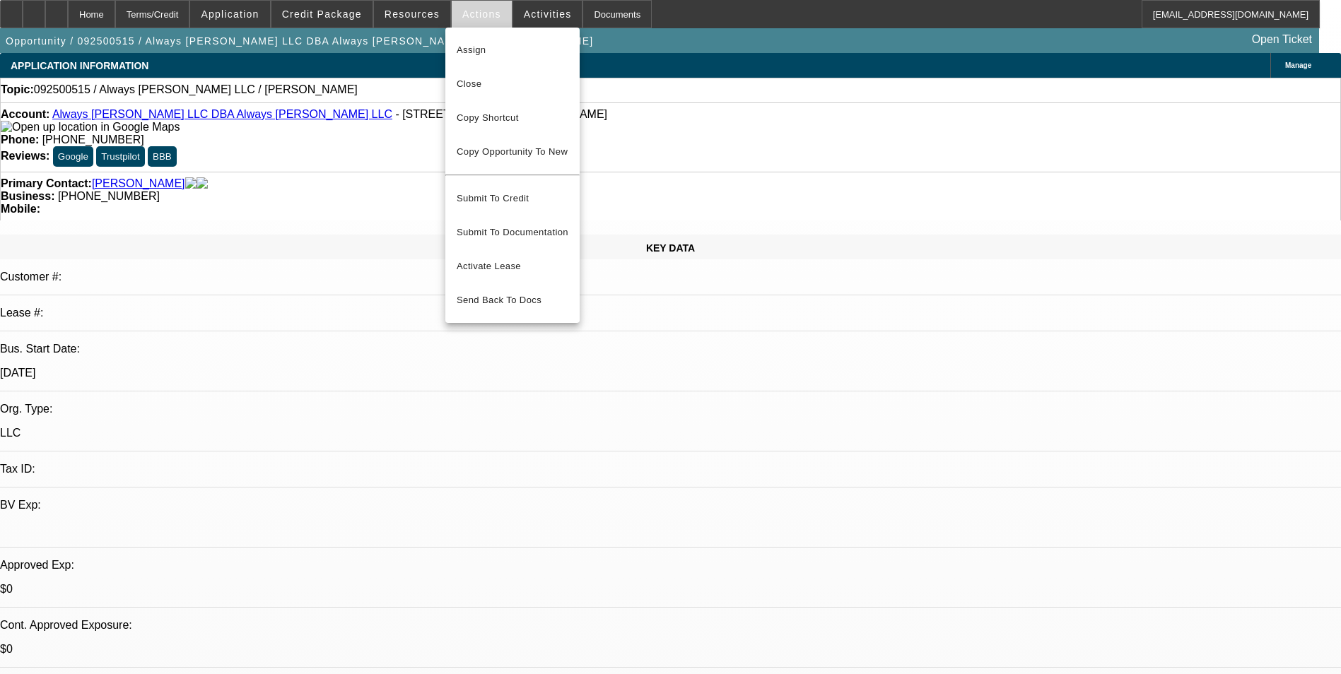
click at [481, 17] on div at bounding box center [670, 337] width 1341 height 674
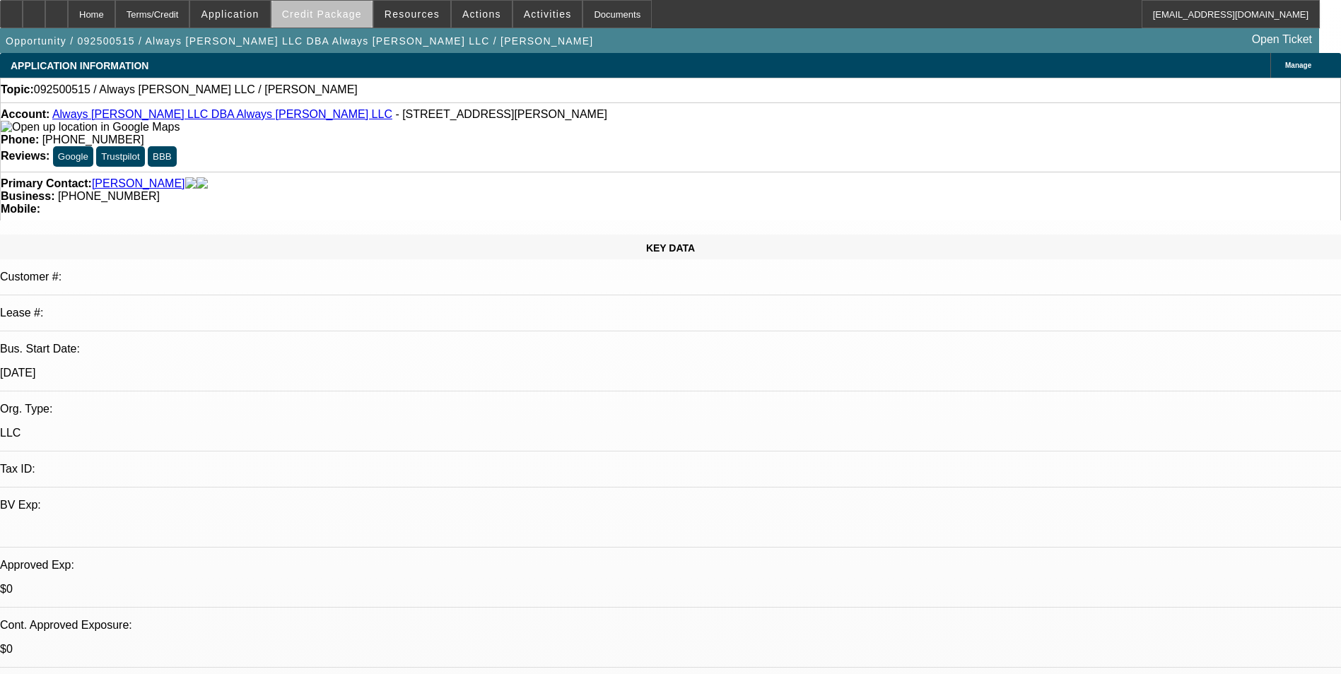
click at [348, 21] on span at bounding box center [321, 14] width 101 height 34
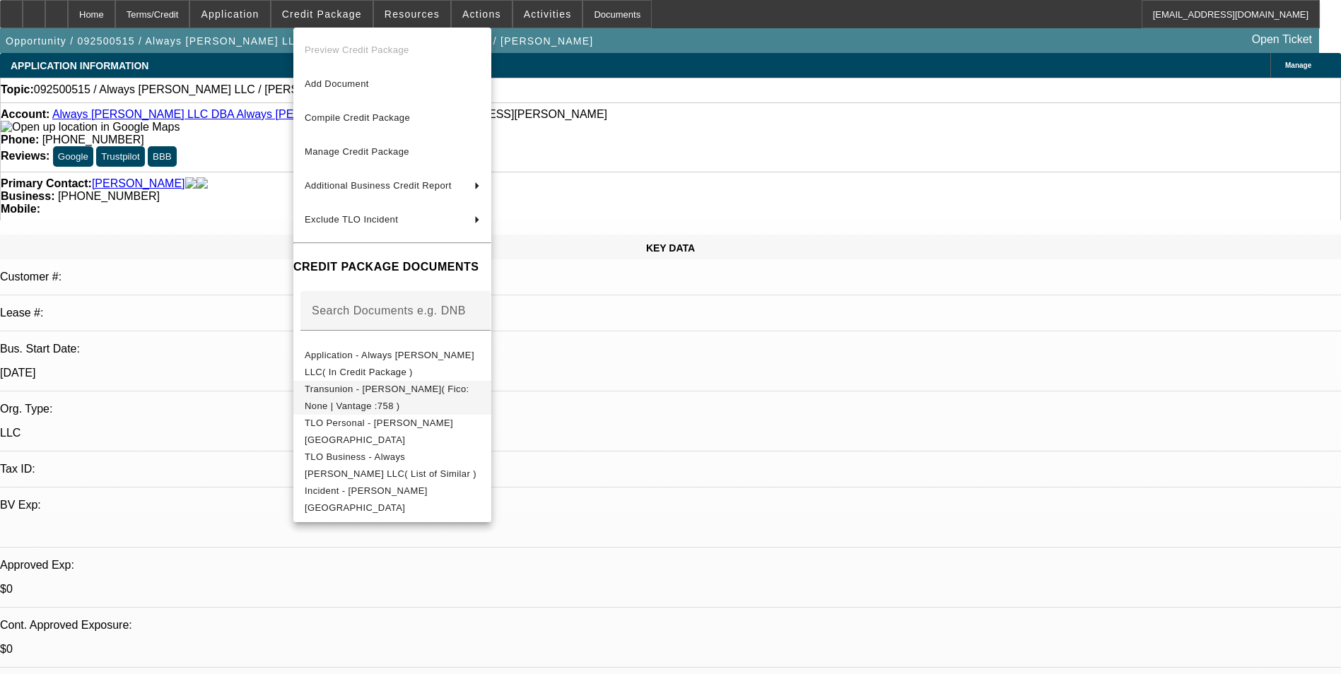
click at [416, 389] on span "Transunion - Alatini, Tara( Fico: None | Vantage :758 )" at bounding box center [387, 398] width 165 height 28
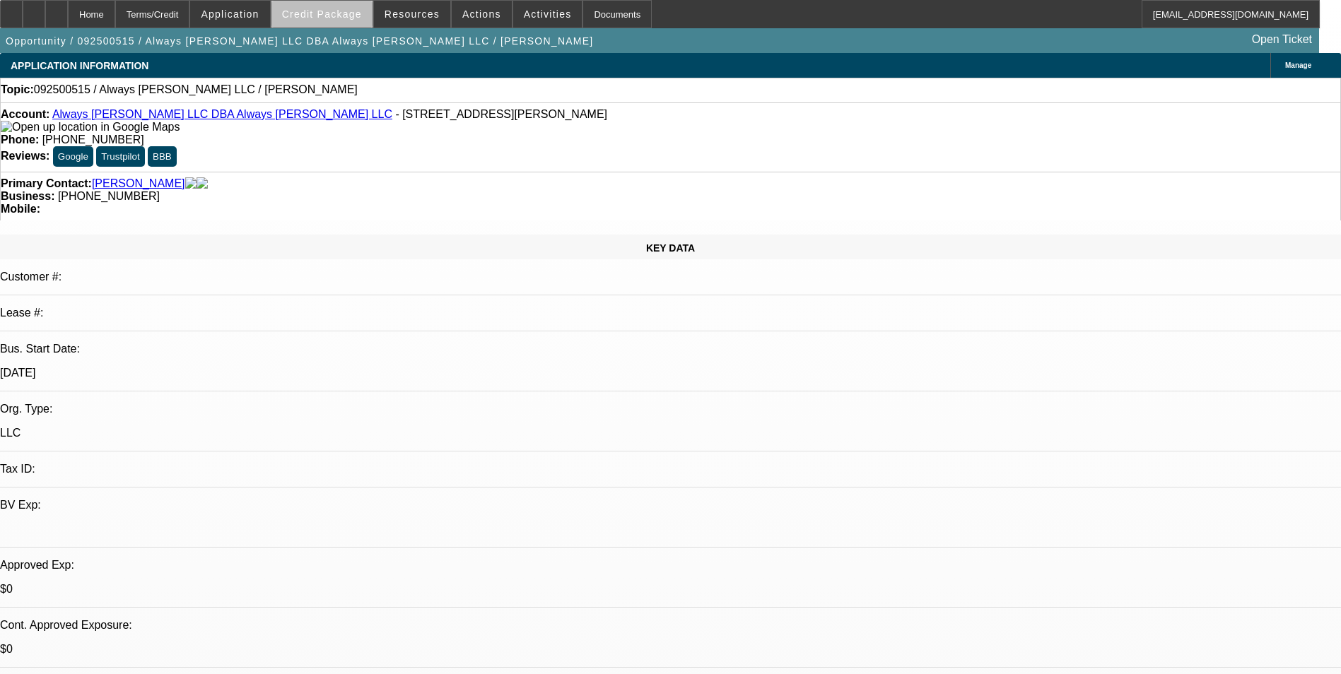
click at [348, 24] on span at bounding box center [321, 14] width 101 height 34
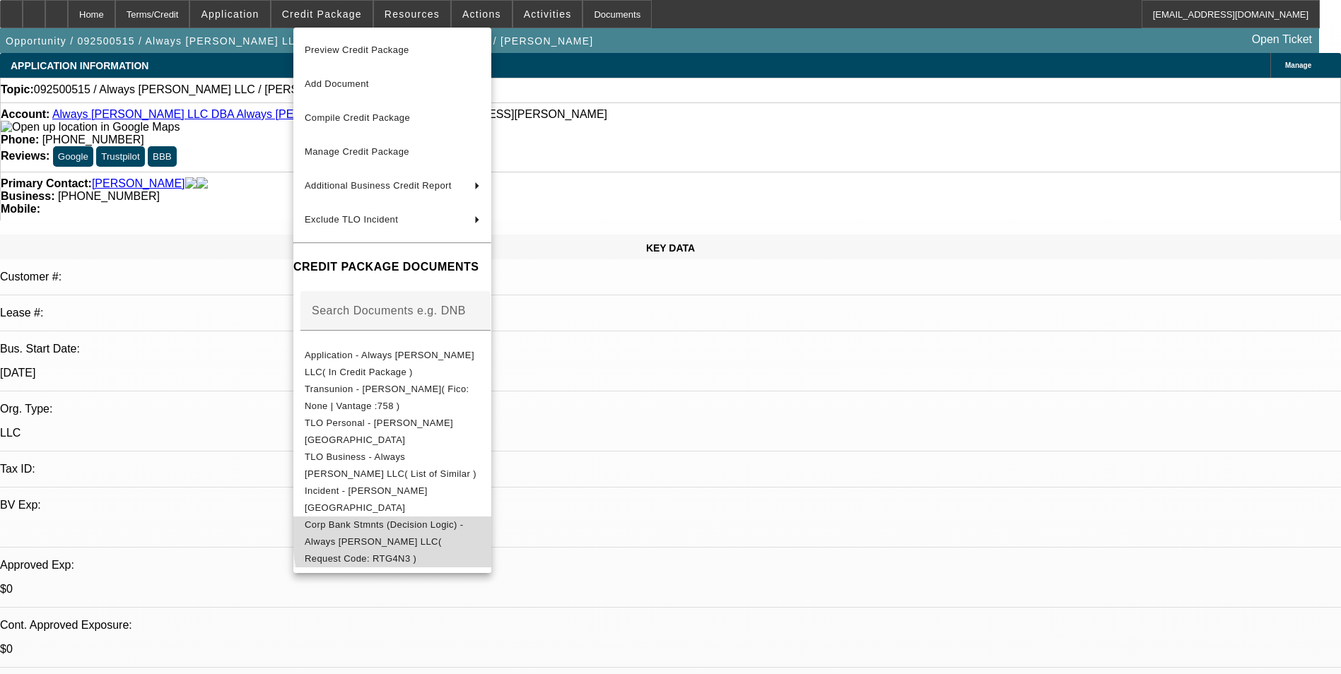
click at [463, 524] on span "Corp Bank Stmnts (Decision Logic) - Always Abel LLC( Request Code: RTG4N3 )" at bounding box center [384, 542] width 158 height 45
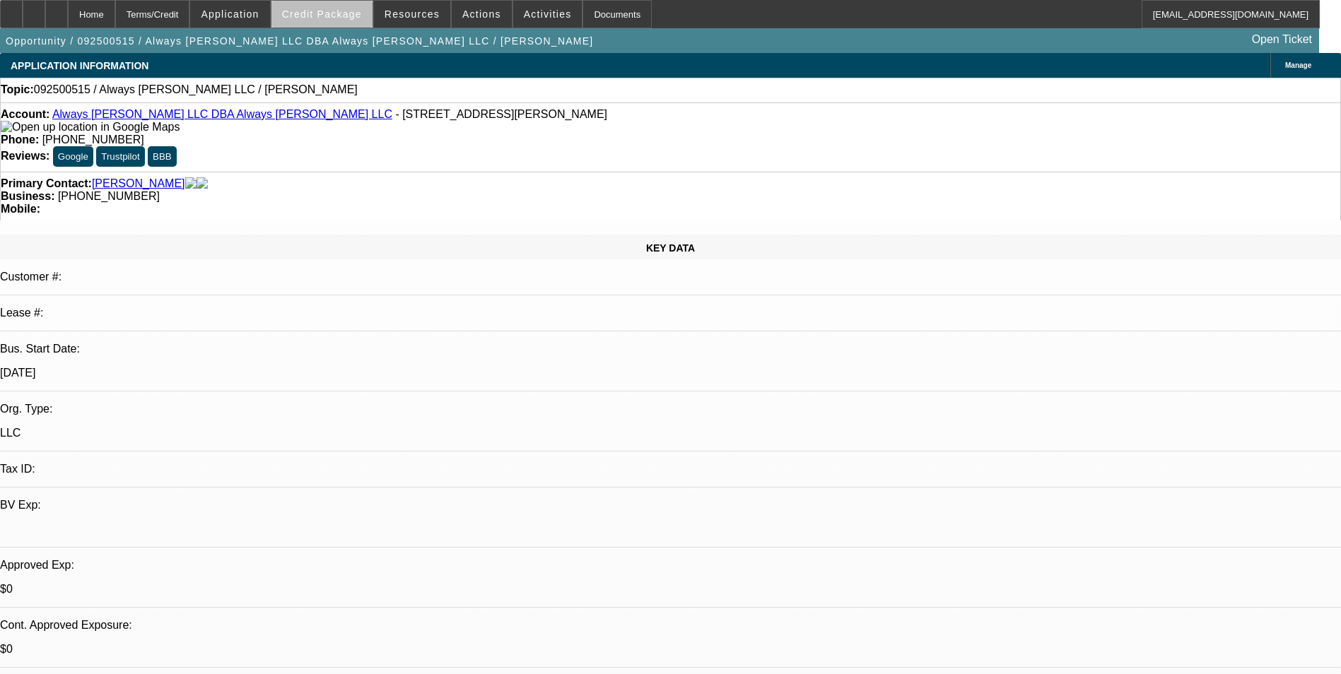
click at [356, 25] on span at bounding box center [321, 14] width 101 height 34
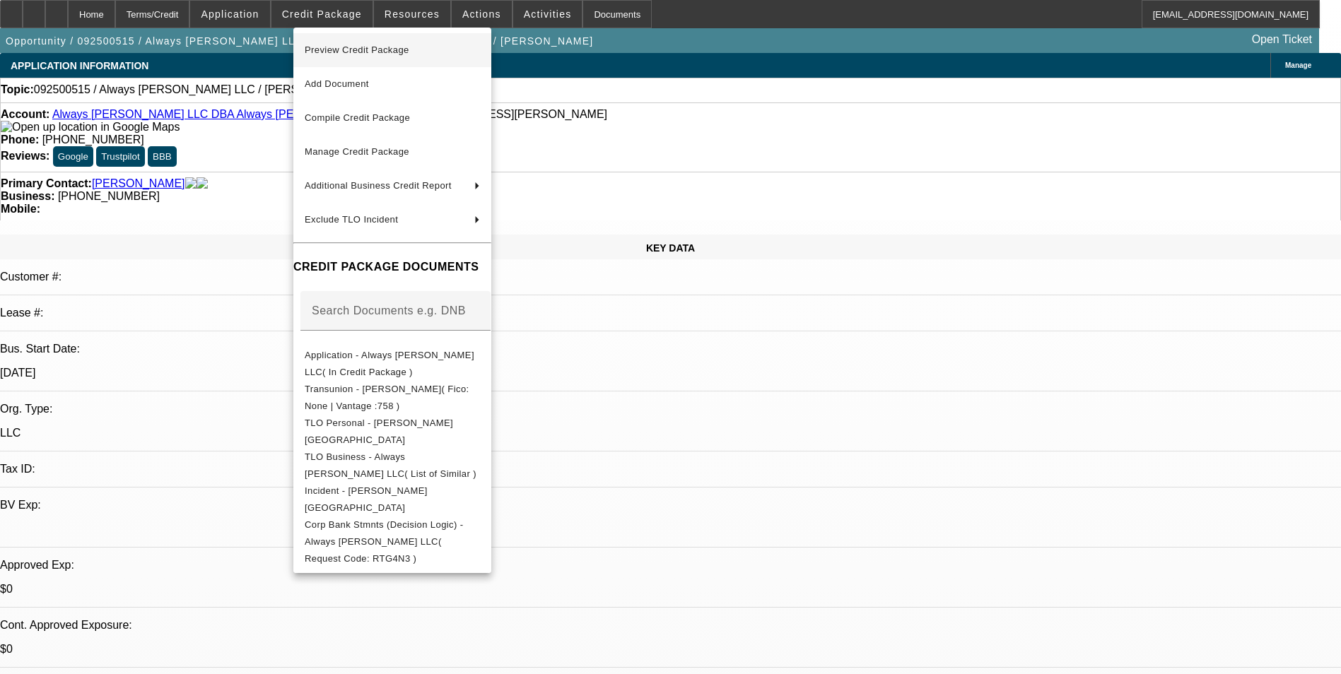
click at [365, 47] on span "Preview Credit Package" at bounding box center [357, 50] width 105 height 11
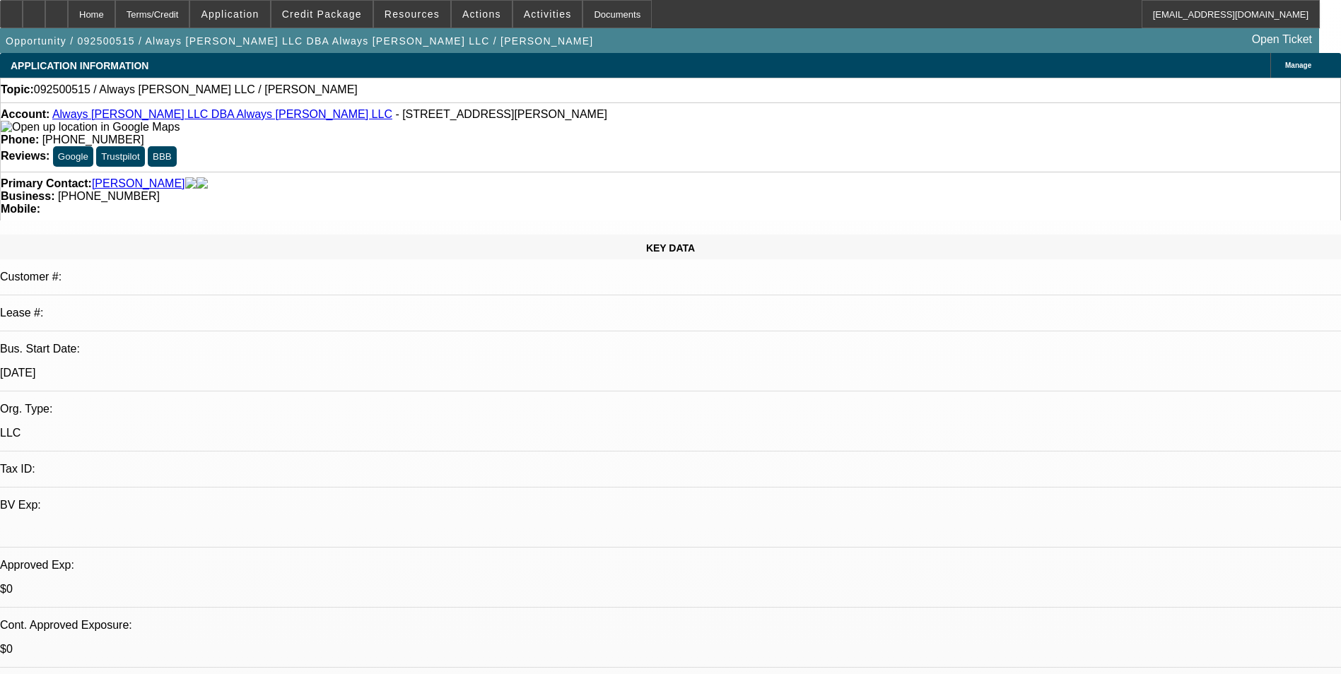
select select "0"
select select "2"
select select "0.1"
select select "4"
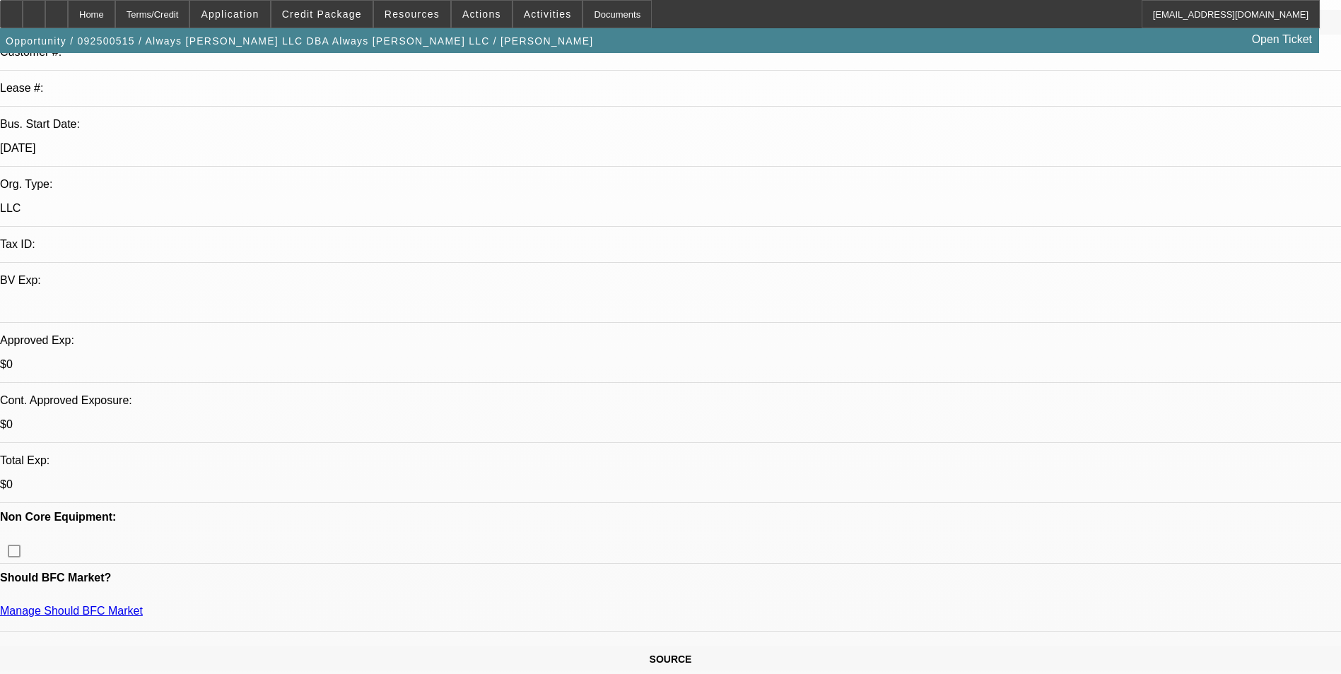
scroll to position [495, 0]
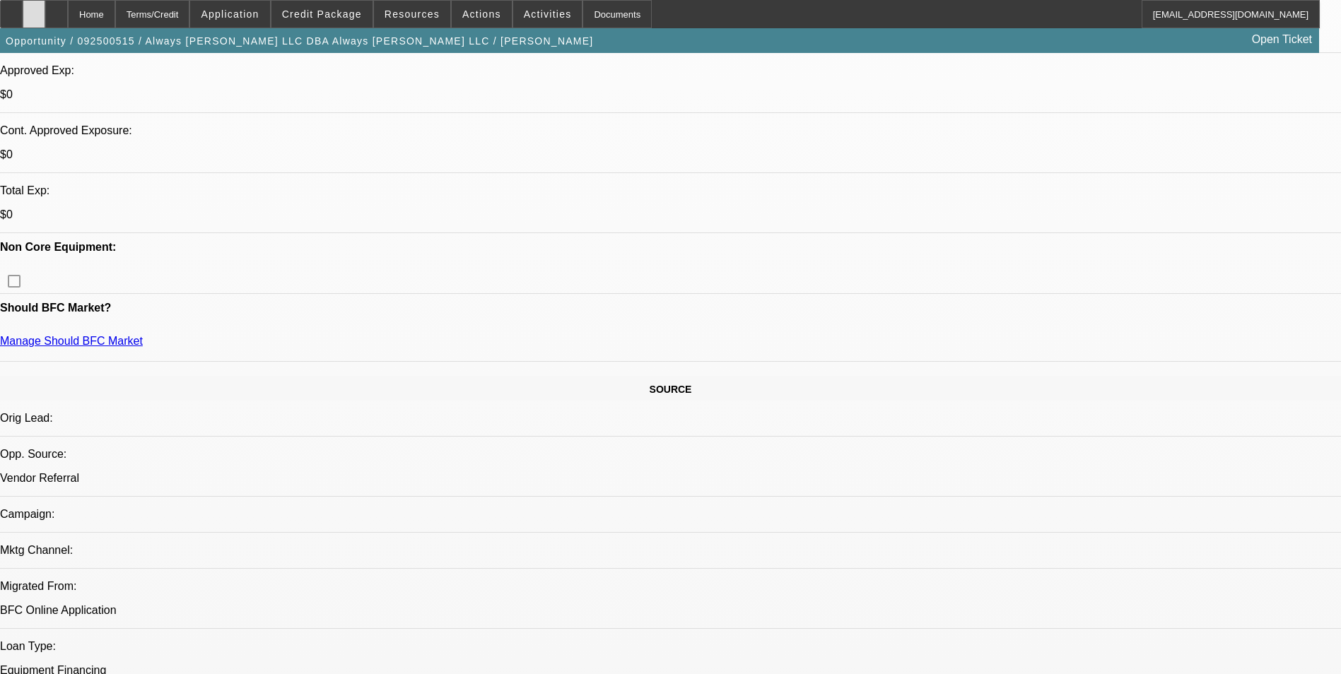
click at [34, 9] on icon at bounding box center [34, 9] width 0 height 0
click at [45, 12] on div at bounding box center [34, 14] width 23 height 28
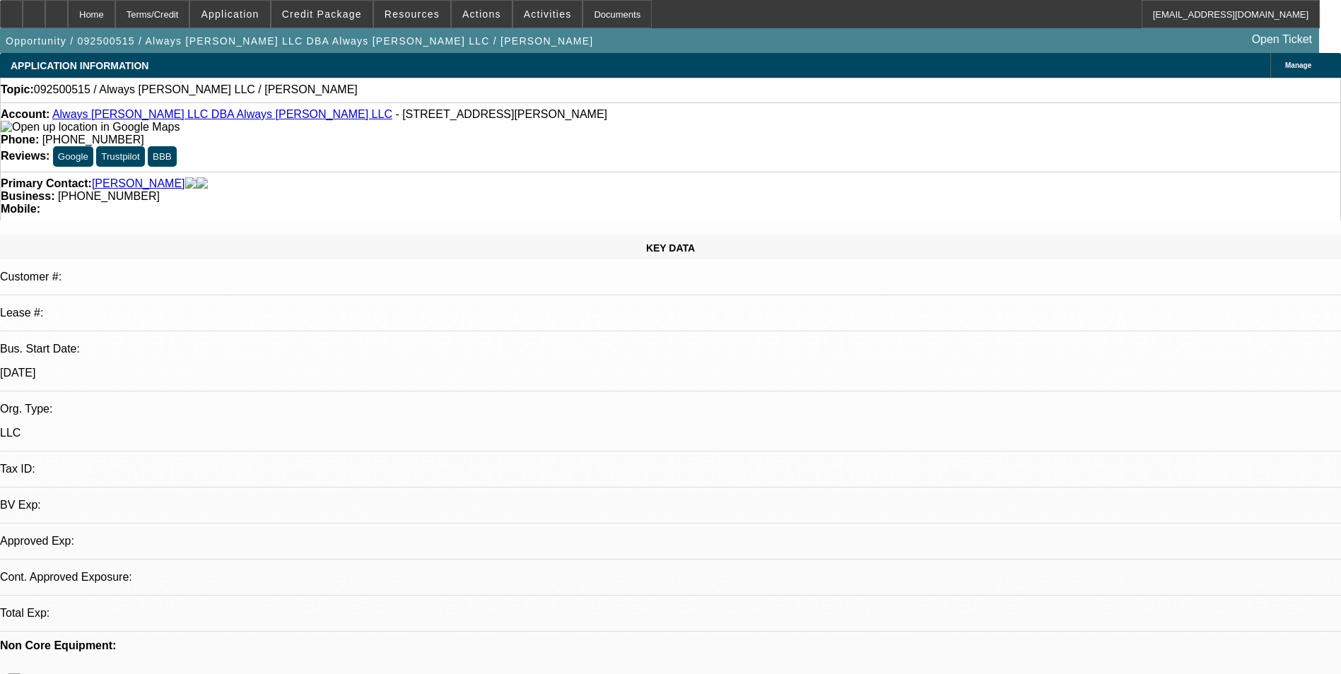
select select "0"
select select "2"
select select "0.1"
select select "4"
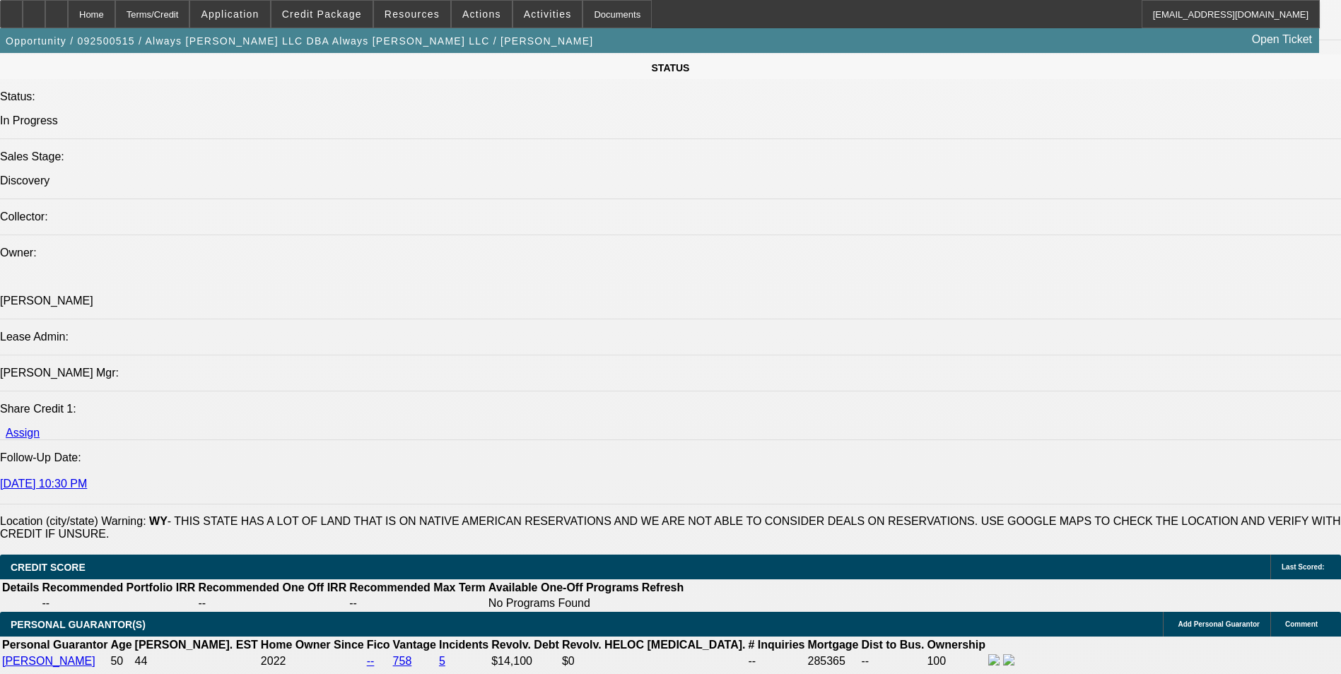
scroll to position [1838, 0]
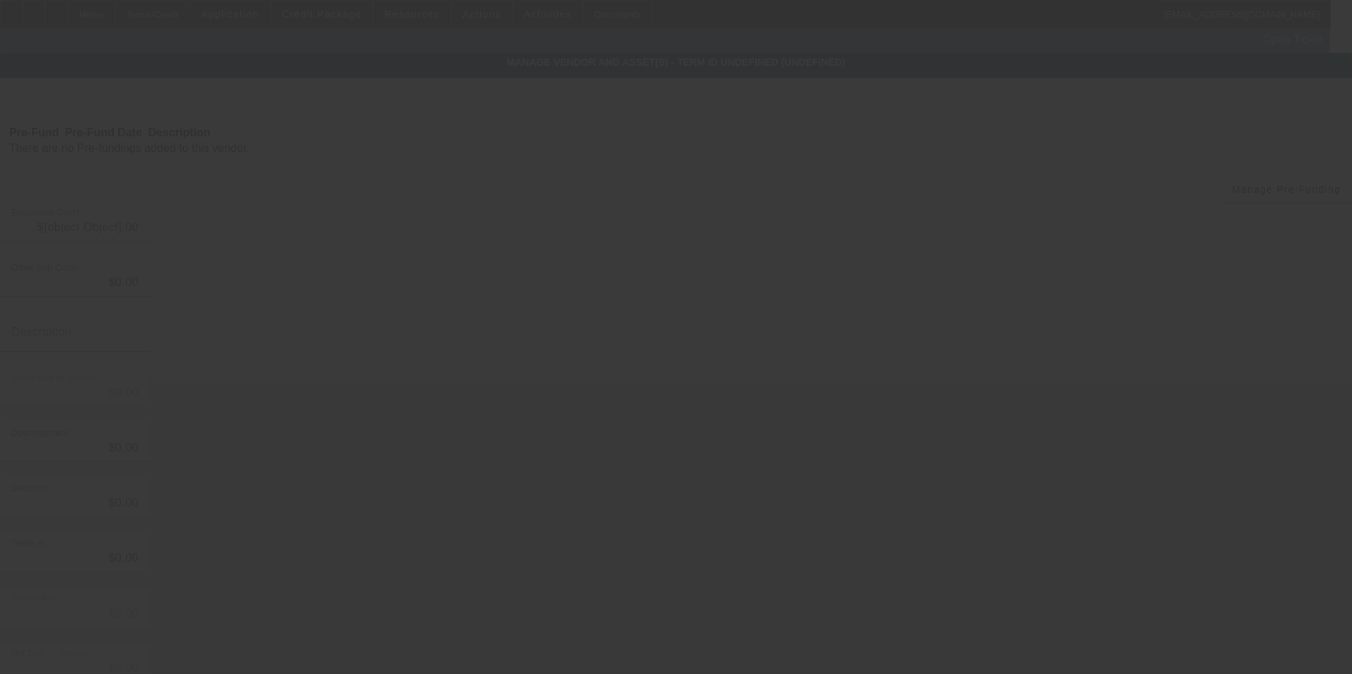
type input "$39,500.00"
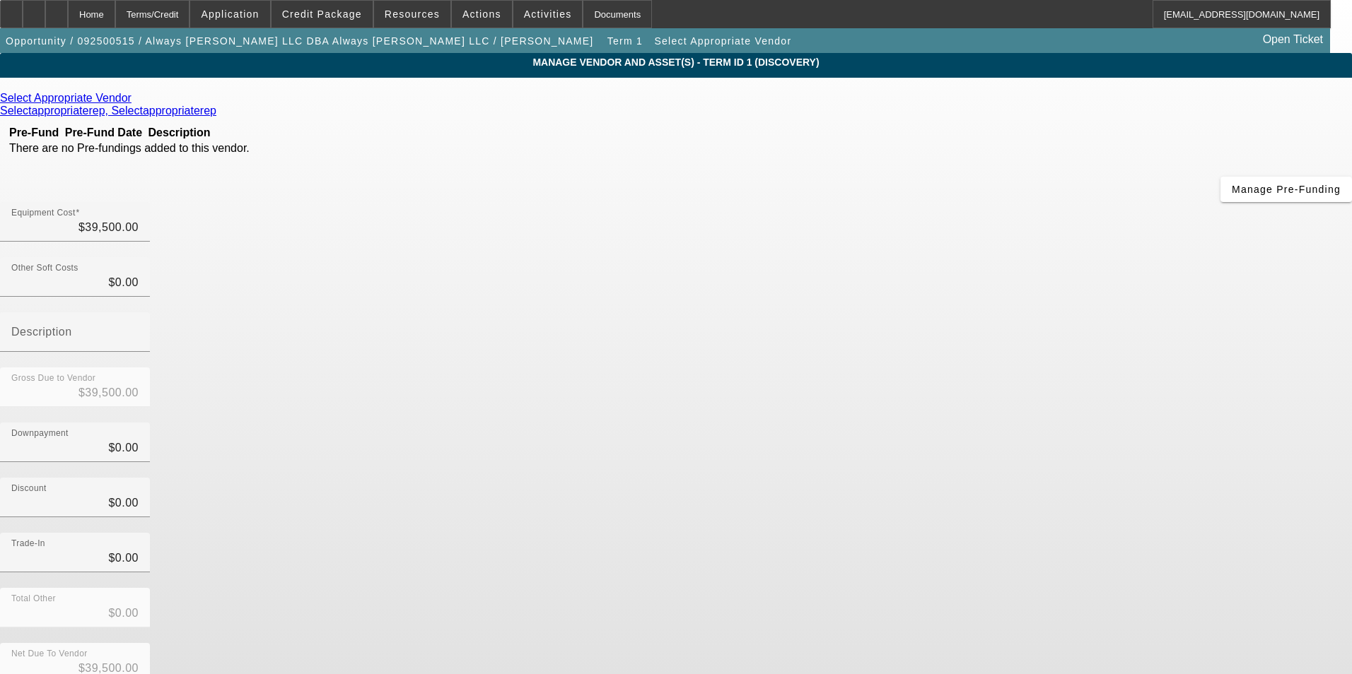
click at [135, 100] on icon at bounding box center [135, 98] width 0 height 12
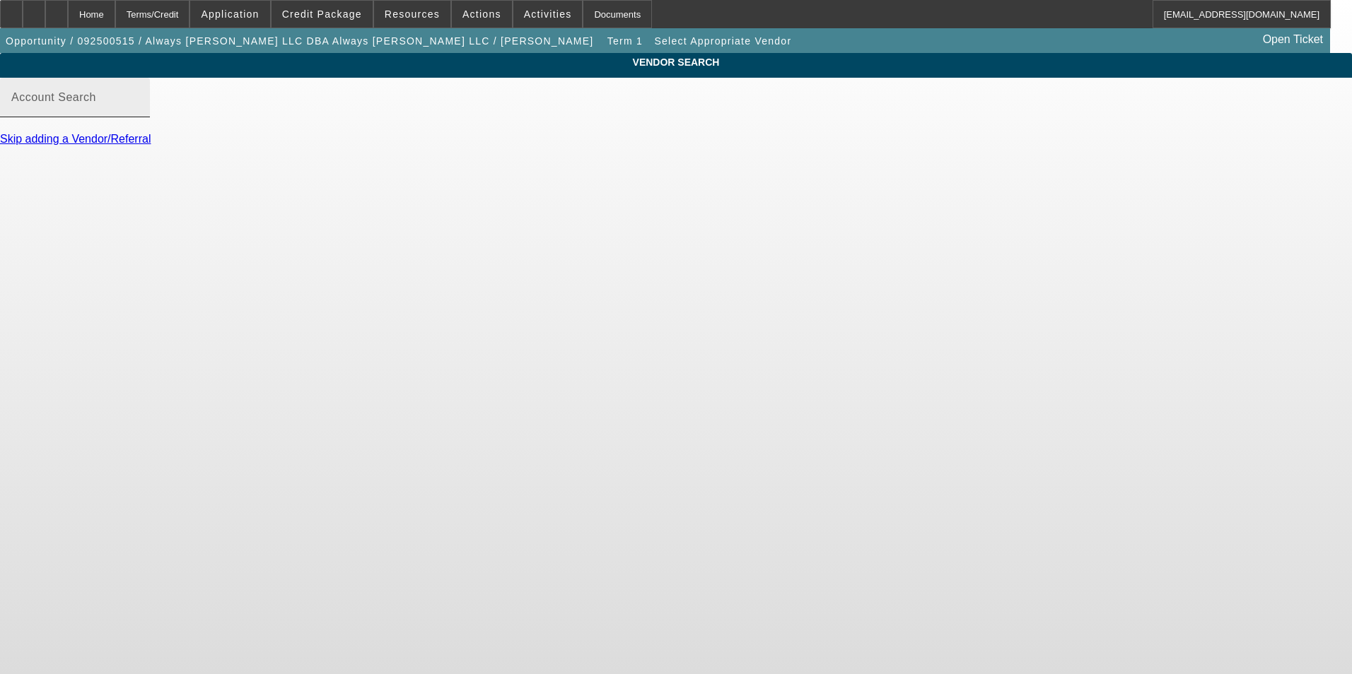
click at [139, 112] on input "Account Search" at bounding box center [74, 103] width 127 height 17
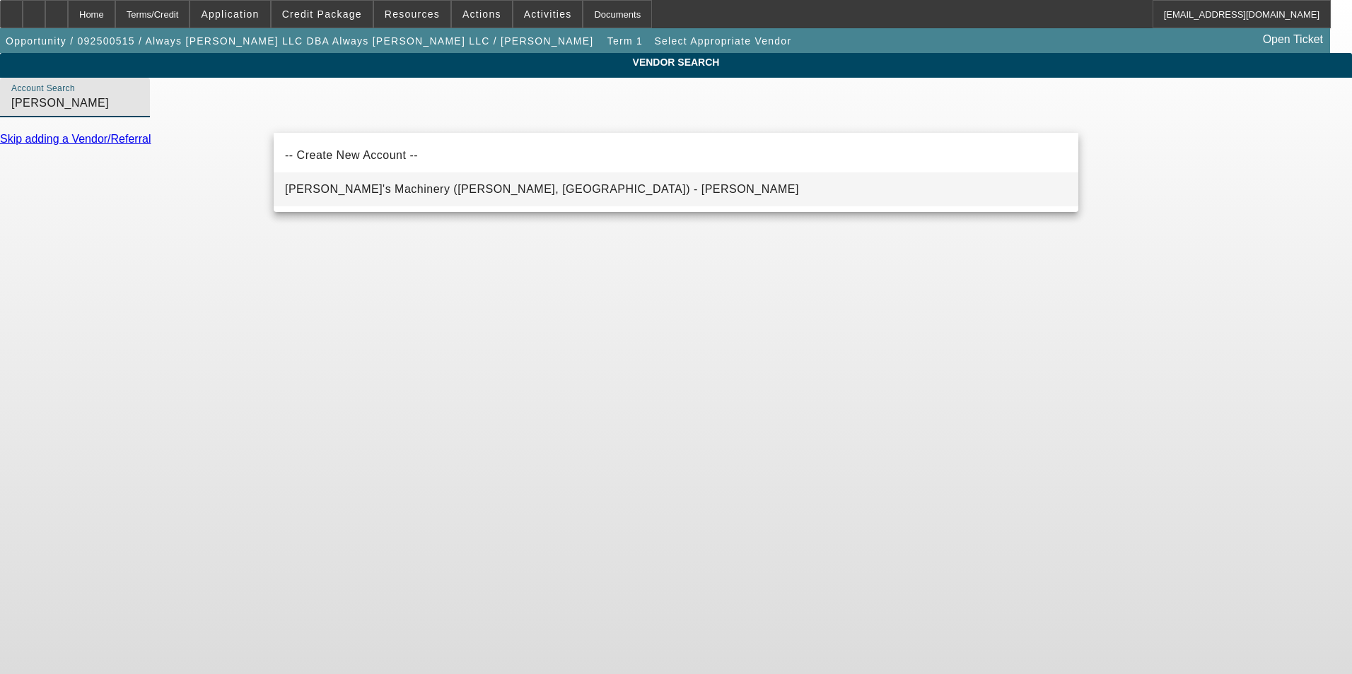
click at [406, 186] on span "[PERSON_NAME]'s Machinery ([PERSON_NAME], [GEOGRAPHIC_DATA]) - [PERSON_NAME]" at bounding box center [542, 189] width 514 height 12
type input "[PERSON_NAME]'s Machinery ([PERSON_NAME], [GEOGRAPHIC_DATA]) - [PERSON_NAME]"
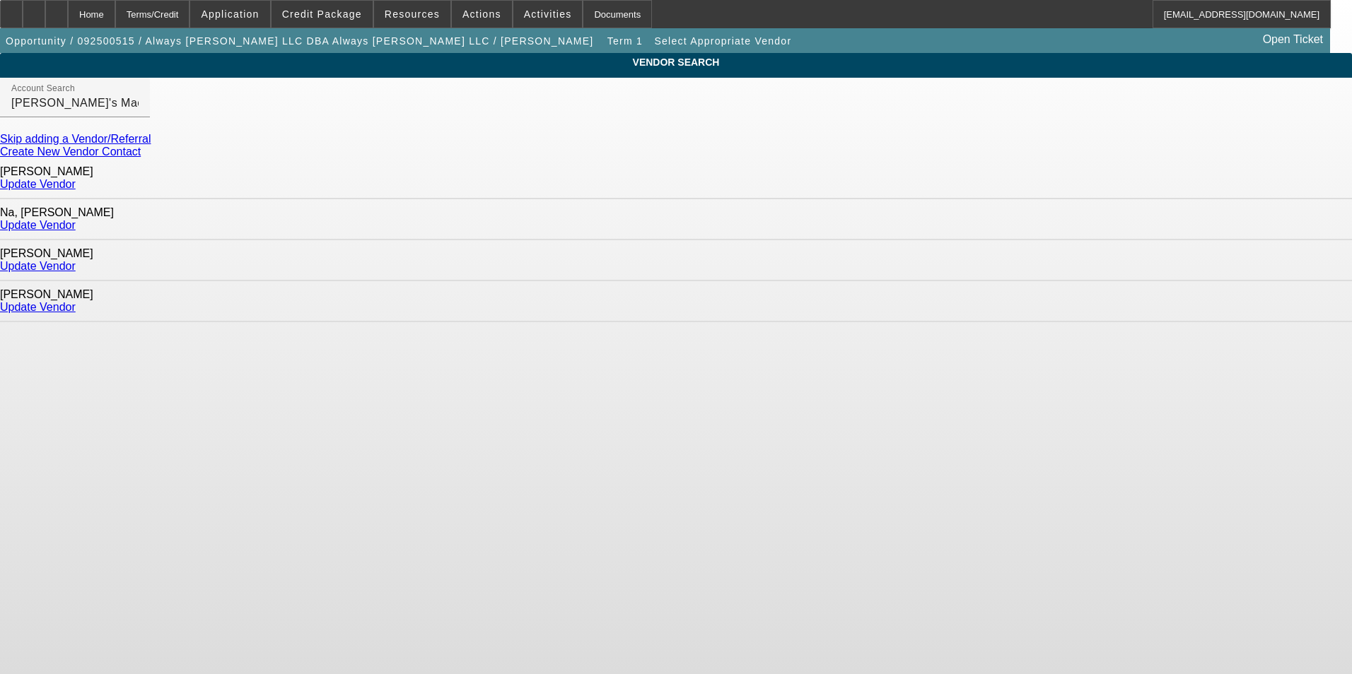
click at [76, 260] on link "Update Vendor" at bounding box center [38, 266] width 76 height 12
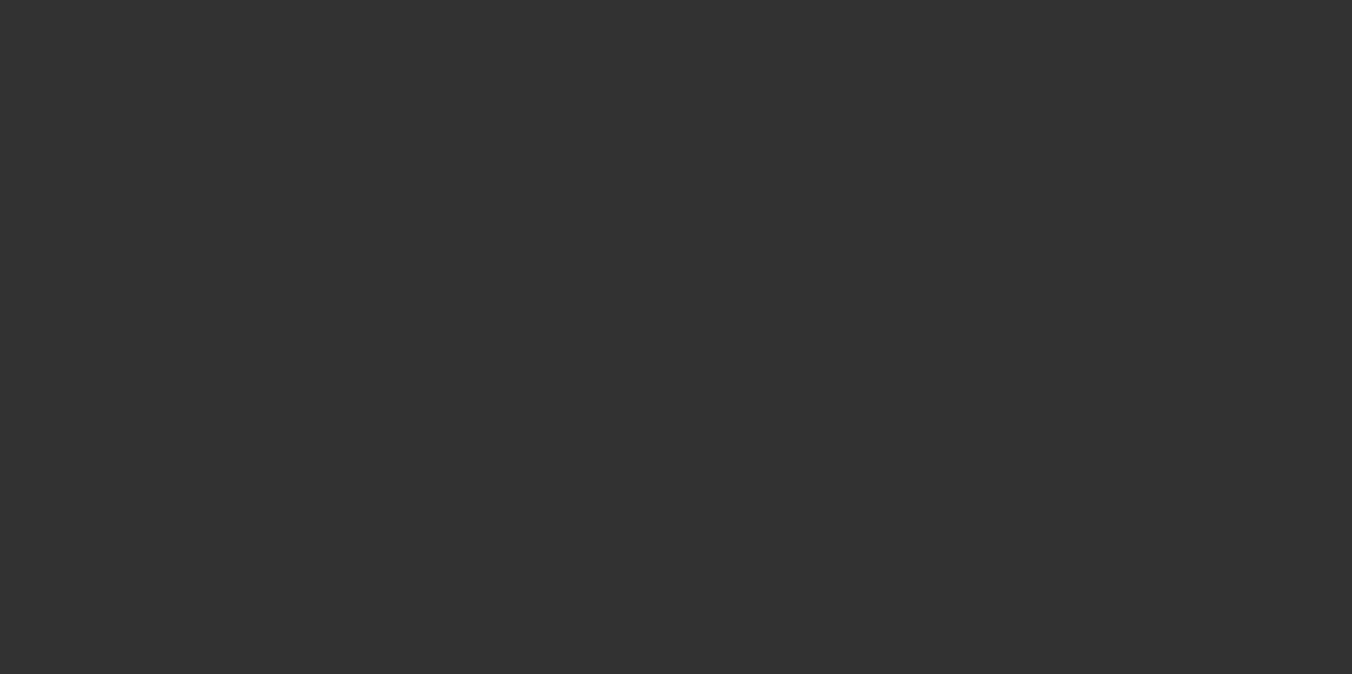
type input "$39,500.00"
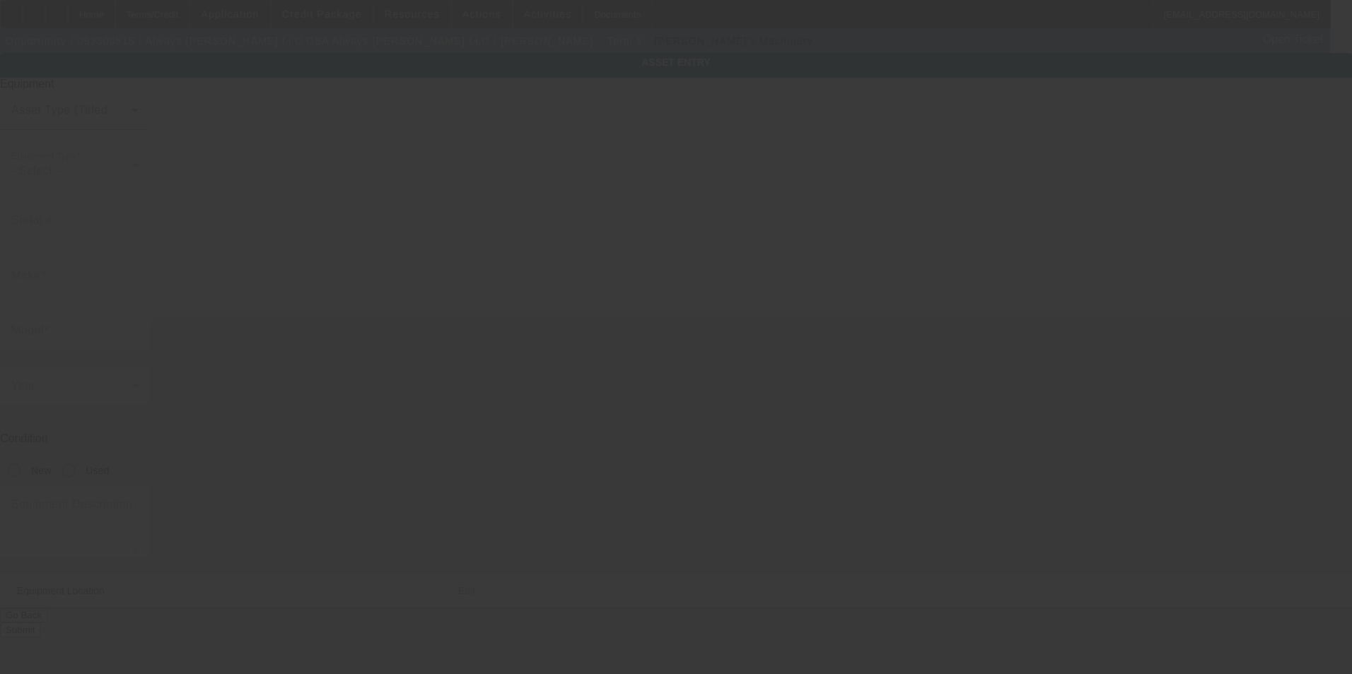
type textarea "Make: Ford; Model: F750"
type input "[STREET_ADDRESS][PERSON_NAME]"
type input "Riverton"
type input "82501"
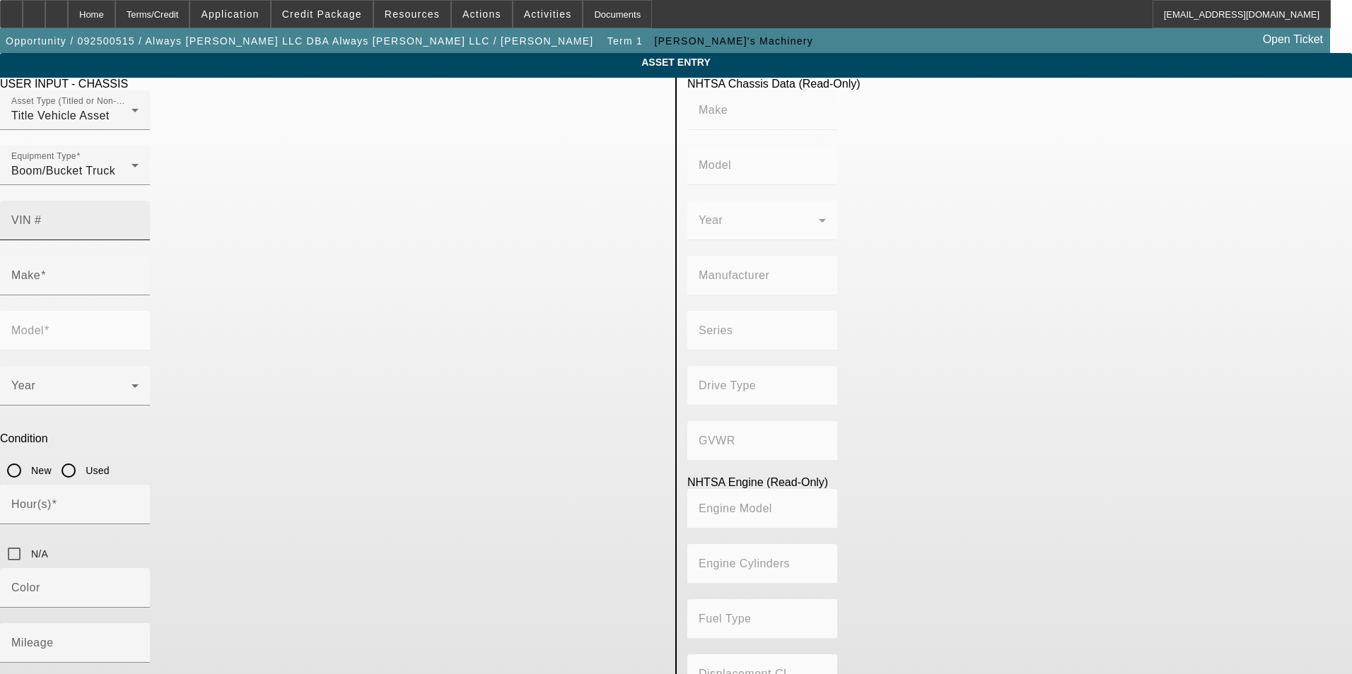
click at [139, 218] on input "VIN #" at bounding box center [74, 226] width 127 height 17
paste input "[US_VEHICLE_IDENTIFICATION_NUMBER]"
type input "[US_VEHICLE_IDENTIFICATION_NUMBER]"
type input "FORD"
type input "F-550"
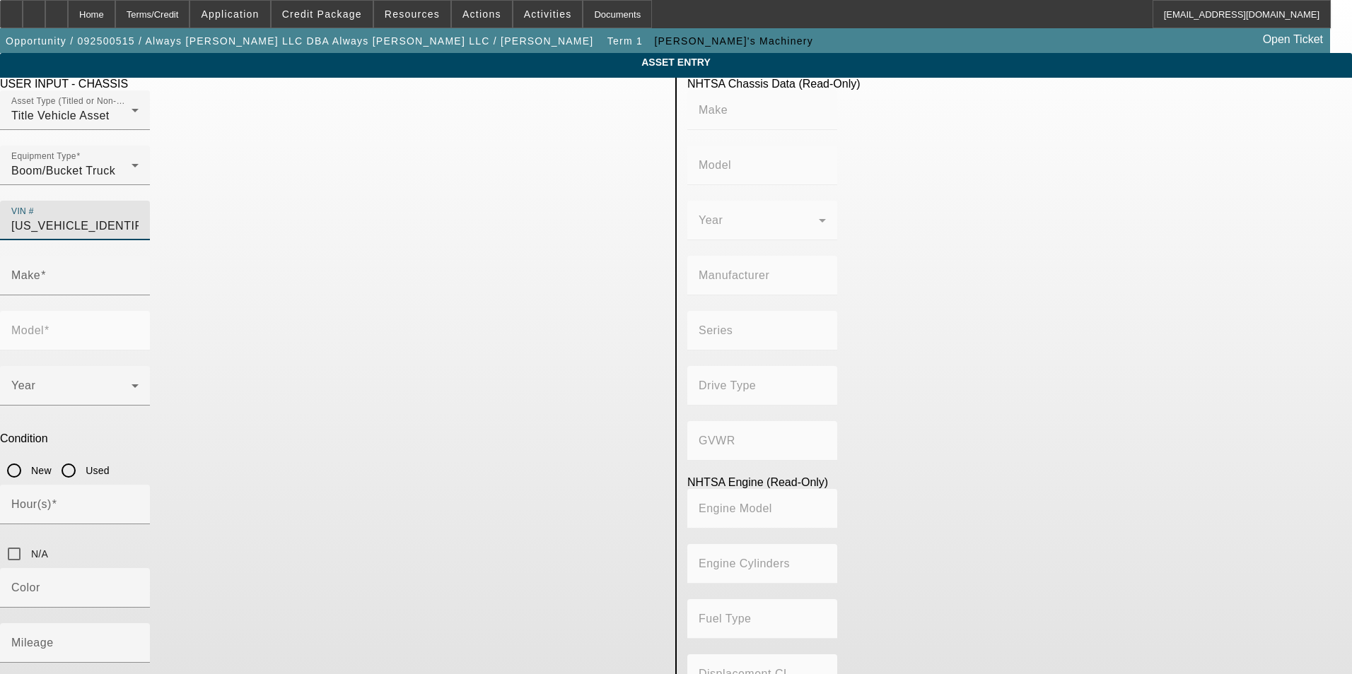
type input "FORD MOTOR COMPANY"
type input "4WD/4-Wheel Drive/4x4"
type input "Class 5: 16,001 - 19,500 lb (7,258 - 8,845 kg)"
type input "8"
type input "Diesel"
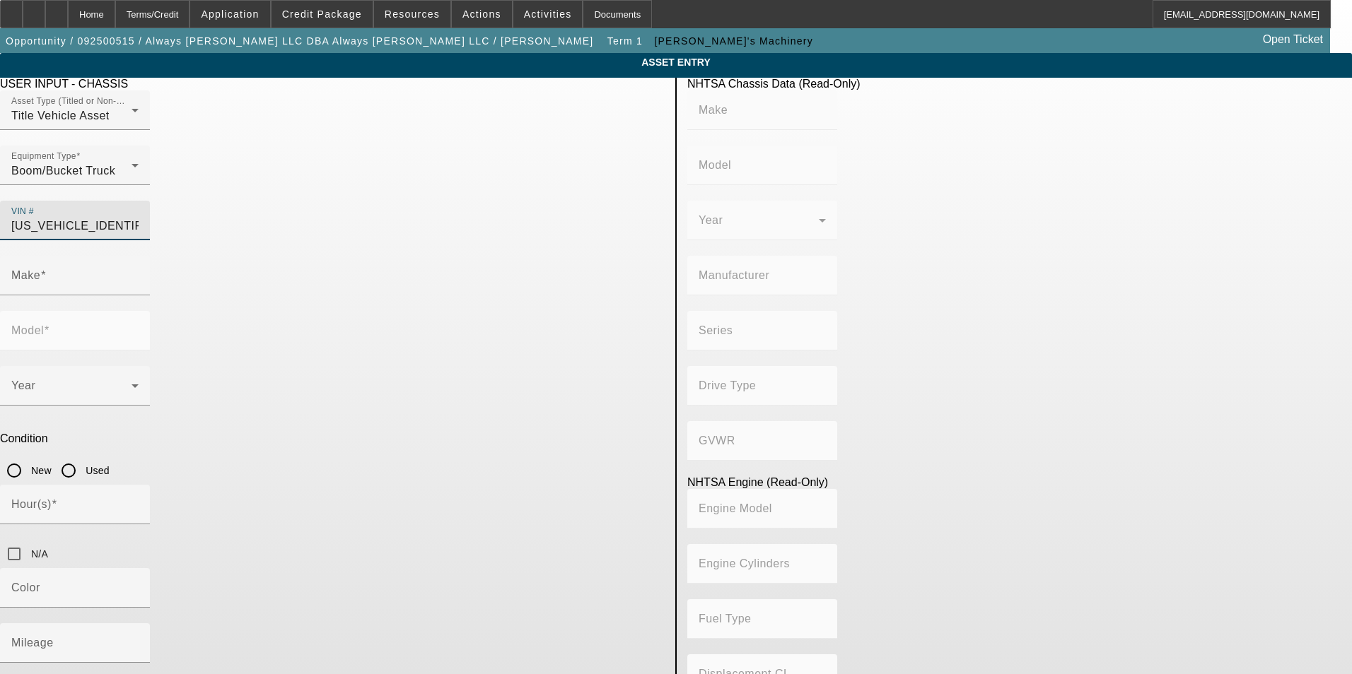
type input "408.85908543470"
type input "6.7"
type input "FORD"
type input "F-550"
type input "[US_VEHICLE_IDENTIFICATION_NUMBER]"
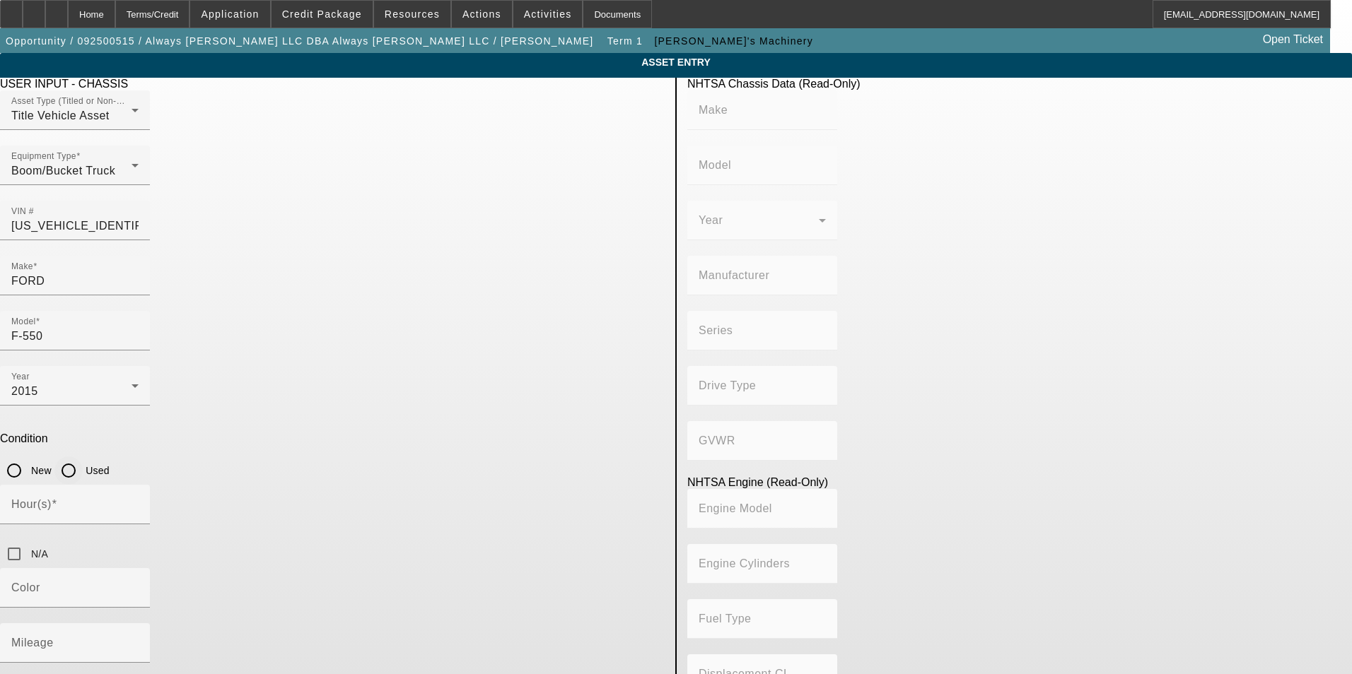
click at [83, 457] on input "Used" at bounding box center [68, 471] width 28 height 28
radio input "true"
type input "FORD"
type input "F-550"
type input "FORD MOTOR COMPANY"
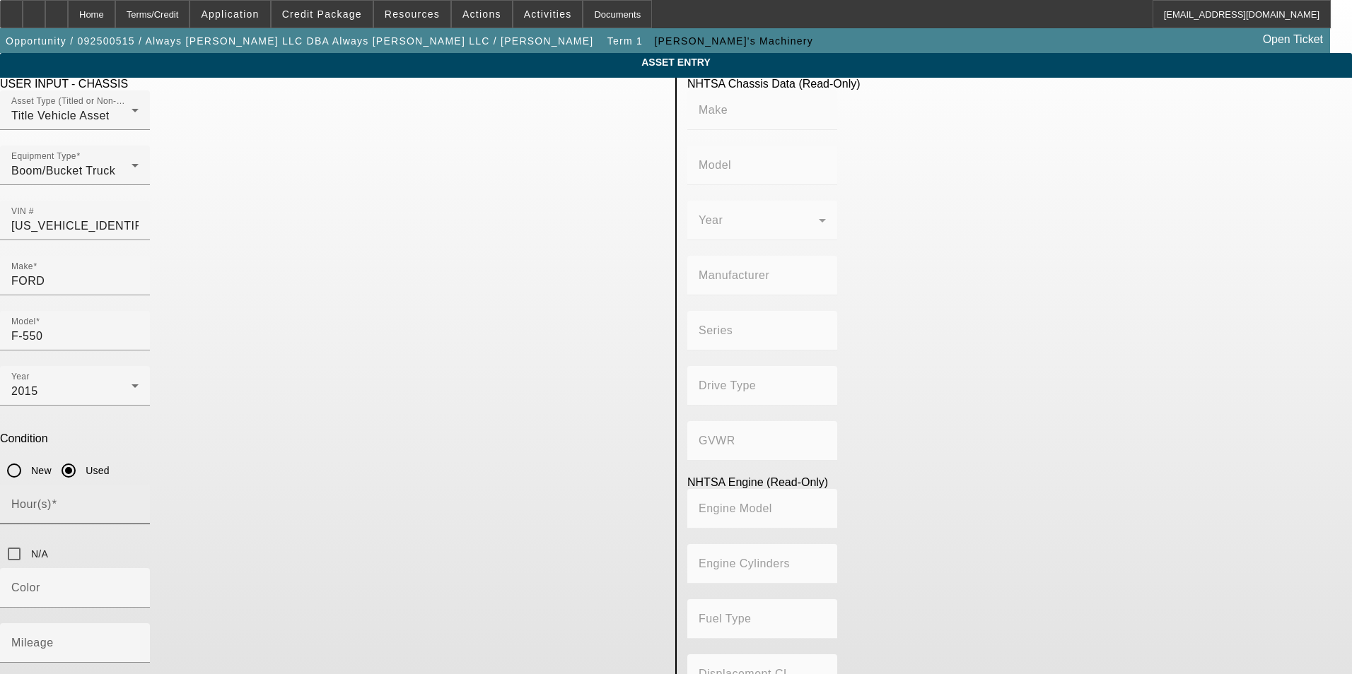
type input "4WD/4-Wheel Drive/4x4"
type input "Class 5: 16,001 - 19,500 lb (7,258 - 8,845 kg)"
type input "8"
type input "Diesel"
type input "408.85908543470"
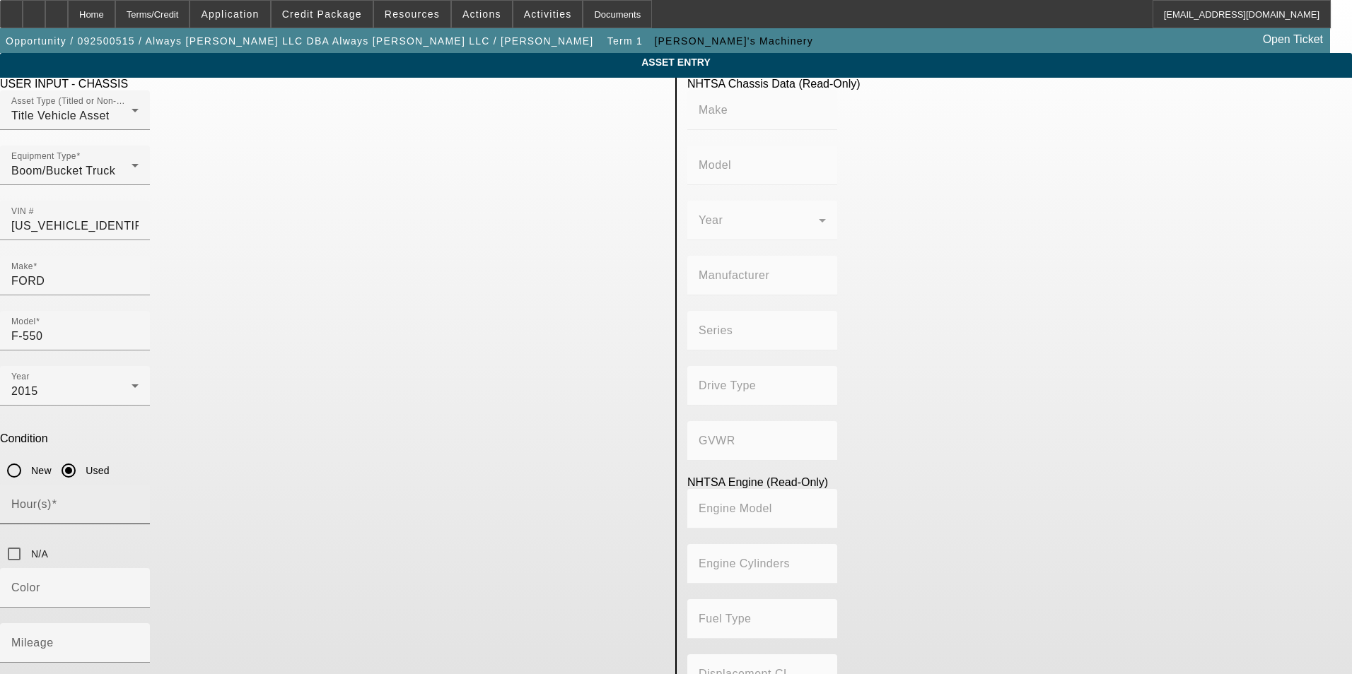
type input "6.7"
click at [28, 540] on input "N/A" at bounding box center [14, 554] width 28 height 28
checkbox input "true"
click at [139, 623] on div "Mileage" at bounding box center [74, 643] width 127 height 40
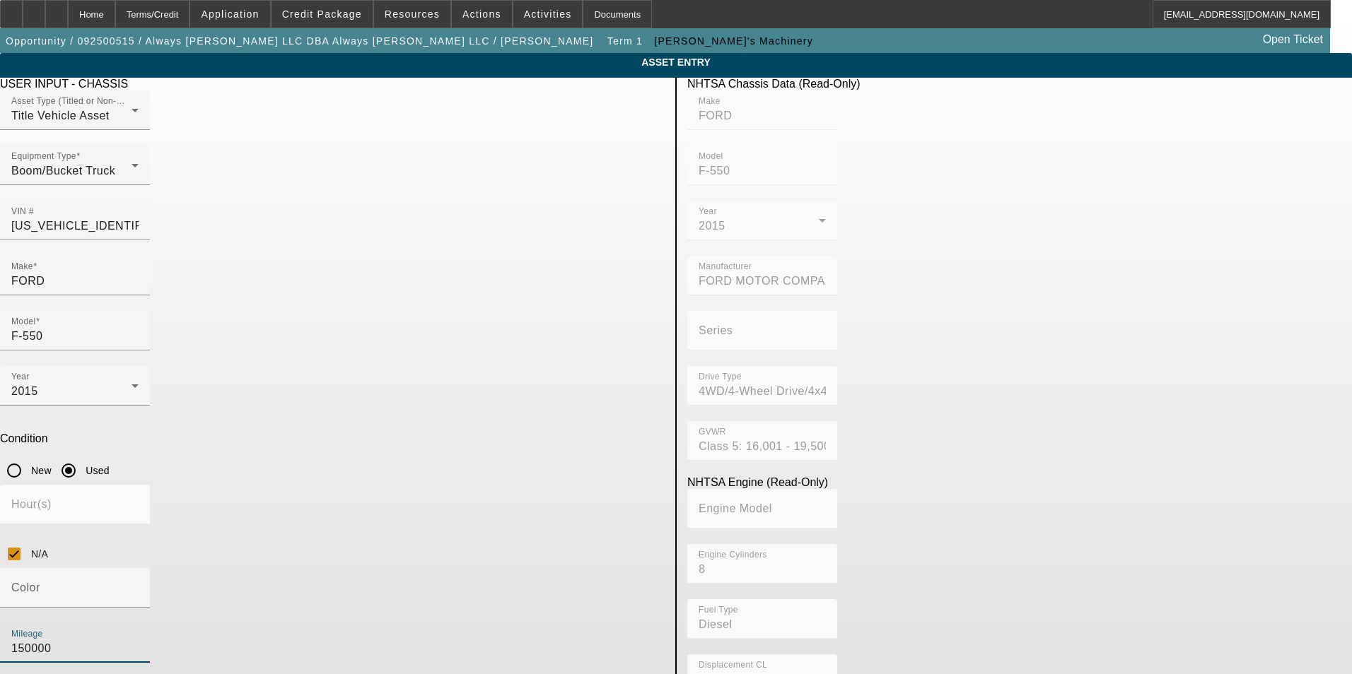
type input "150000"
click at [187, 409] on app-asset-collateral-manage "ASSET ENTRY Delete asset USER INPUT - CHASSIS Asset Type (Titled or Non-Titled)…" at bounding box center [676, 449] width 1352 height 792
drag, startPoint x: 407, startPoint y: 479, endPoint x: 213, endPoint y: 474, distance: 193.8
click at [213, 474] on app-asset-collateral-manage "ASSET ENTRY Delete asset USER INPUT - CHASSIS Asset Type (Titled or Non-Titled)…" at bounding box center [676, 449] width 1352 height 792
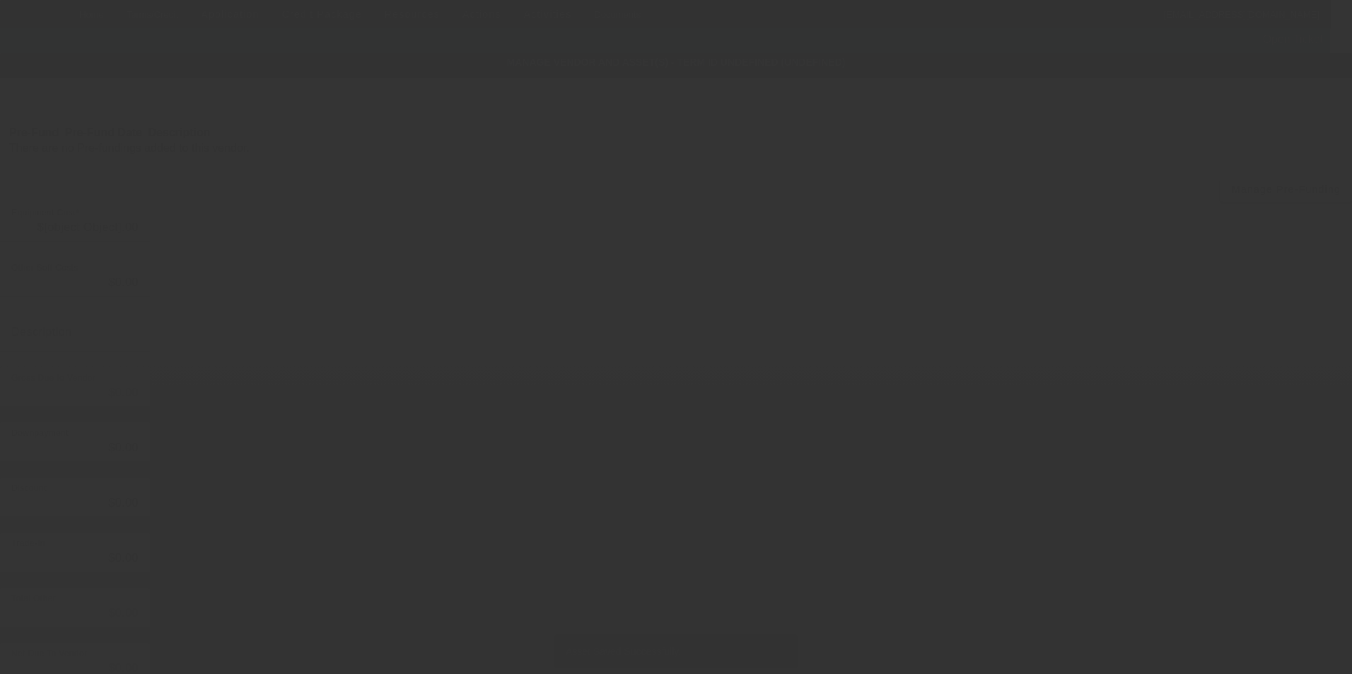
type input "$39,500.00"
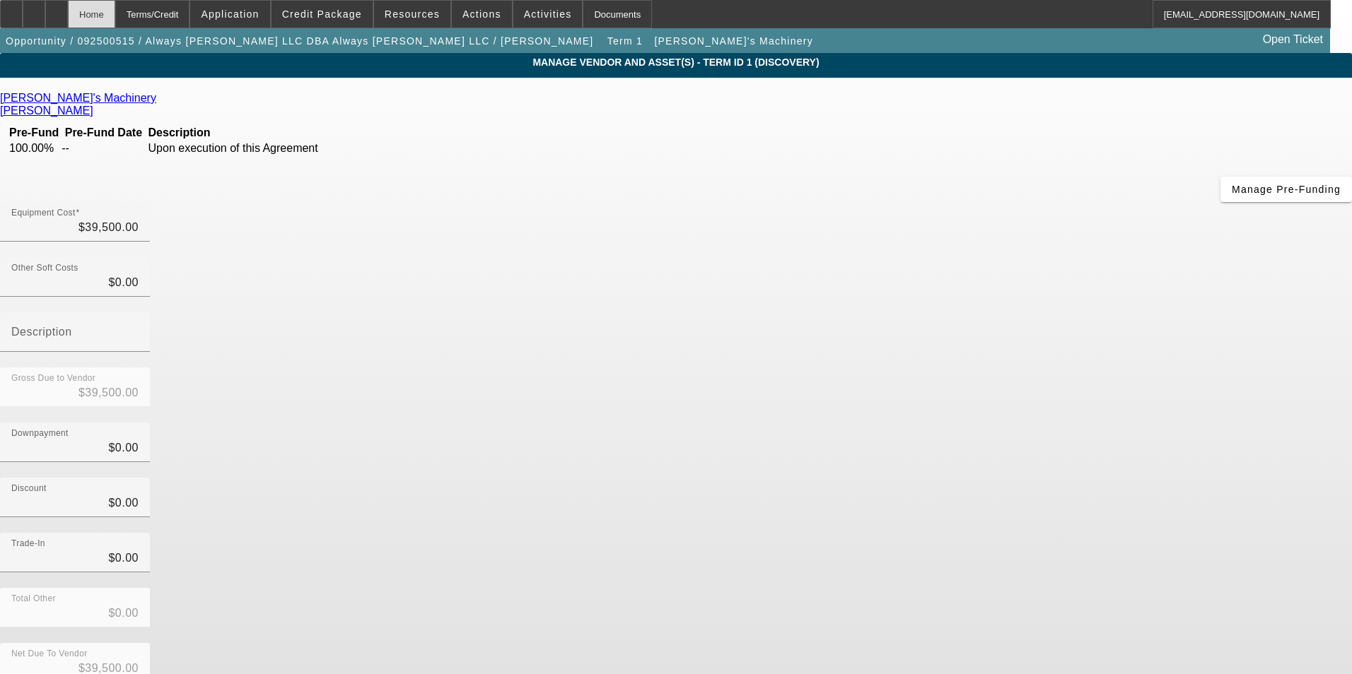
click at [115, 16] on div "Home" at bounding box center [91, 14] width 47 height 28
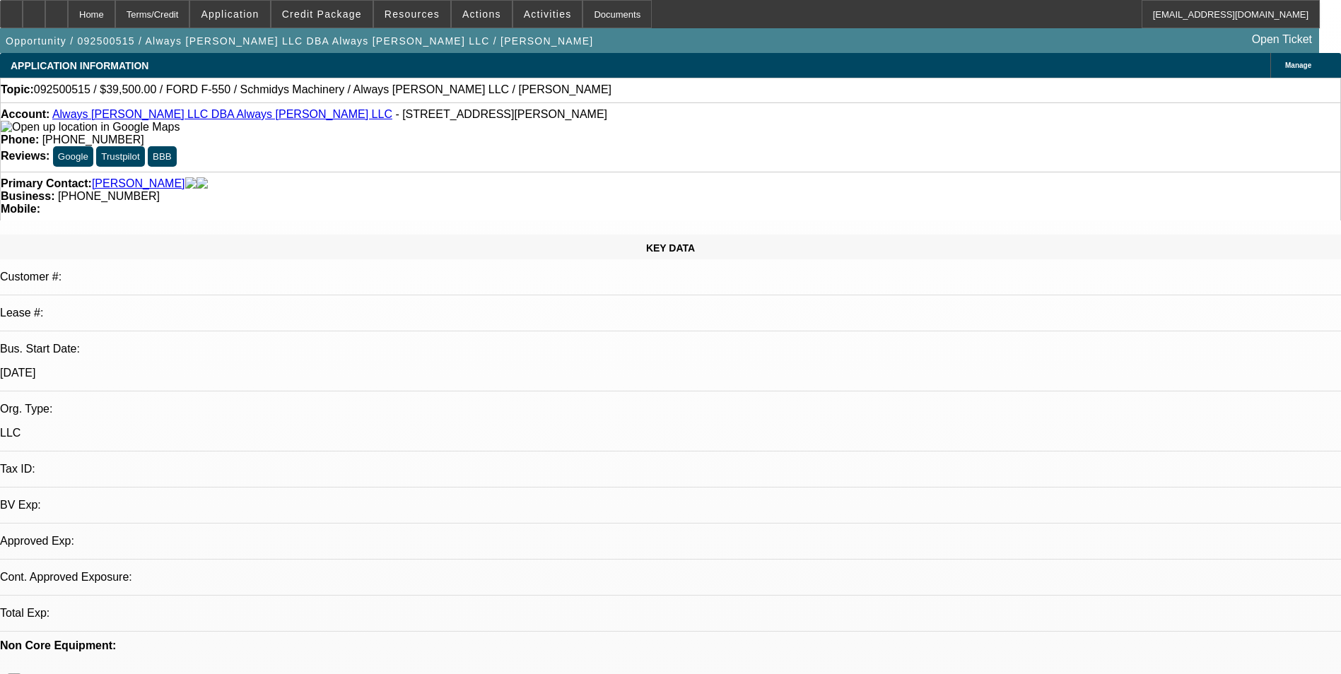
select select "0"
select select "2"
select select "0.1"
select select "4"
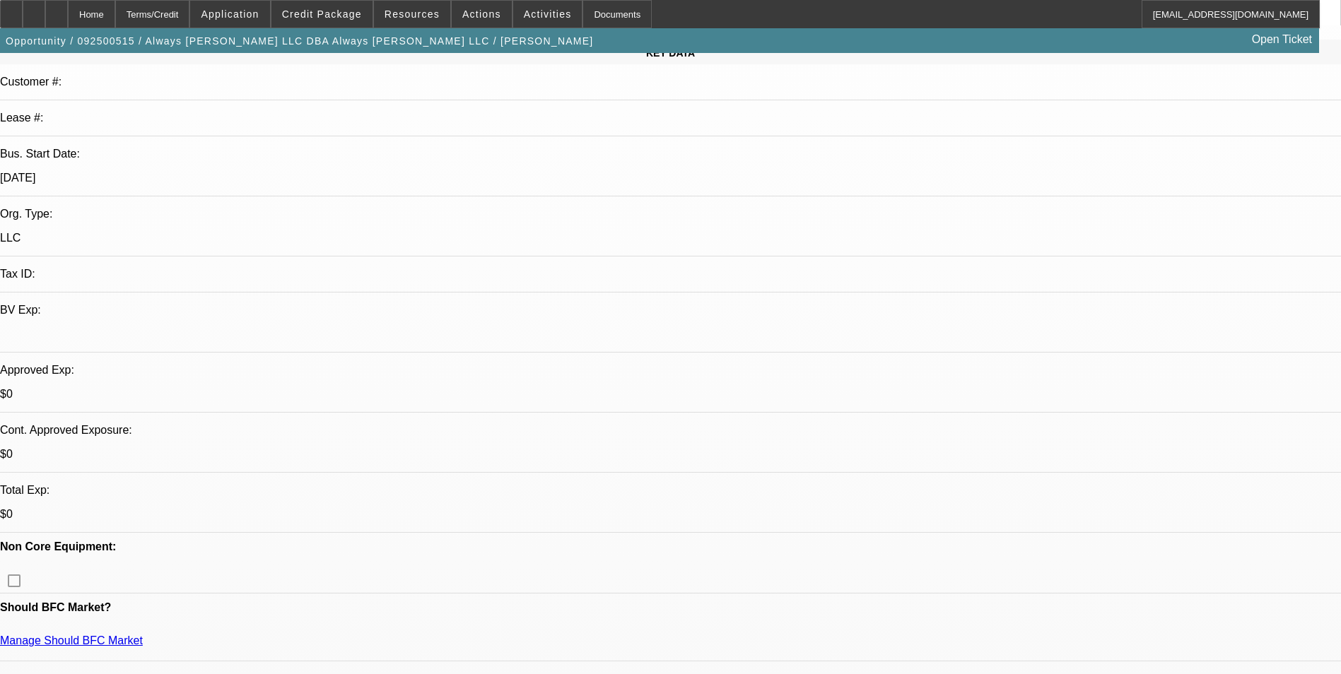
scroll to position [212, 0]
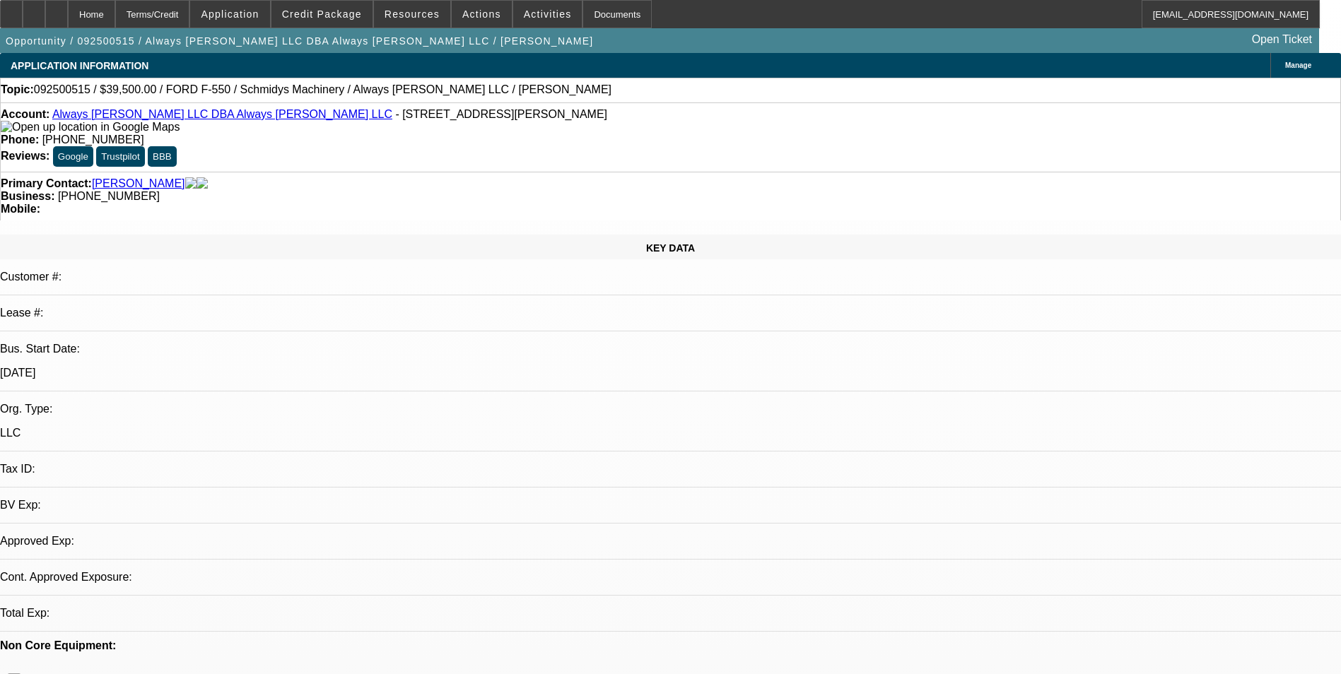
select select "0"
select select "2"
select select "0.1"
select select "4"
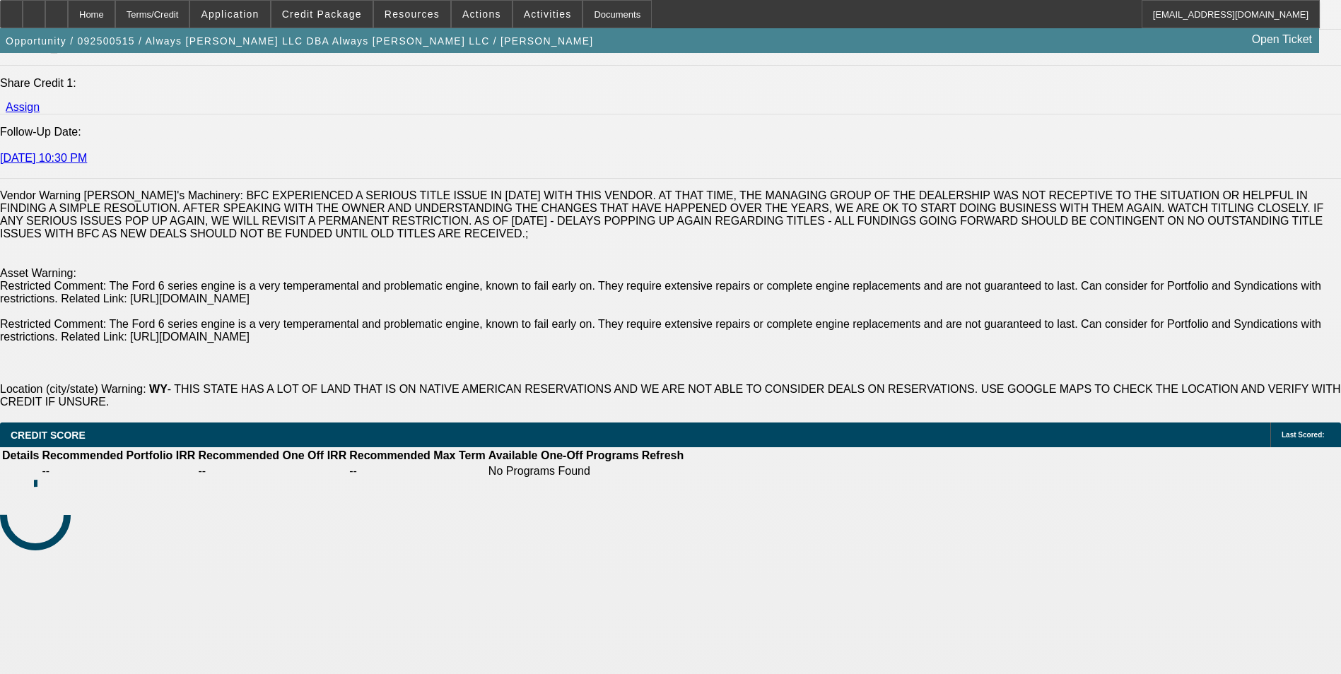
scroll to position [2050, 0]
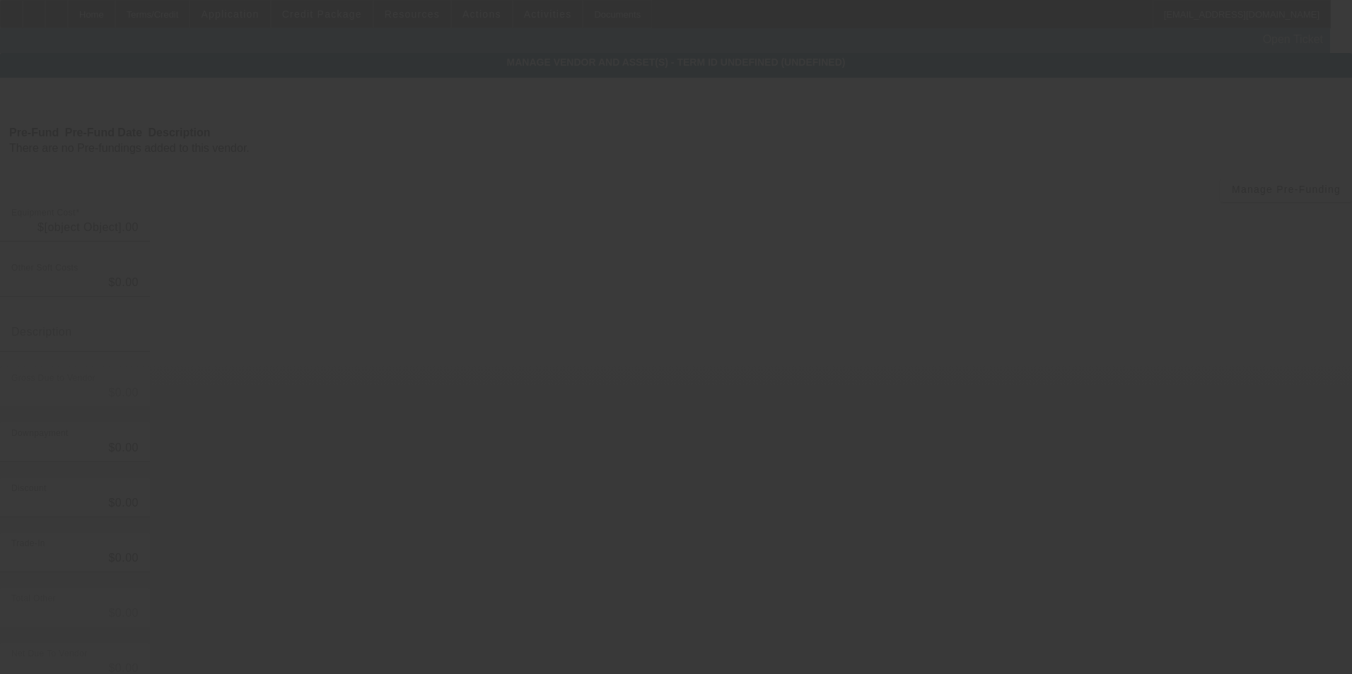
type input "$39,500.00"
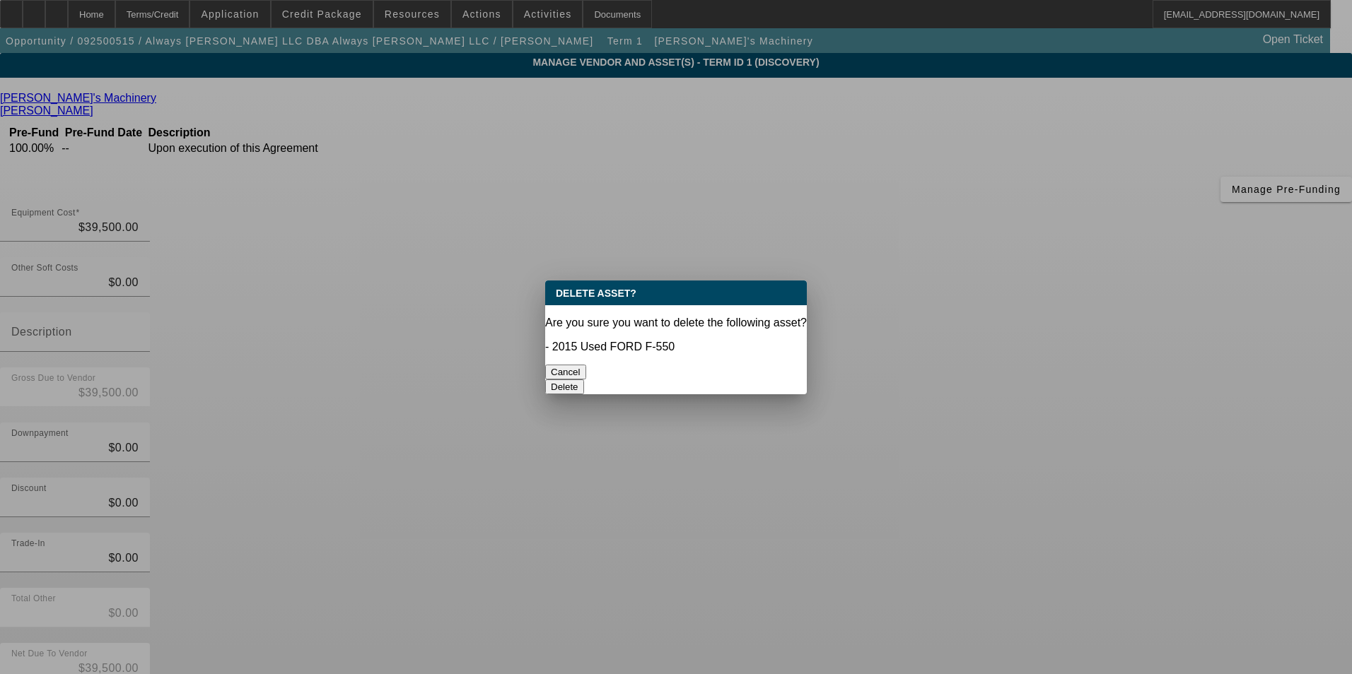
click at [584, 380] on button "Delete" at bounding box center [564, 387] width 39 height 15
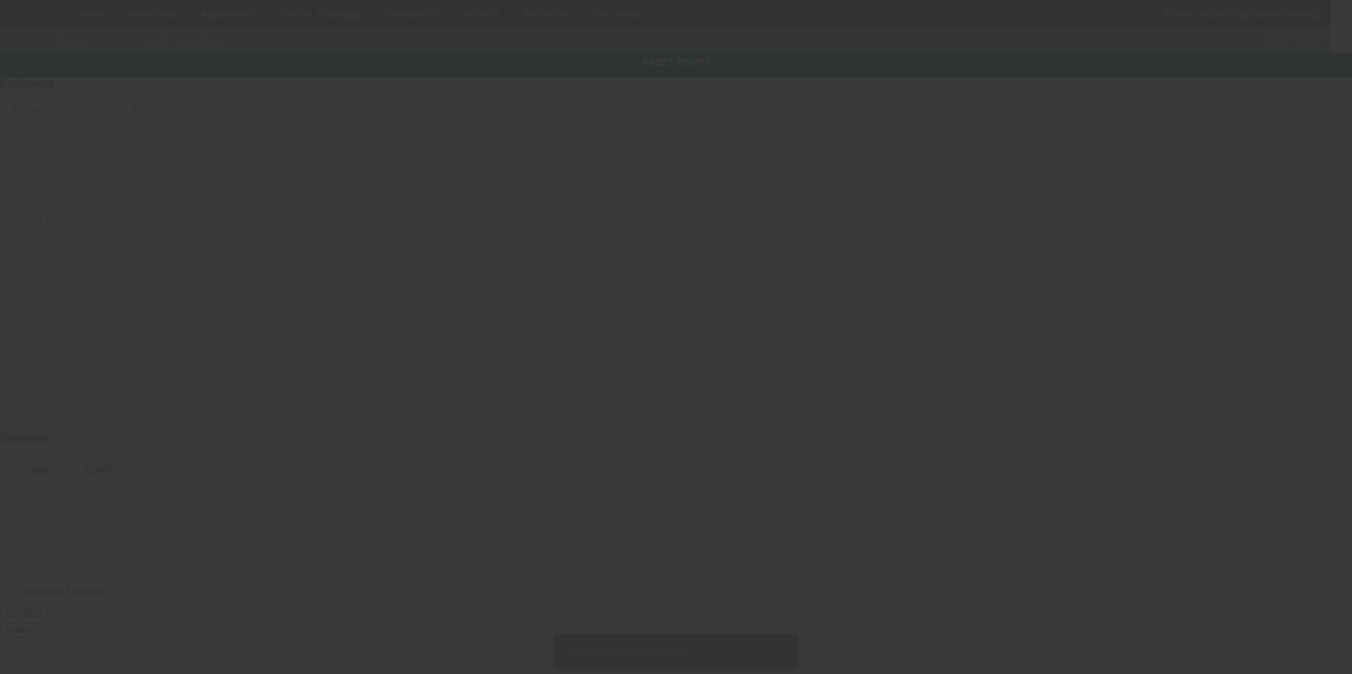
type input "[STREET_ADDRESS][PERSON_NAME]"
type input "Riverton"
type input "82501"
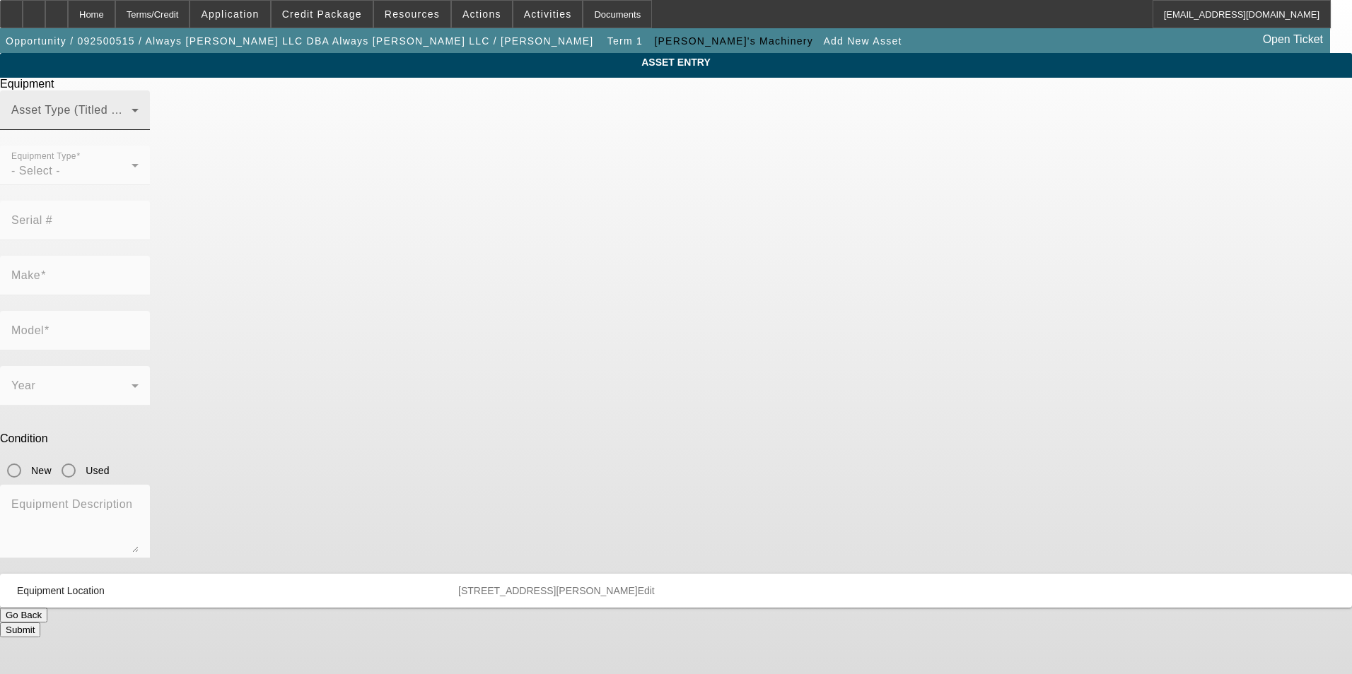
click at [131, 124] on span at bounding box center [71, 115] width 120 height 17
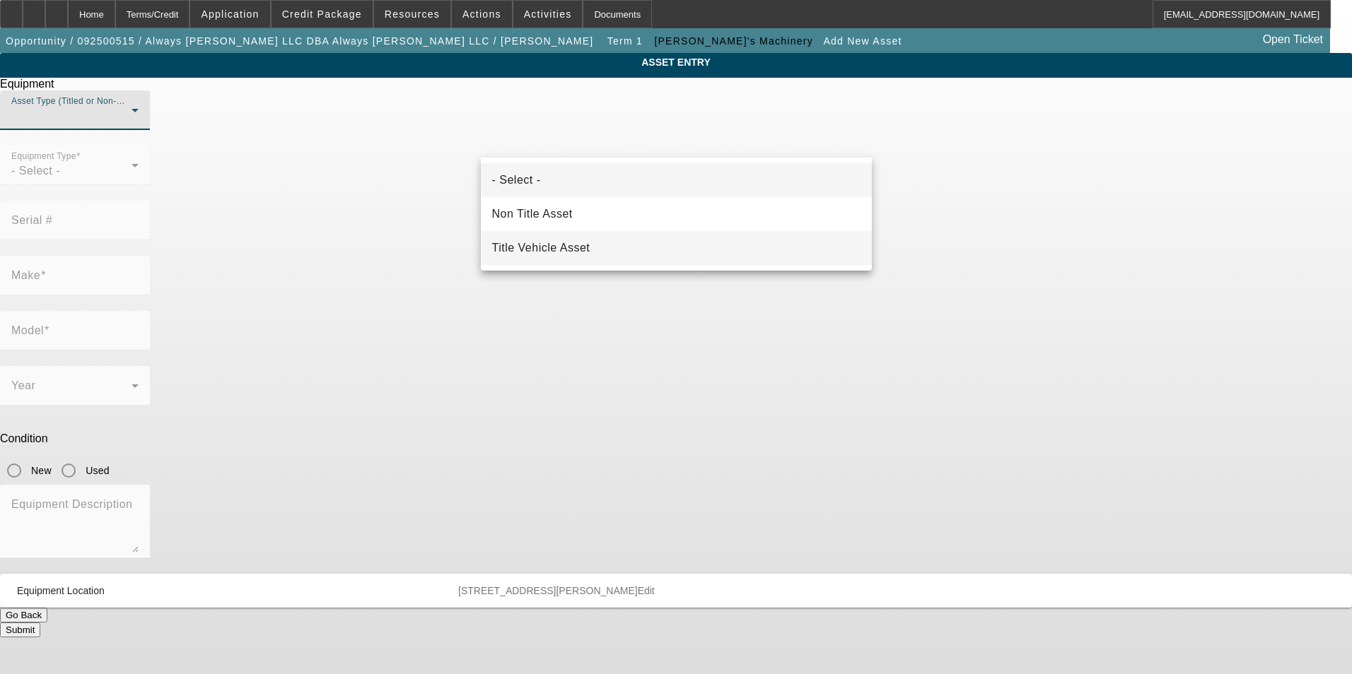
click at [571, 248] on span "Title Vehicle Asset" at bounding box center [541, 248] width 98 height 17
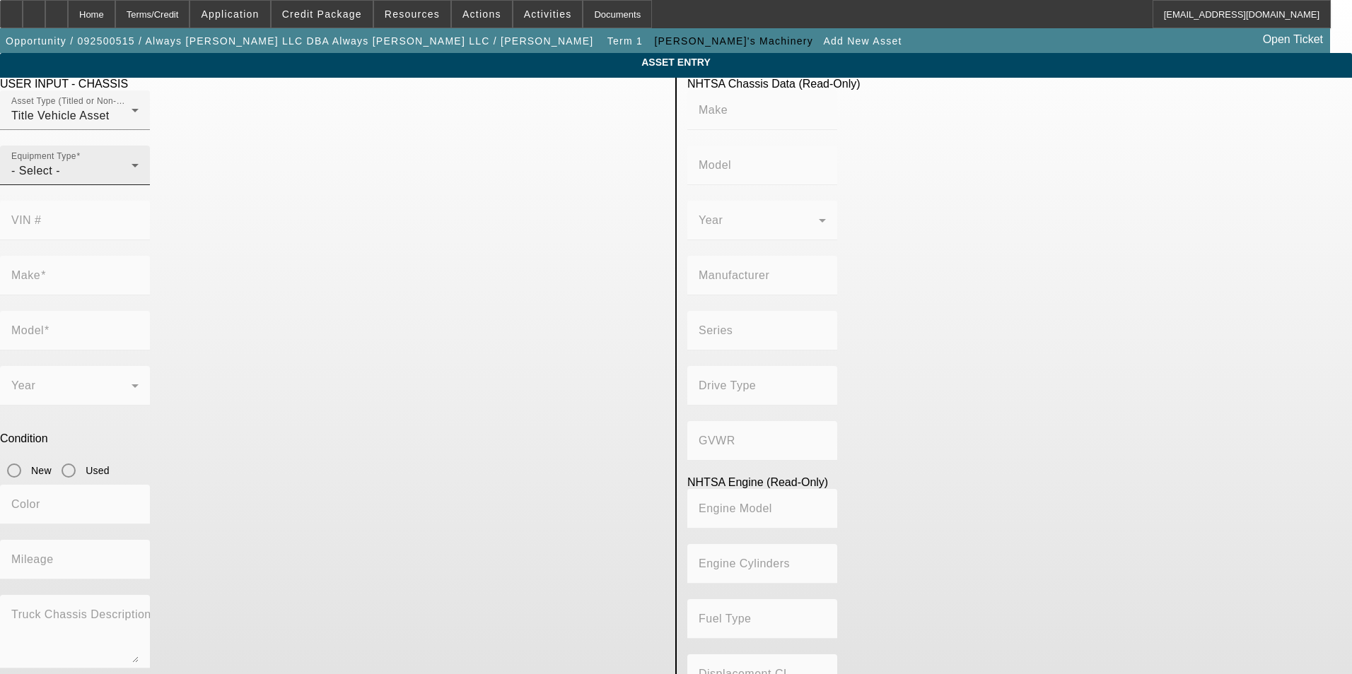
click at [131, 180] on div "- Select -" at bounding box center [71, 171] width 120 height 17
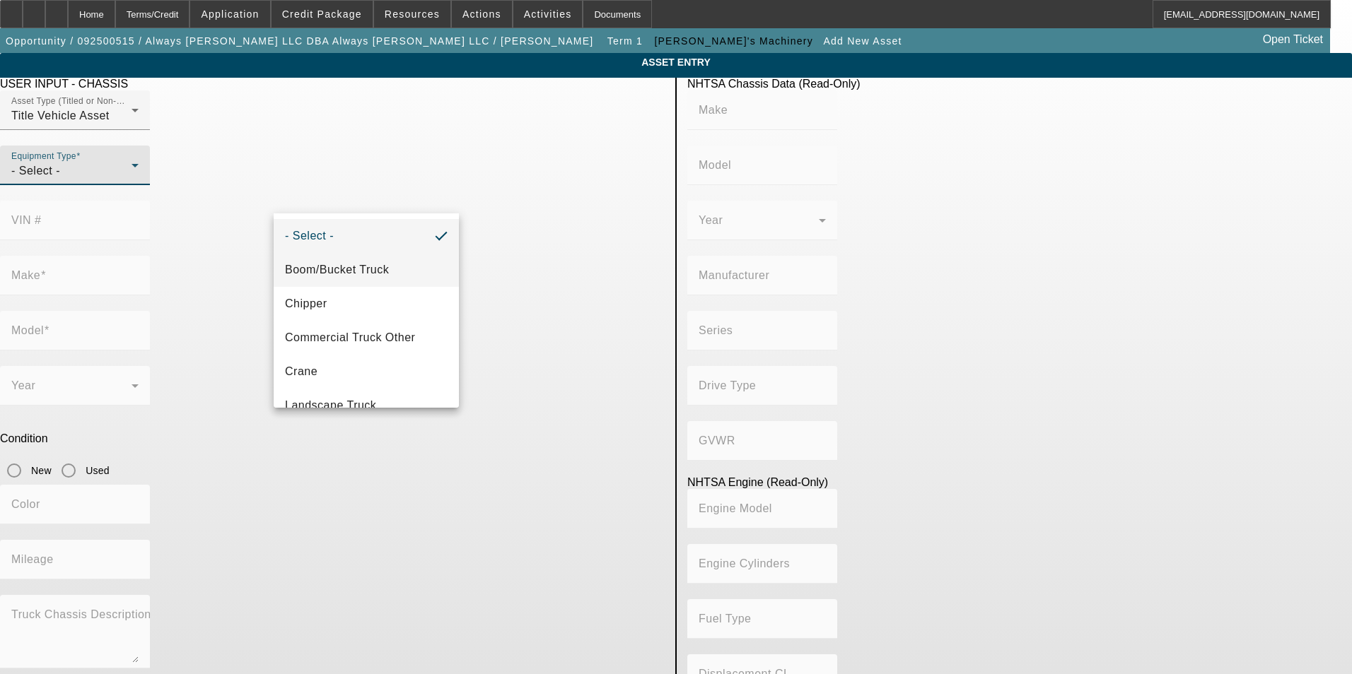
click at [408, 264] on mat-option "Boom/Bucket Truck" at bounding box center [366, 270] width 185 height 34
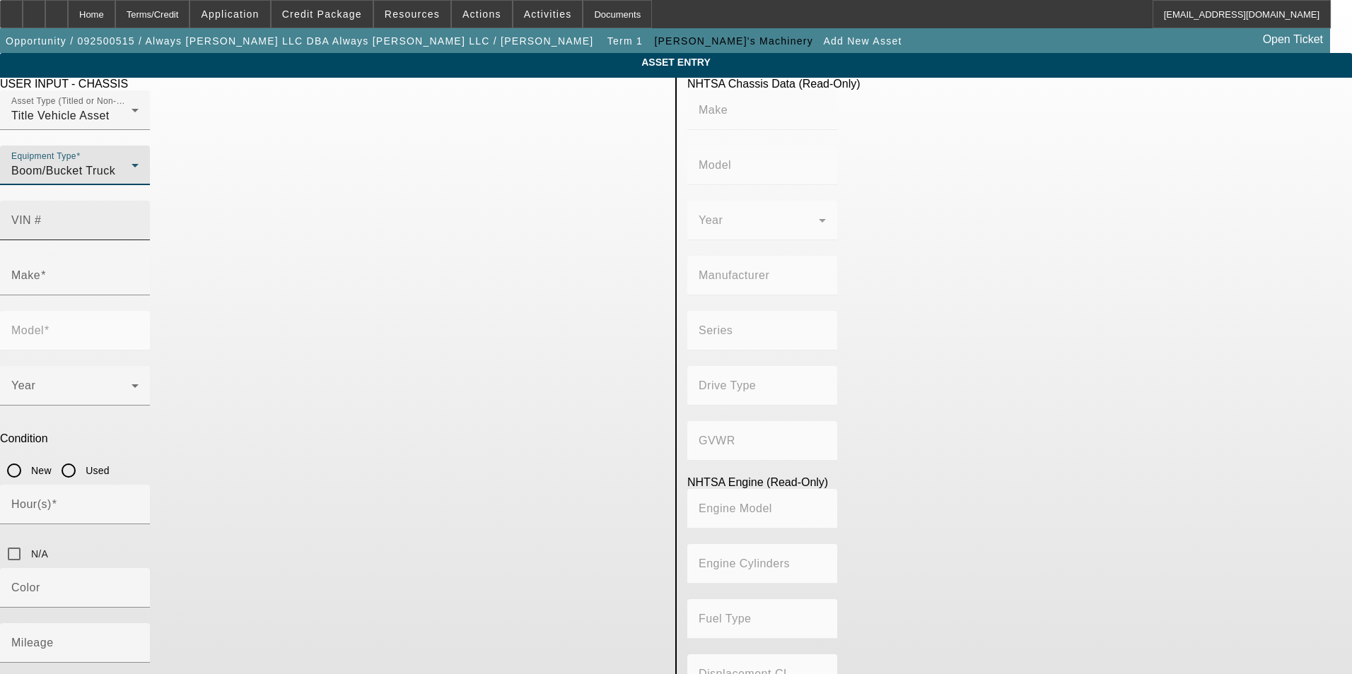
click at [139, 218] on input "VIN #" at bounding box center [74, 226] width 127 height 17
paste input "3FRNX7FCXFV730674"
type input "3FRNX7FCXFV730674"
type input "FORD"
type input "F-750"
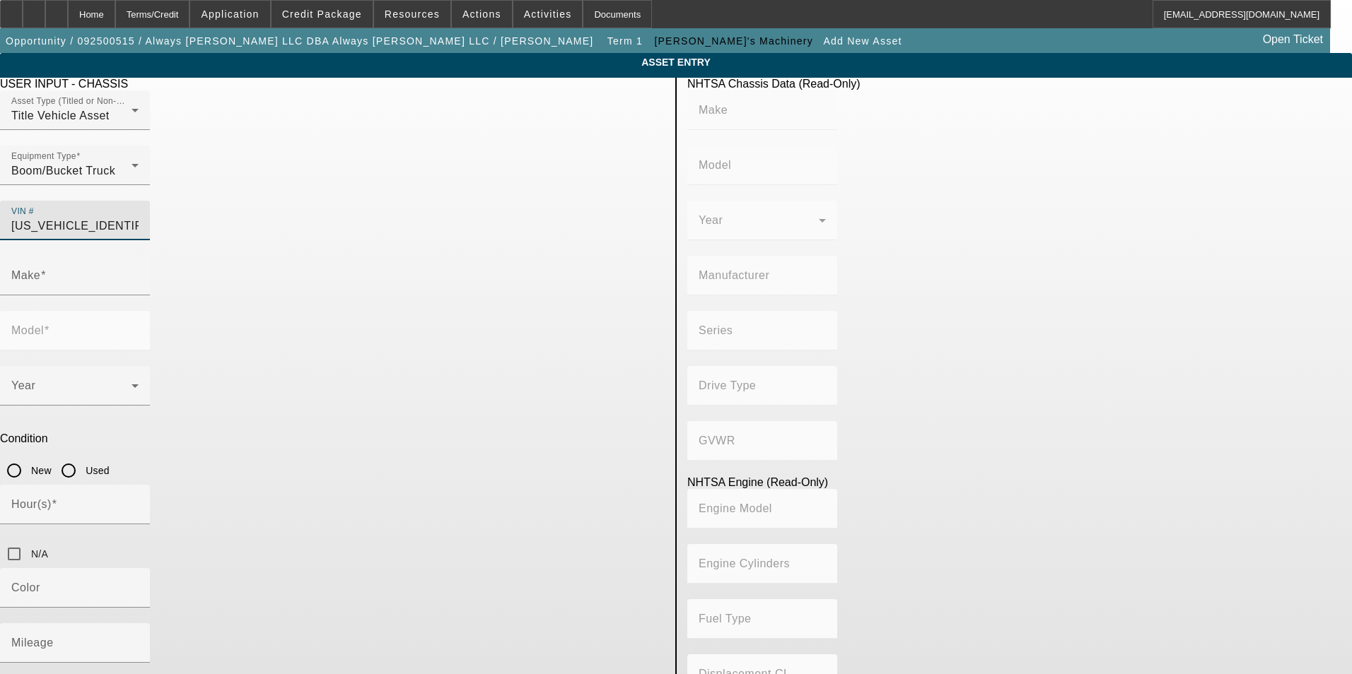
type input "BLUE DIAMOND TRUCK, S. DE R. L. DE C. V."
type input "4x2"
type input "Class 6: 19,501 - 26,000 lb (8,845 - 11,794 kg)"
type input "6"
type input "Diesel"
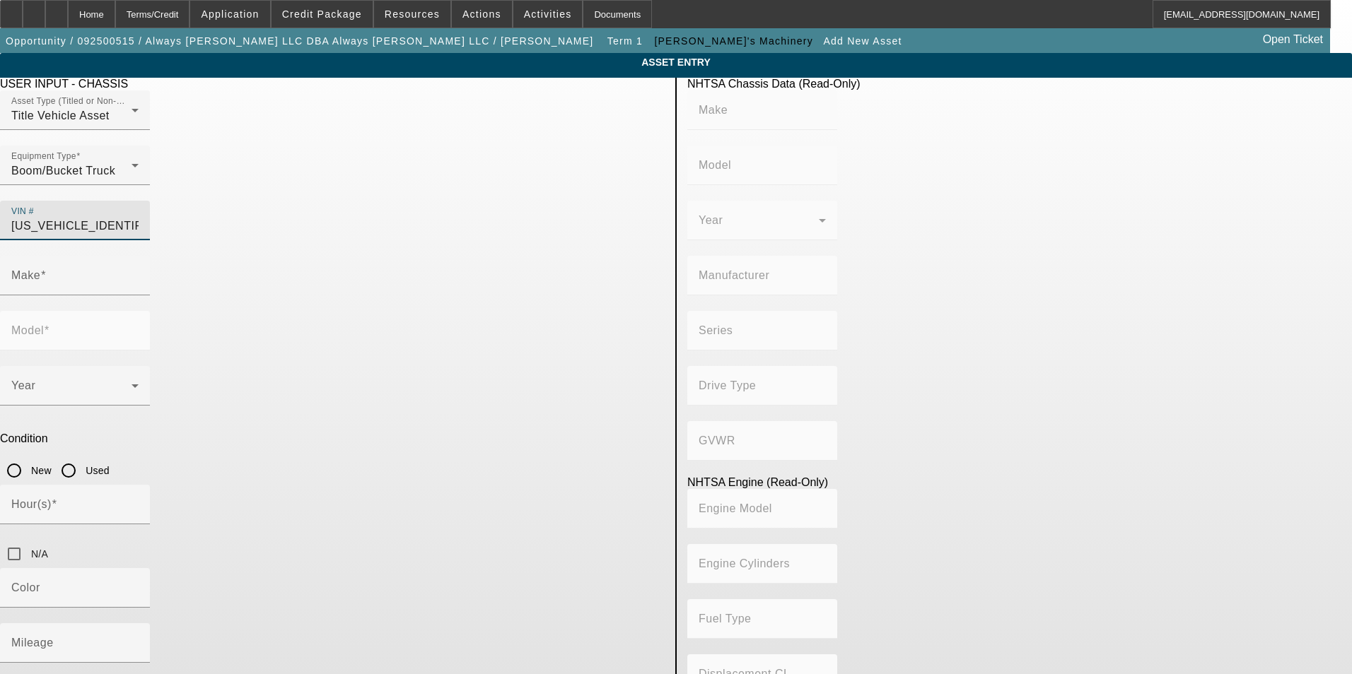
type input "408.85908543470"
type input "6.7"
type input "FORD"
type input "F-750"
type input "3FRNX7FCXFV730674"
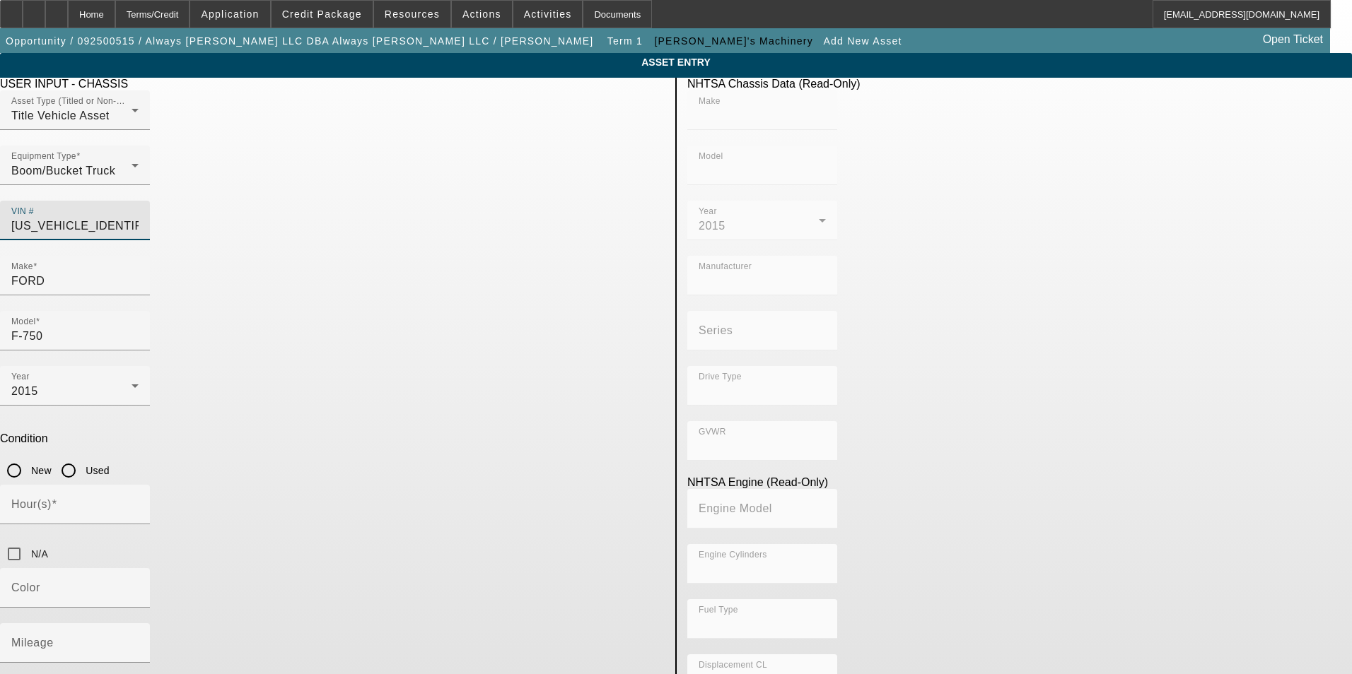
click at [83, 457] on input "Used" at bounding box center [68, 471] width 28 height 28
radio input "true"
type input "FORD"
type input "F-750"
type input "BLUE DIAMOND TRUCK, S. DE R. L. DE C. V."
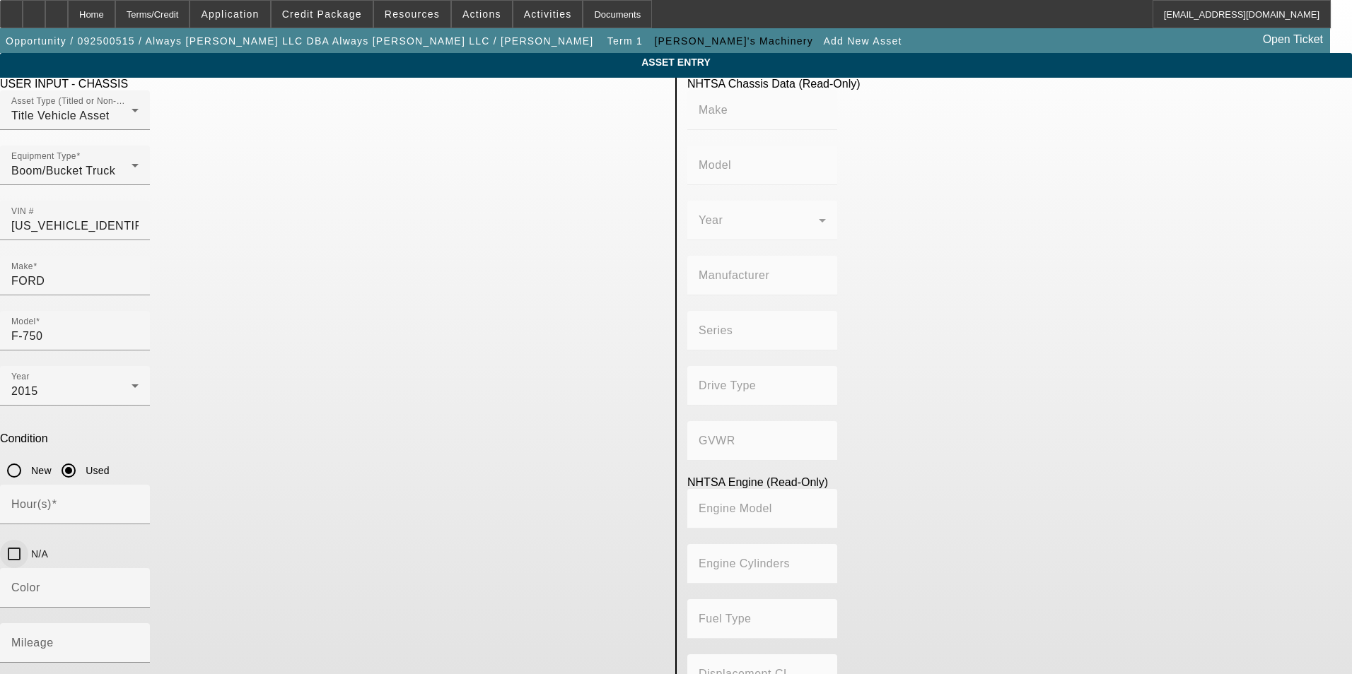
type input "4x2"
type input "Class 6: 19,501 - 26,000 lb (8,845 - 11,794 kg)"
type input "6"
type input "Diesel"
type input "408.85908543470"
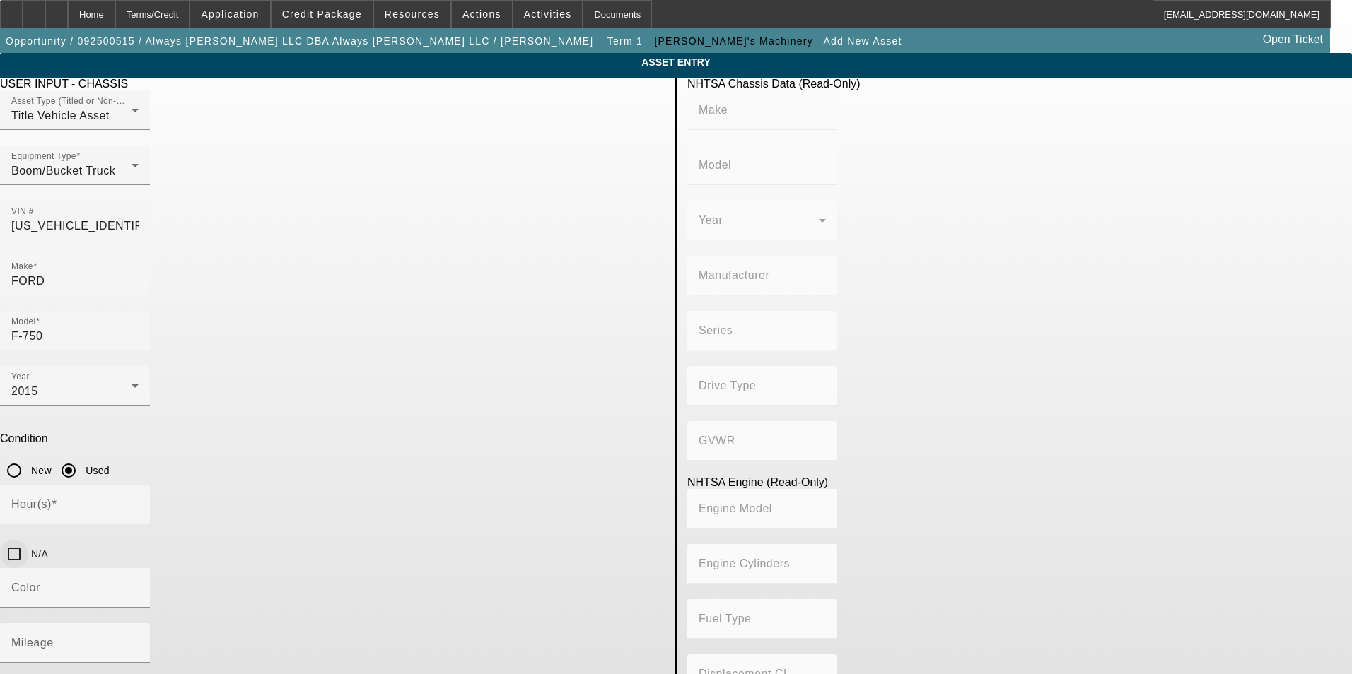
type input "6.7"
click at [28, 540] on input "N/A" at bounding box center [14, 554] width 28 height 28
checkbox input "true"
click at [139, 623] on div "Mileage" at bounding box center [74, 643] width 127 height 40
type input "130000"
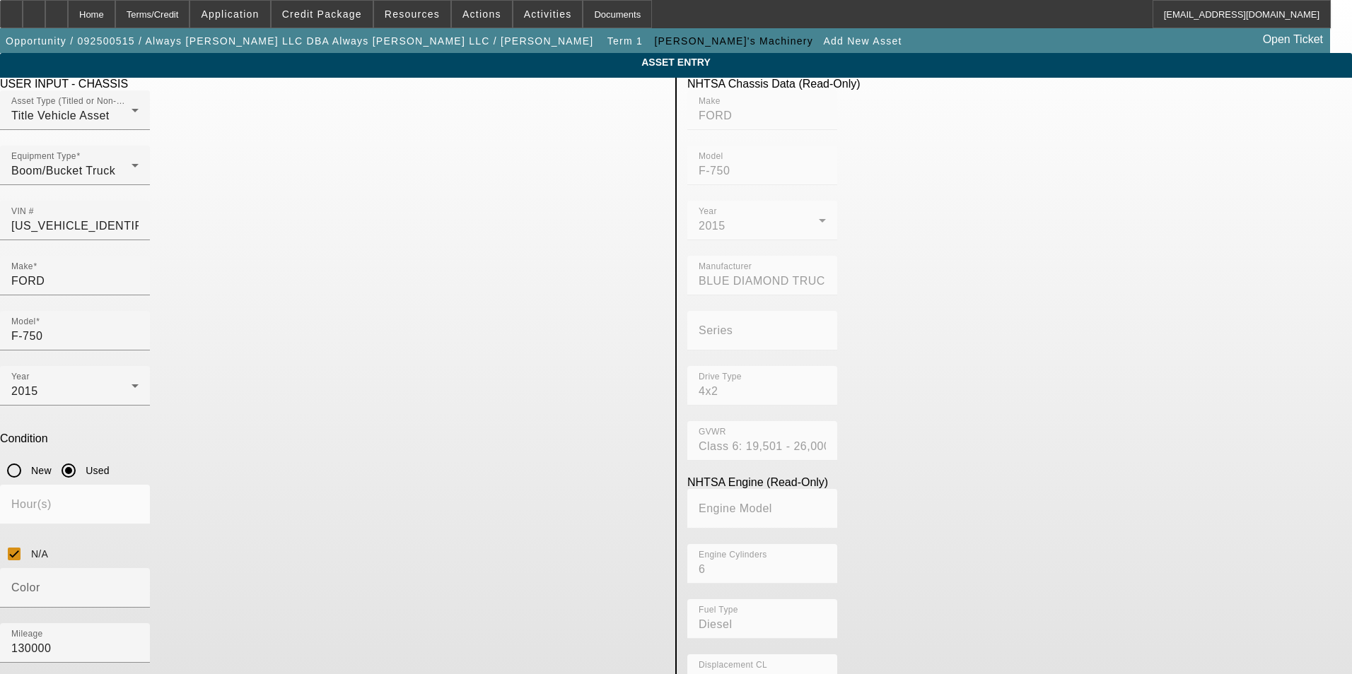
click at [172, 440] on app-asset-collateral-manage "ASSET ENTRY USER INPUT - CHASSIS Asset Type (Titled or Non-Titled) Title Vehicl…" at bounding box center [676, 449] width 1352 height 792
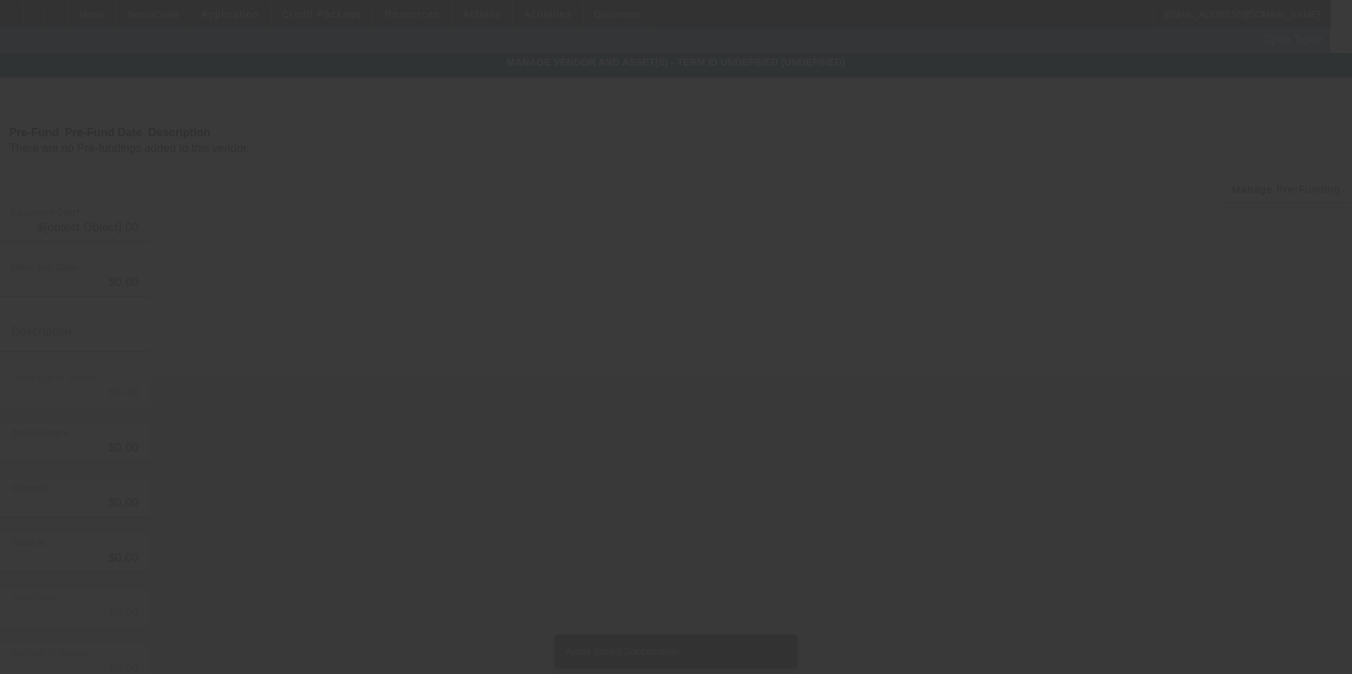
type input "$39,500.00"
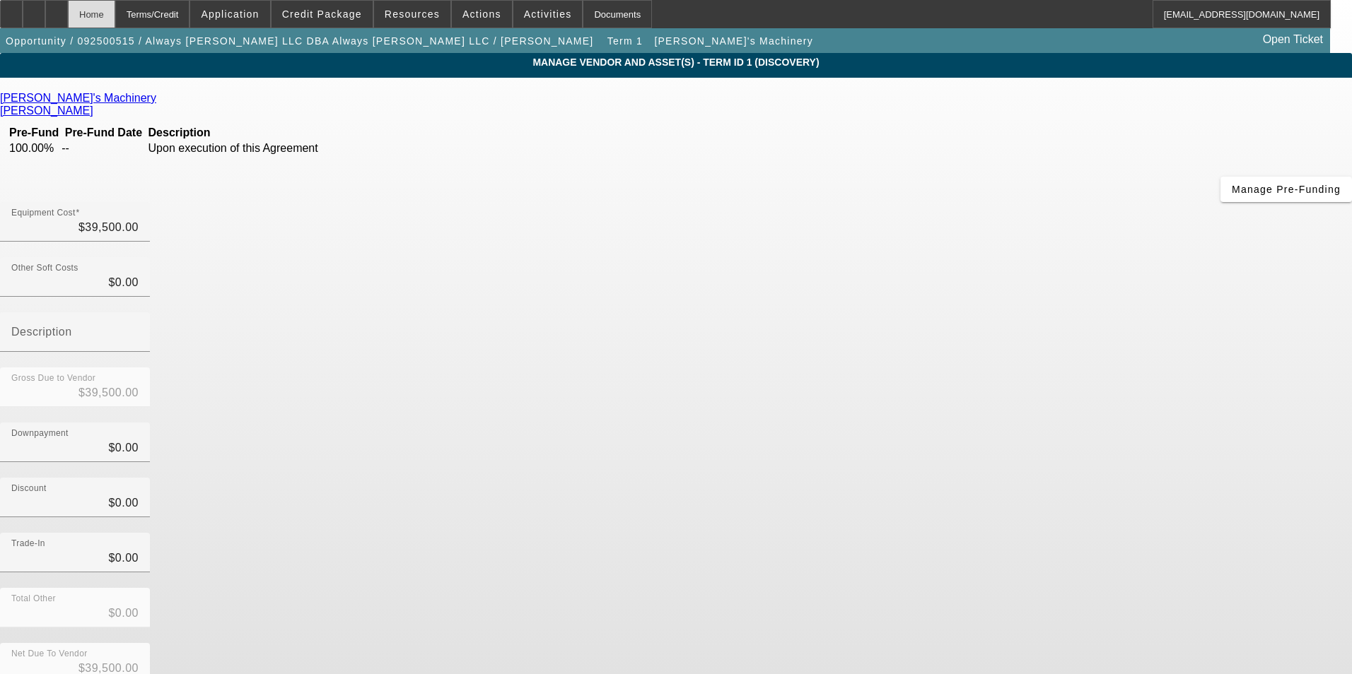
click at [115, 13] on div "Home" at bounding box center [91, 14] width 47 height 28
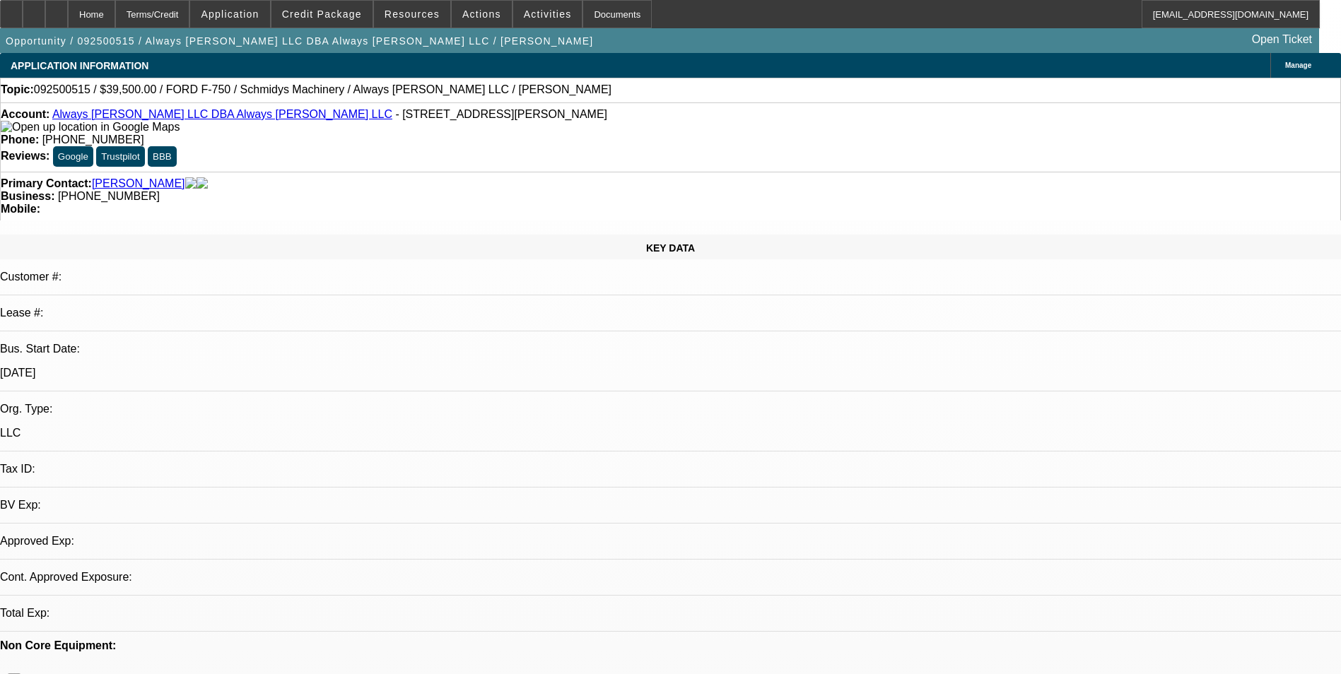
select select "0"
select select "2"
select select "0.1"
select select "4"
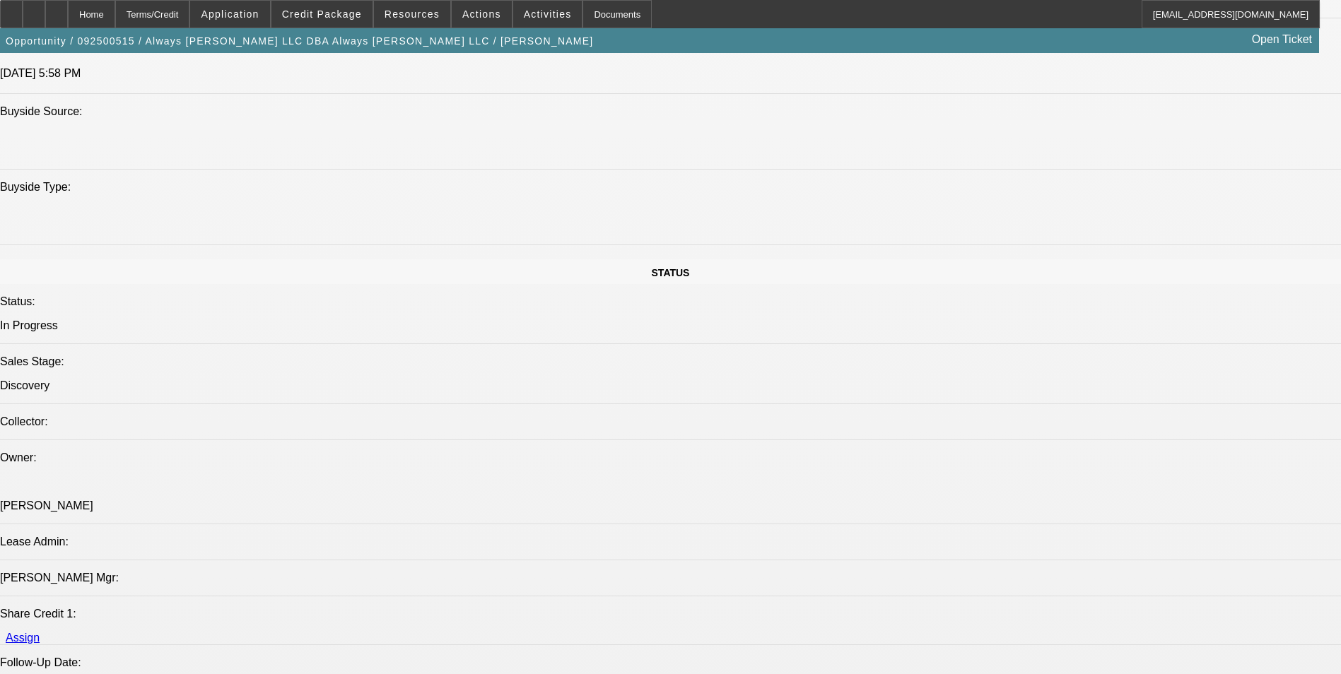
scroll to position [1555, 0]
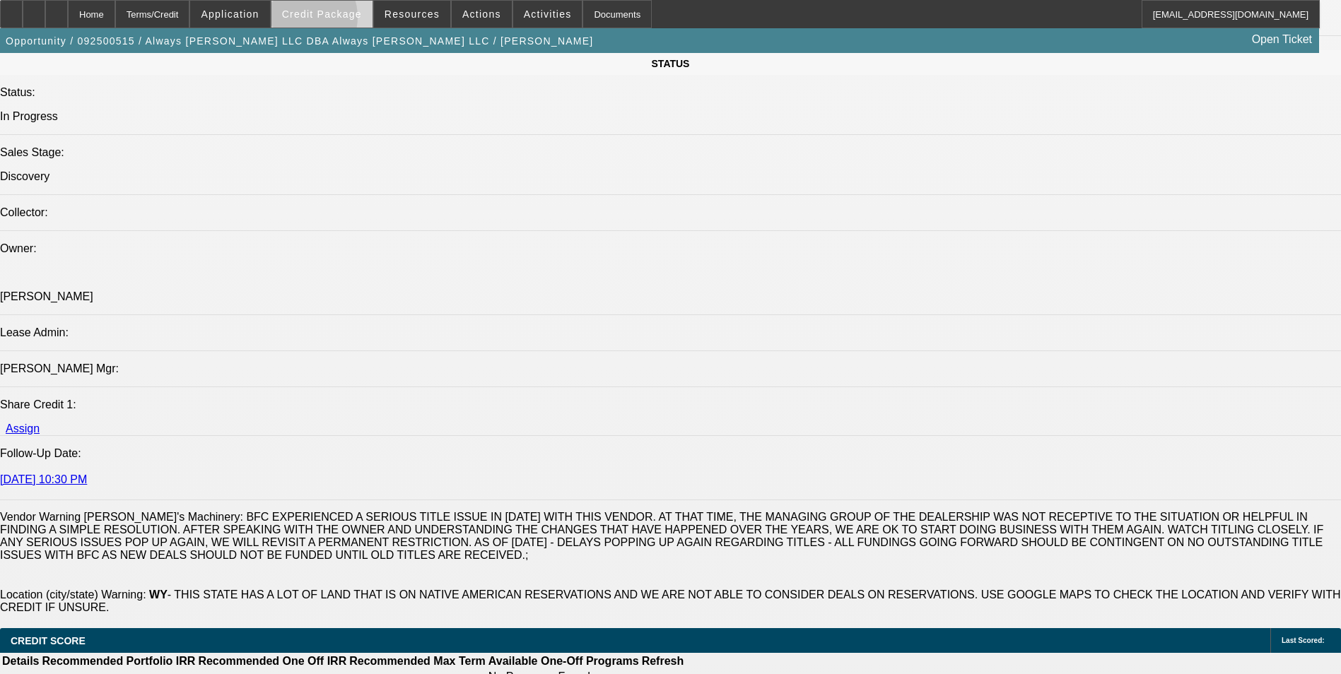
click at [324, 21] on span at bounding box center [321, 14] width 101 height 34
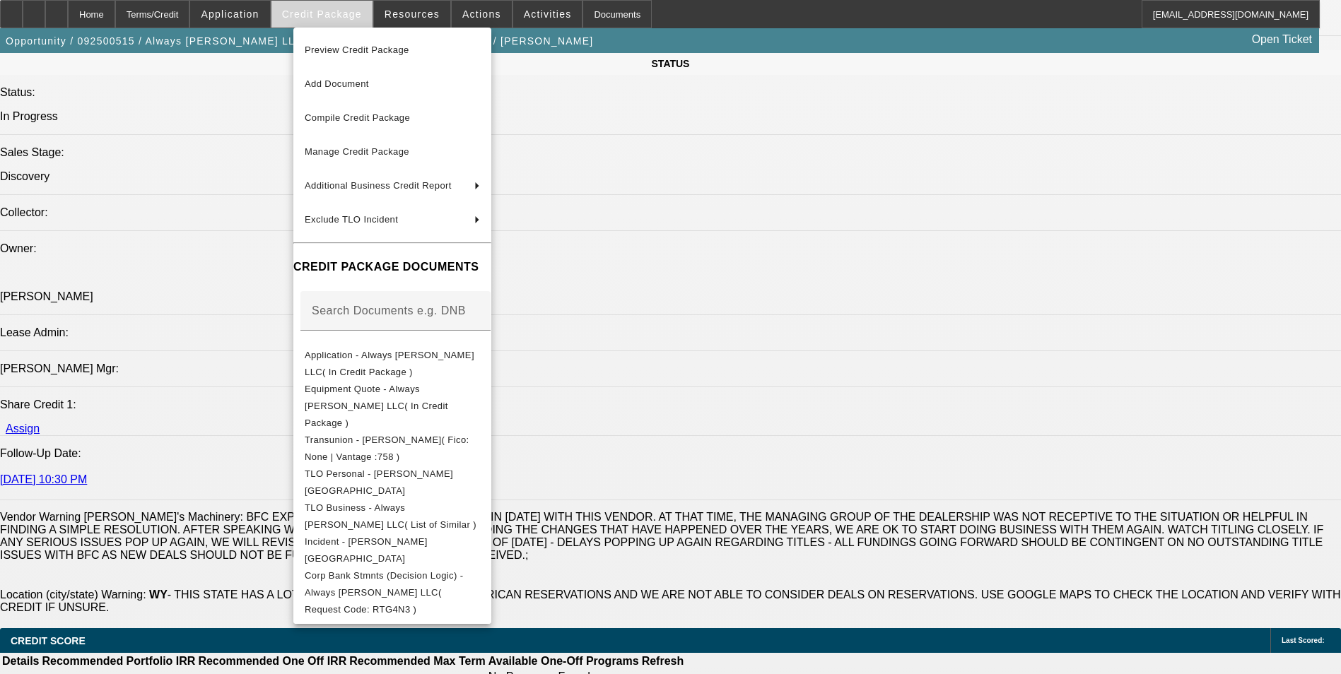
click at [324, 21] on div at bounding box center [670, 337] width 1341 height 674
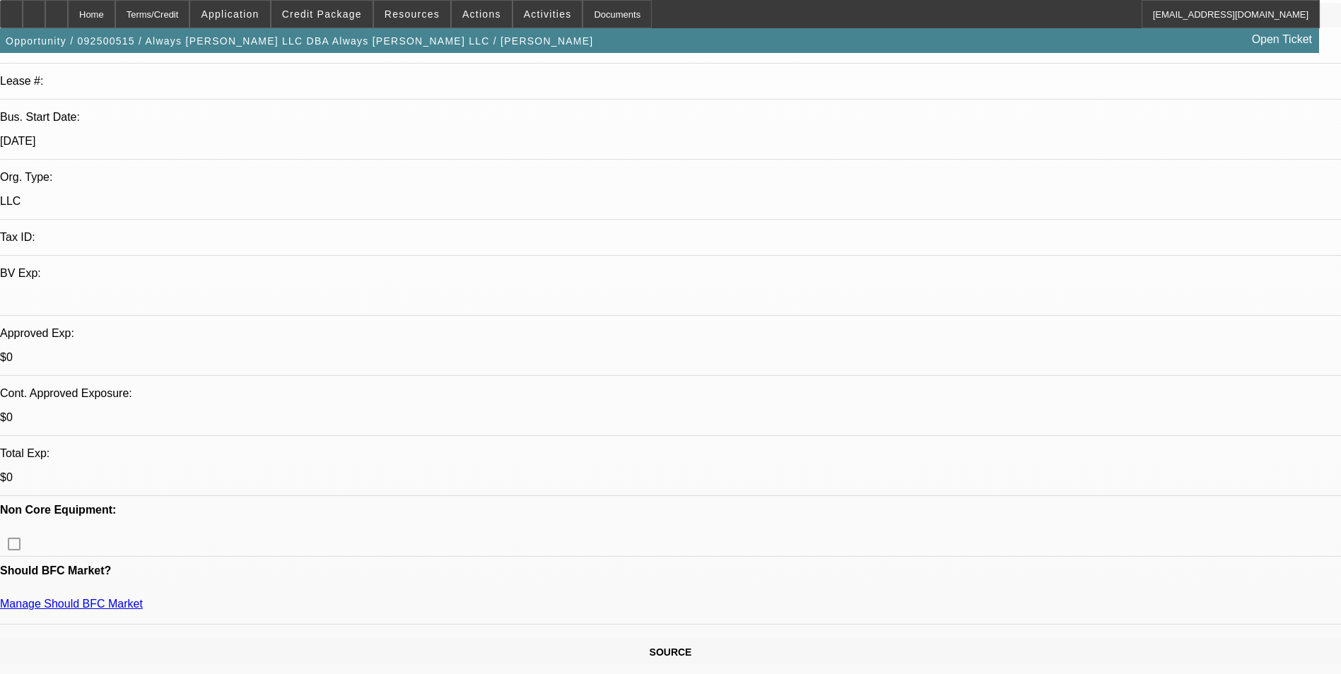
scroll to position [0, 0]
